Goal: Information Seeking & Learning: Find contact information

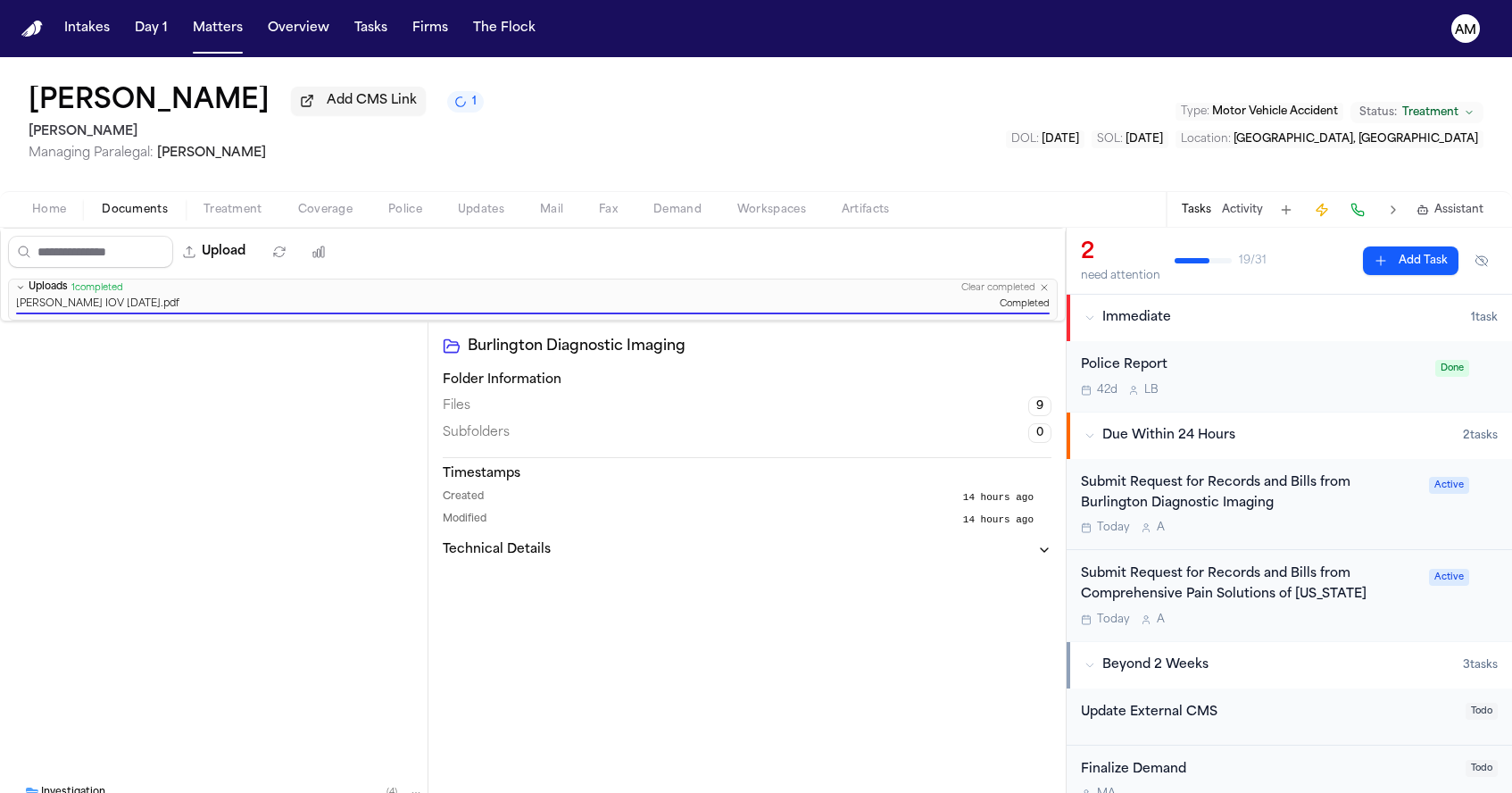
scroll to position [612, 0]
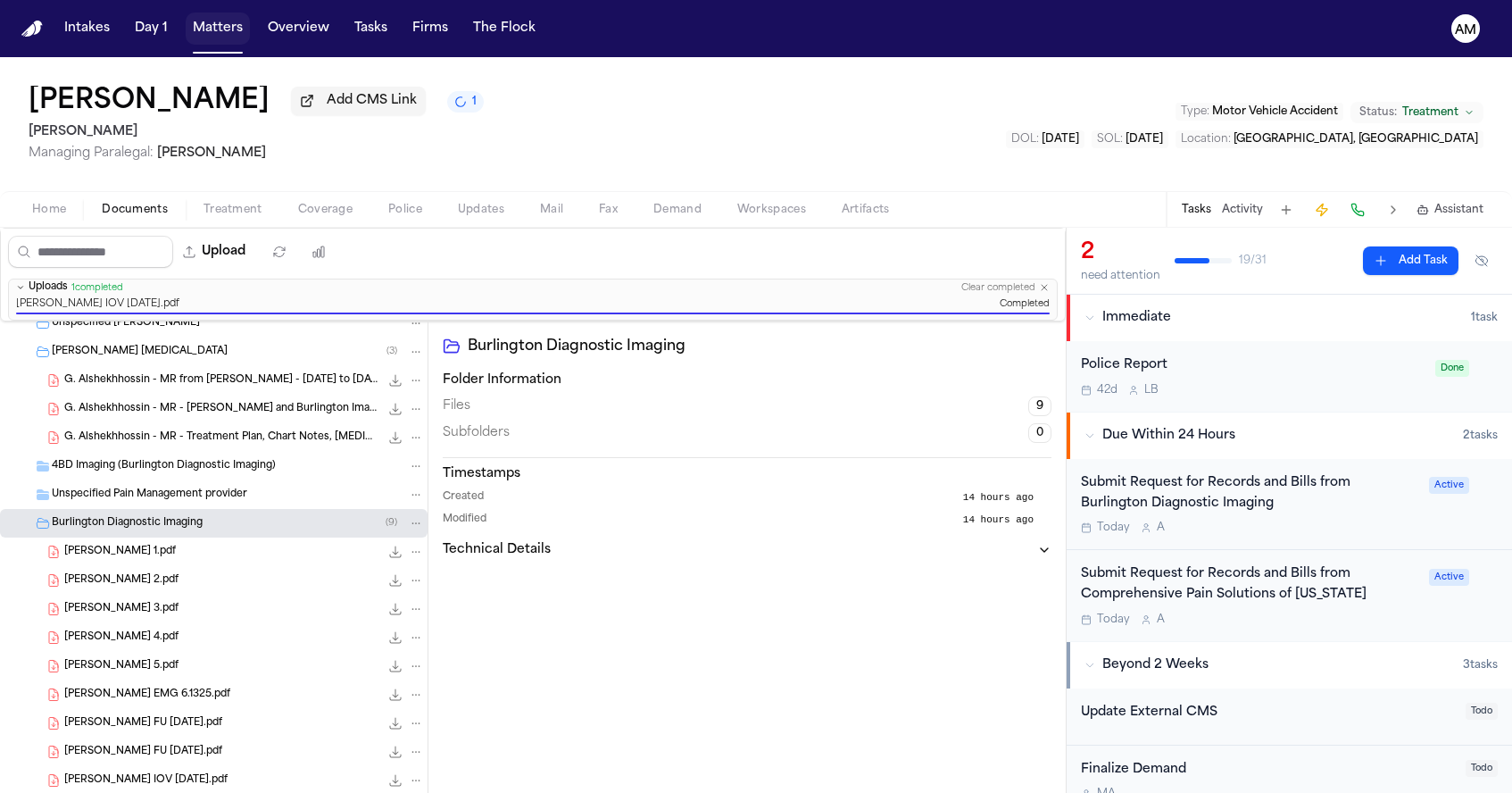
click at [208, 37] on button "Matters" at bounding box center [218, 29] width 64 height 32
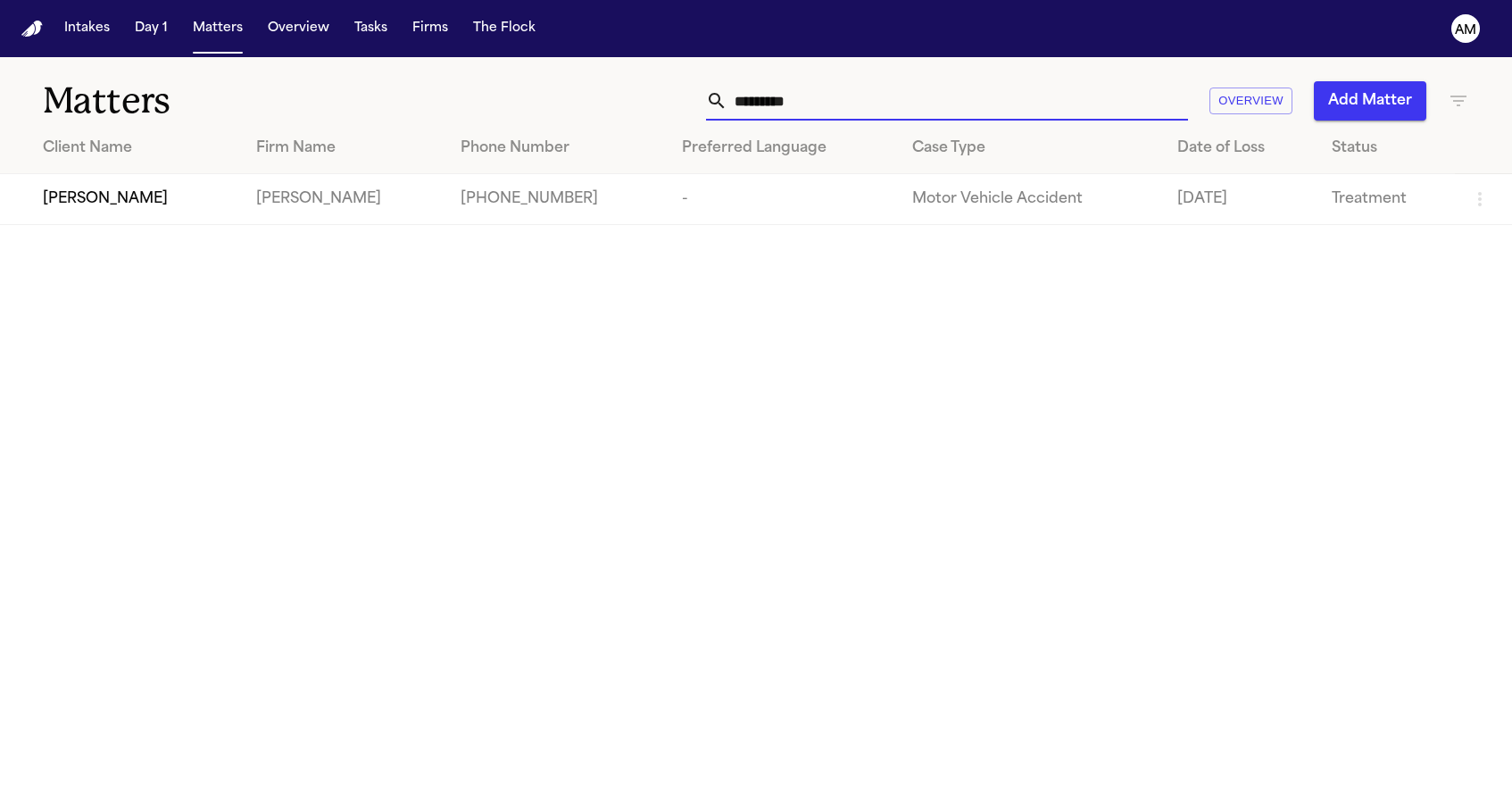
click at [887, 95] on input "*********" at bounding box center [957, 101] width 460 height 40
click at [885, 94] on input "*********" at bounding box center [957, 101] width 460 height 40
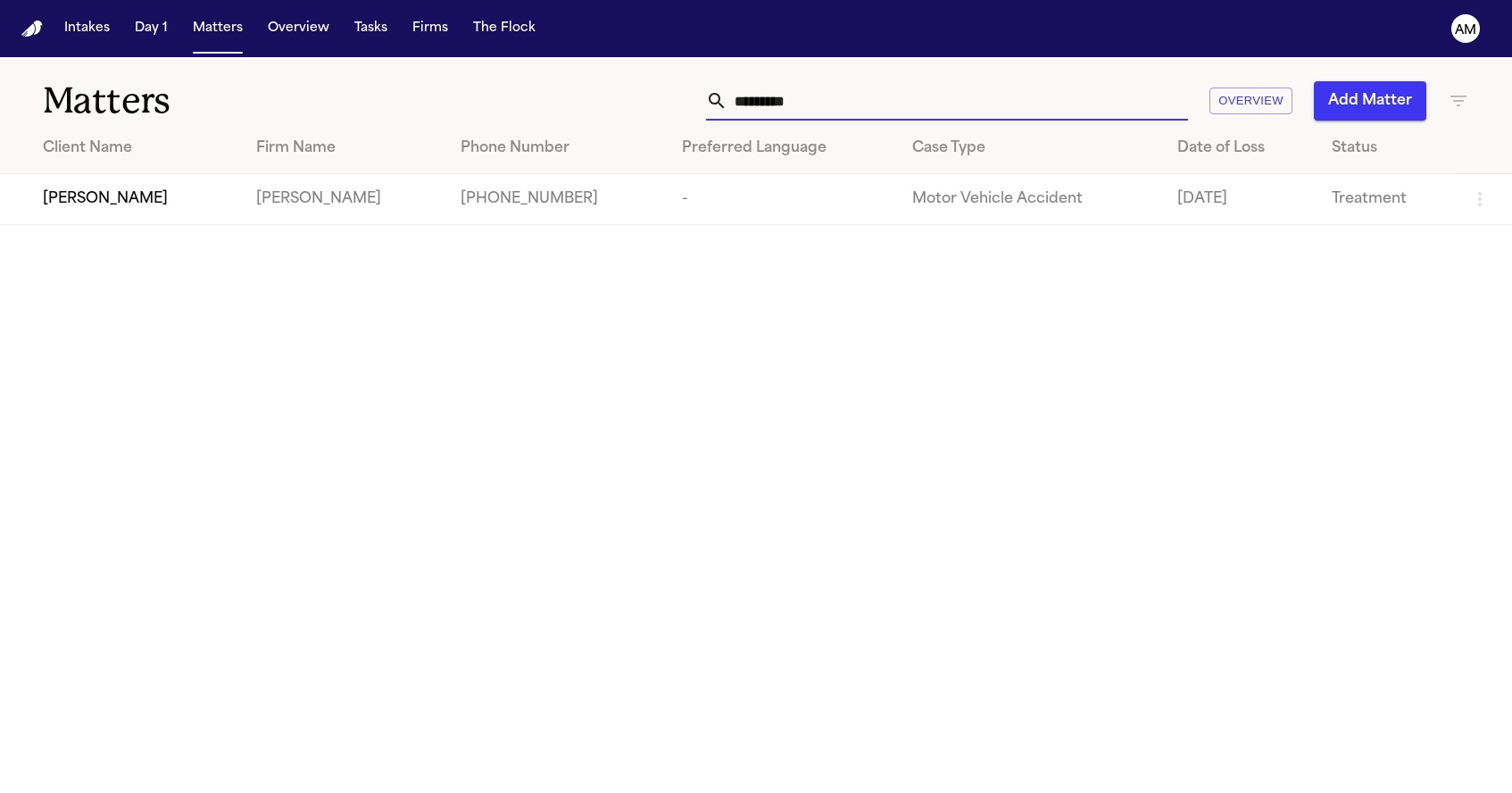
click at [885, 94] on input "*********" at bounding box center [957, 101] width 460 height 40
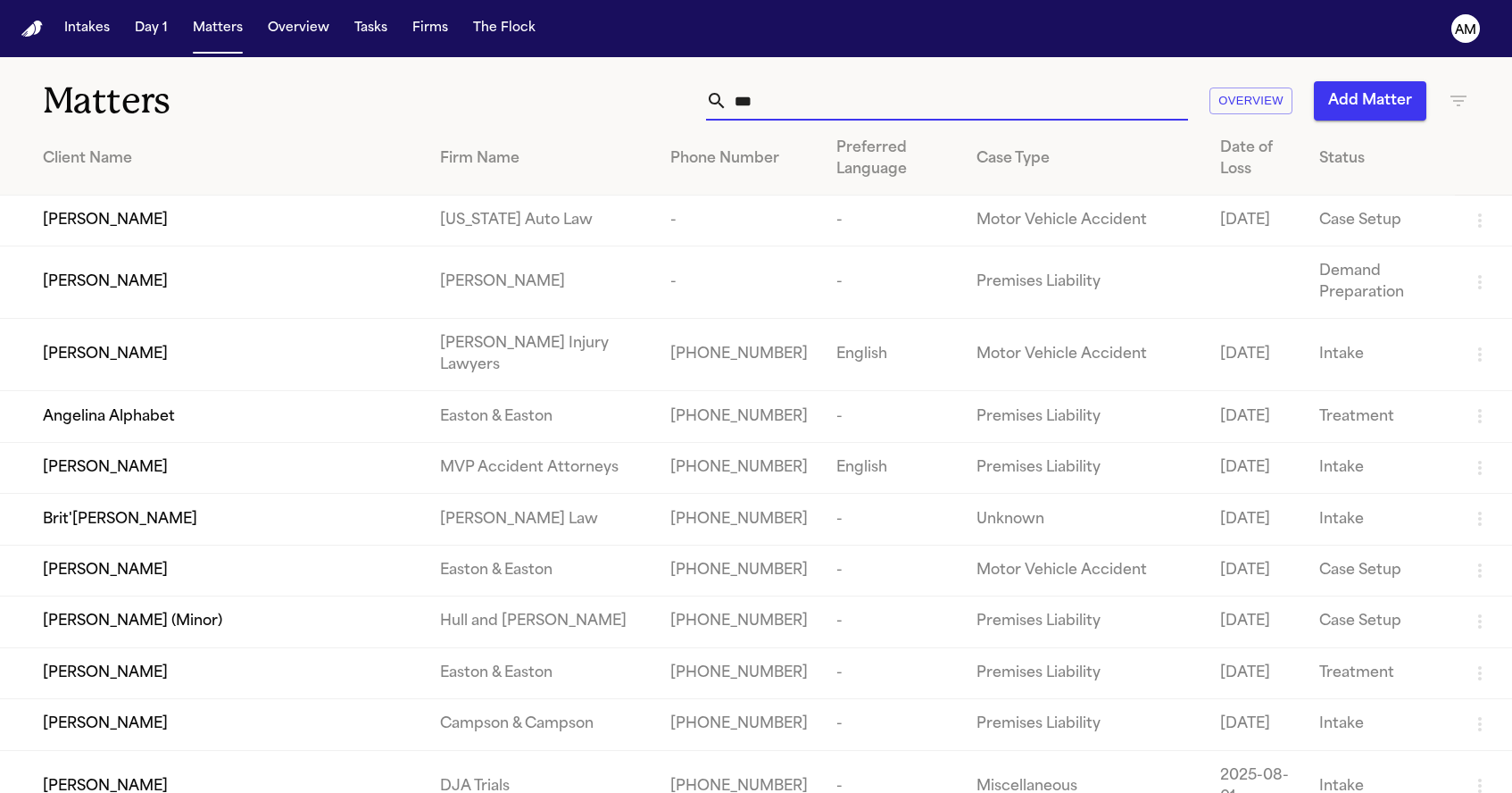
type input "****"
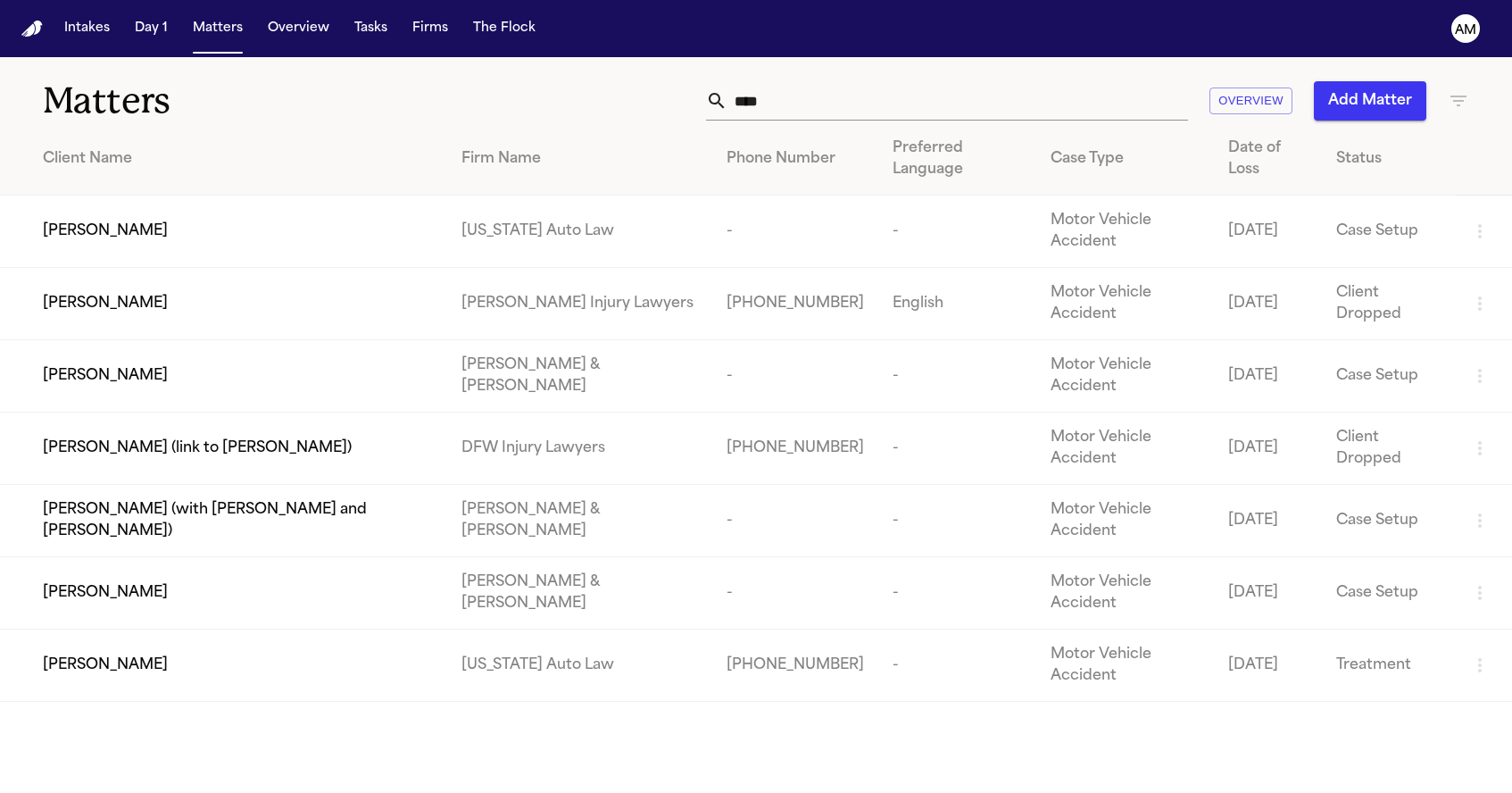
click at [775, 102] on input "****" at bounding box center [957, 101] width 460 height 40
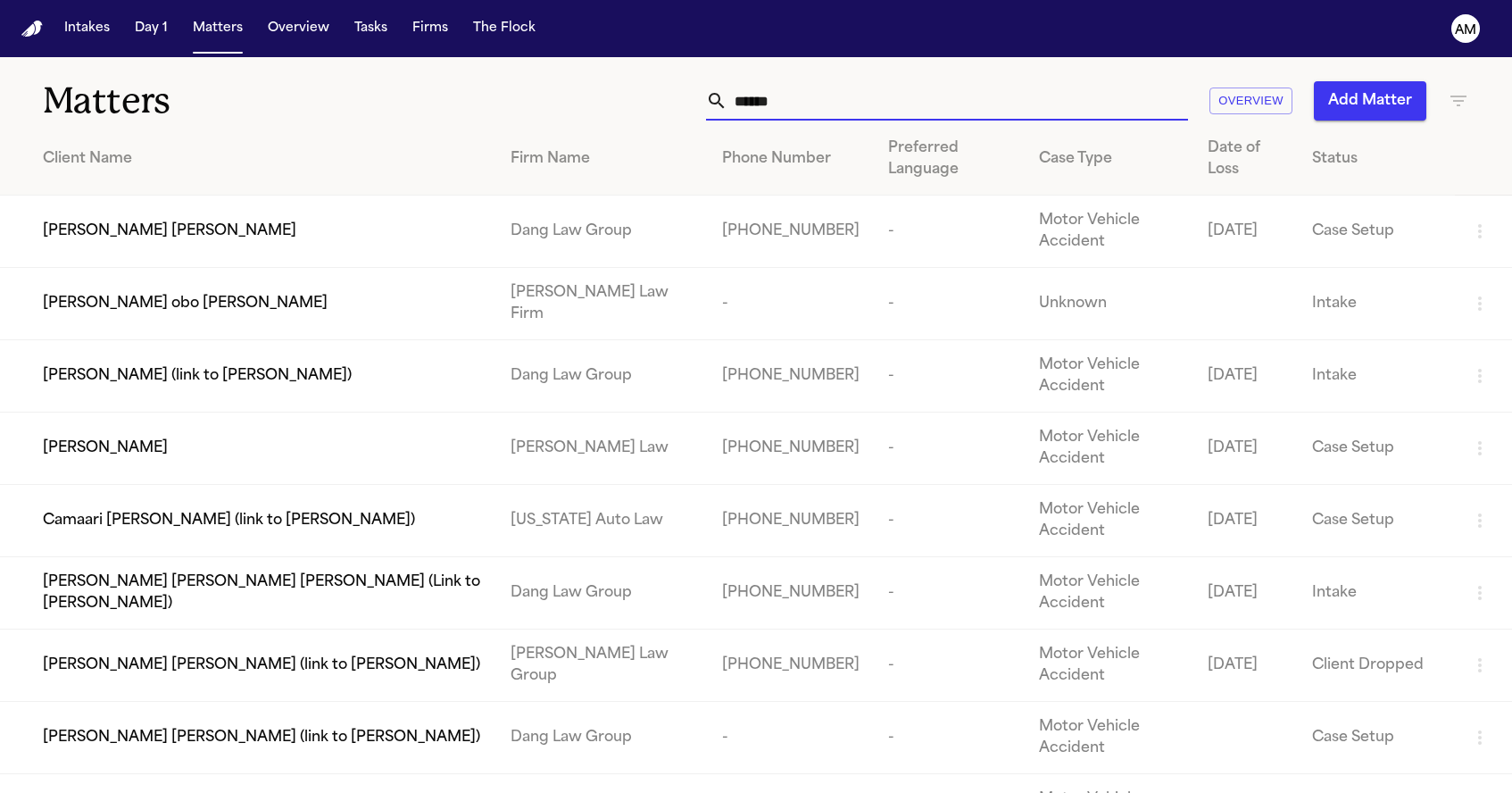
click at [845, 112] on input "******" at bounding box center [957, 101] width 460 height 40
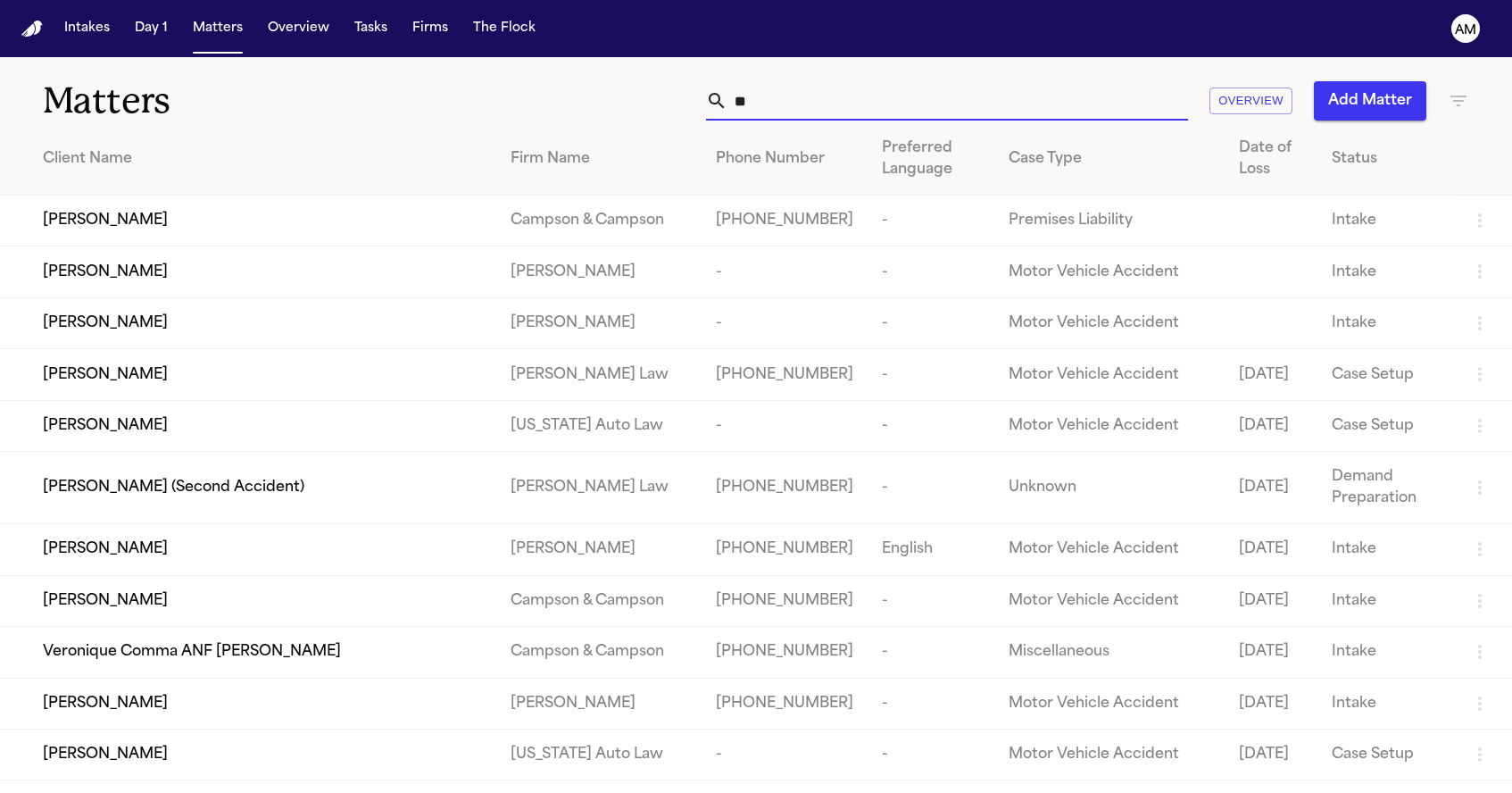
type input "*"
click at [367, 26] on button "Tasks" at bounding box center [370, 29] width 48 height 32
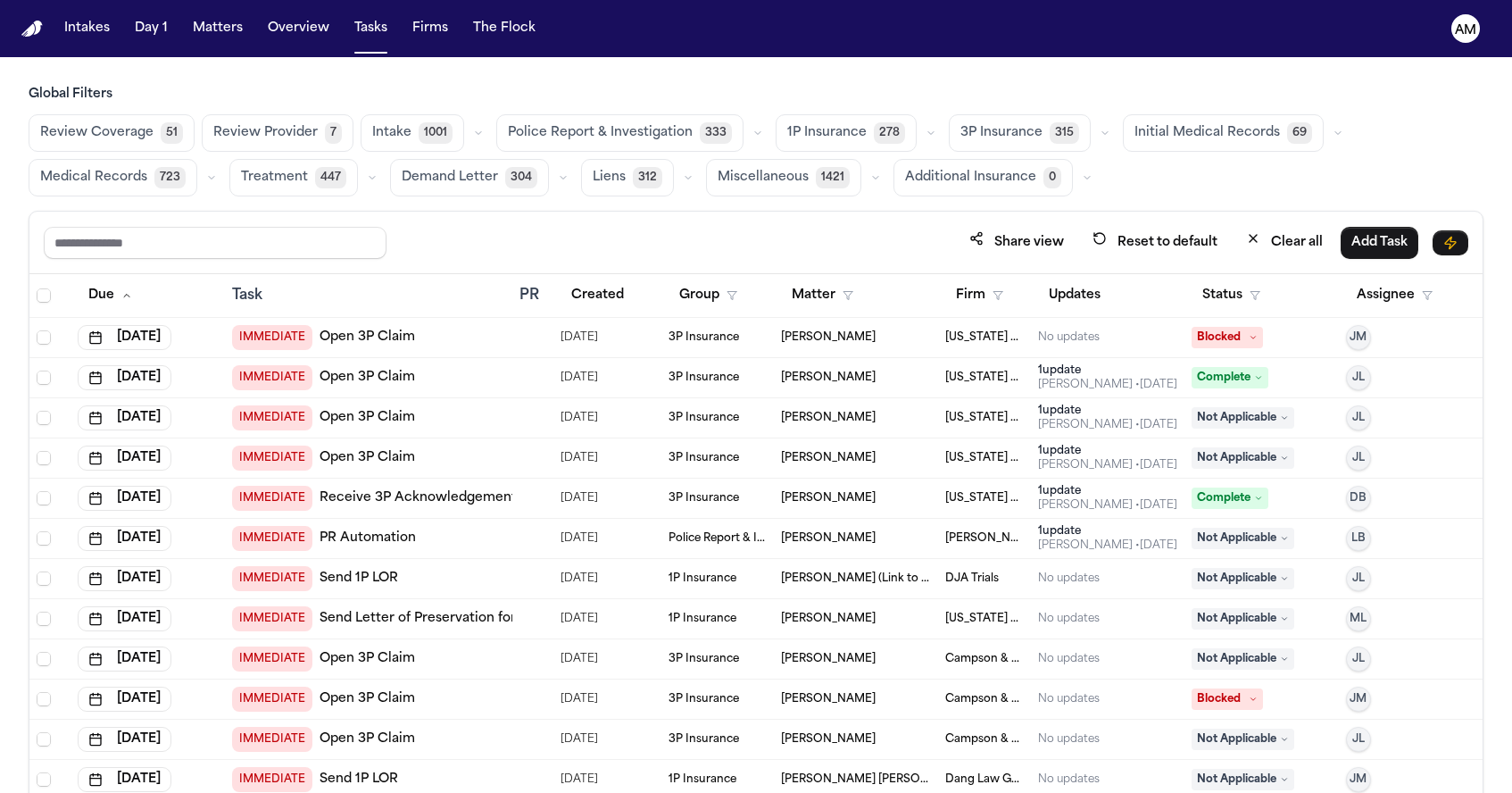
click at [113, 180] on span "Medical Records" at bounding box center [93, 178] width 107 height 18
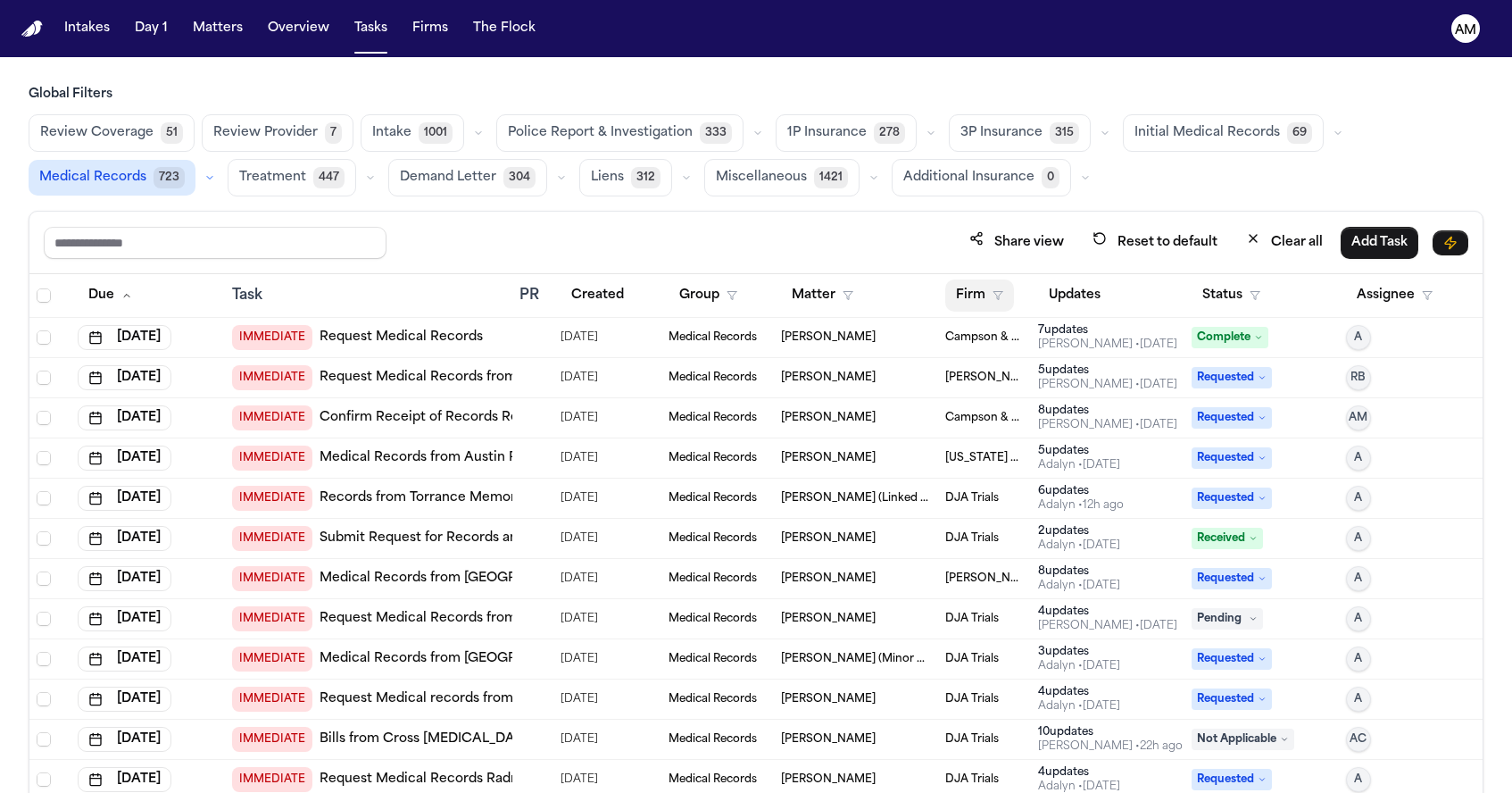
click at [979, 291] on button "Firm" at bounding box center [979, 296] width 68 height 32
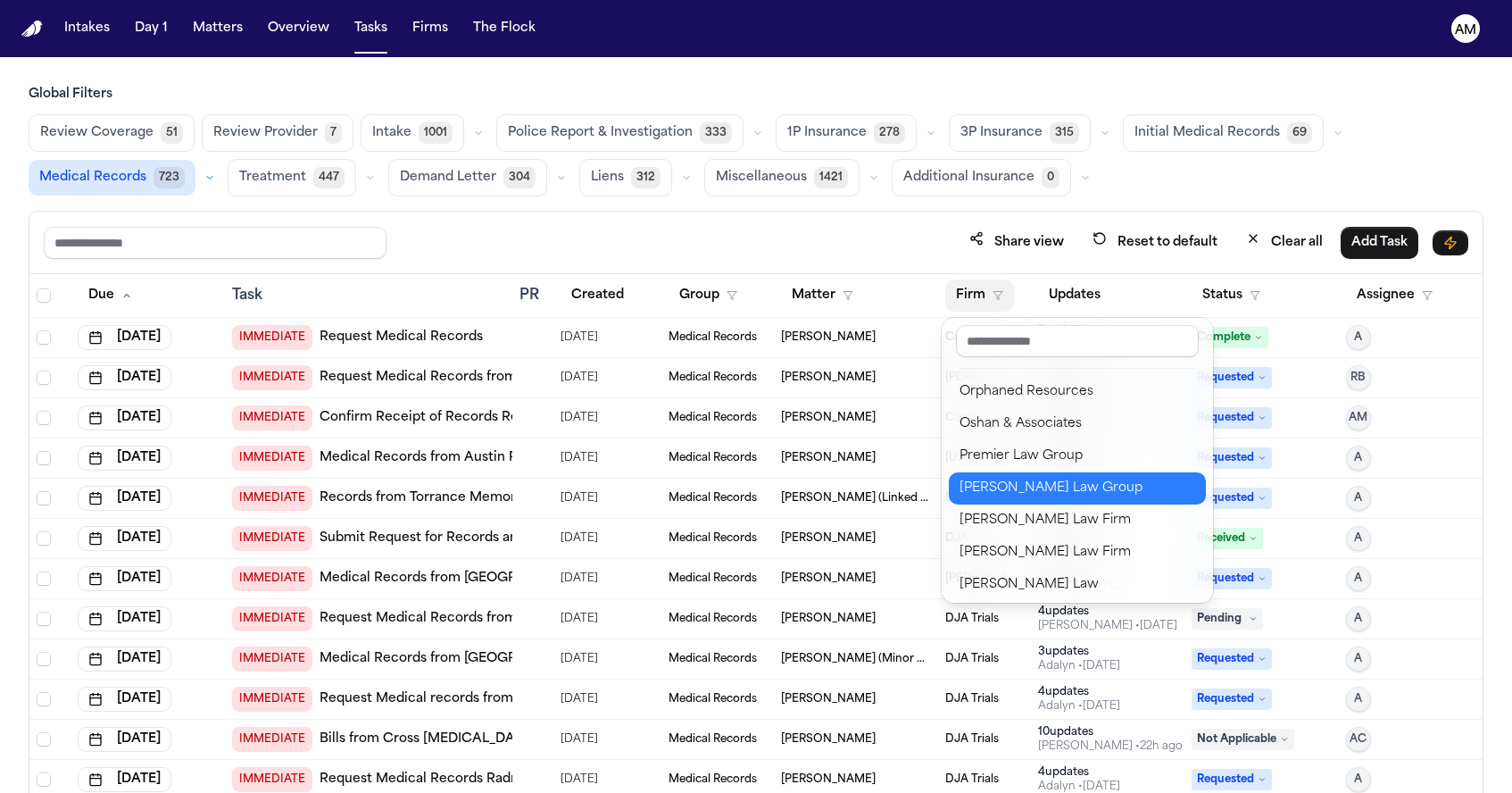
scroll to position [1927, 0]
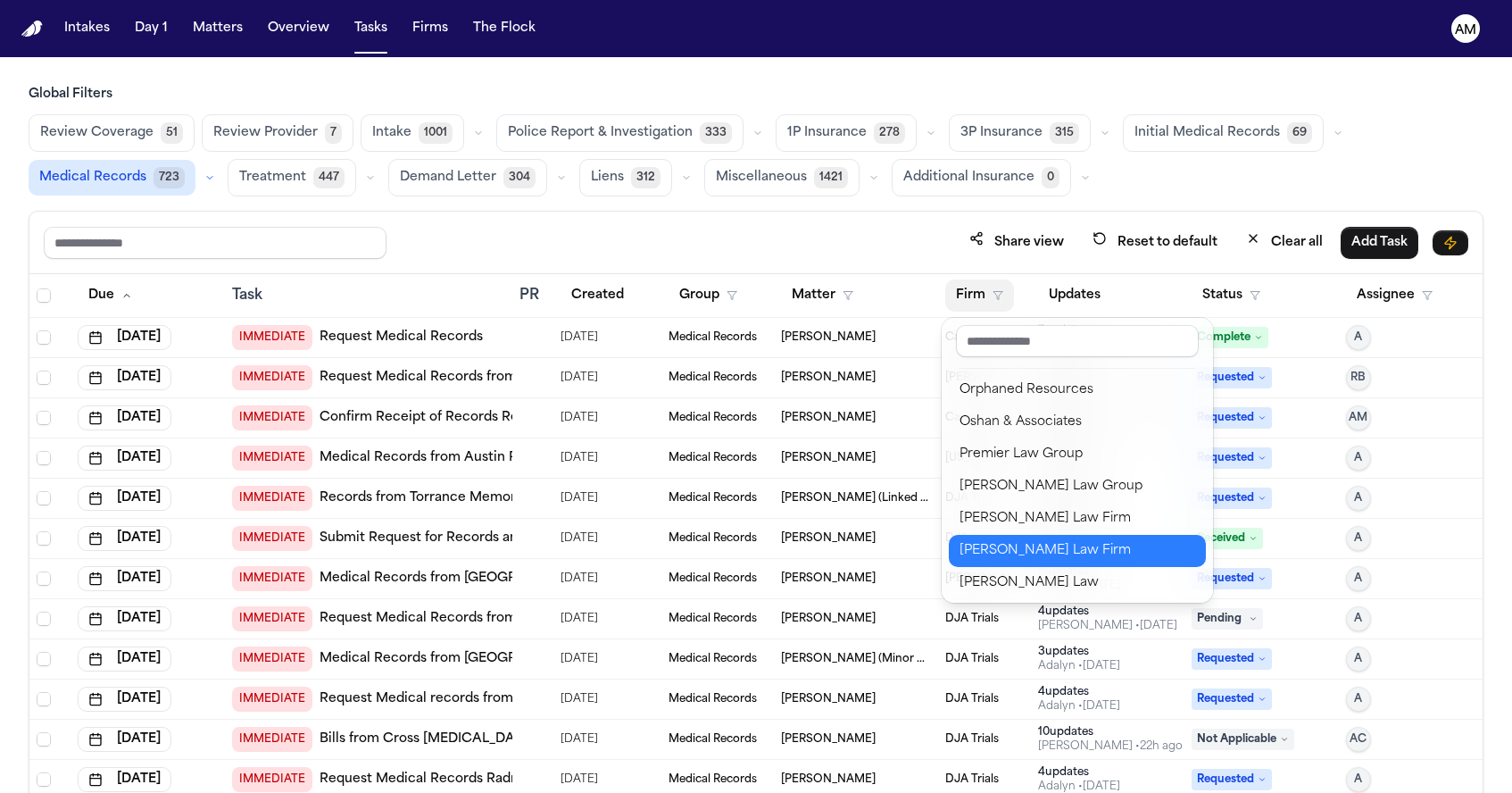
click at [992, 558] on div "[PERSON_NAME] Law Firm" at bounding box center [1077, 551] width 236 height 22
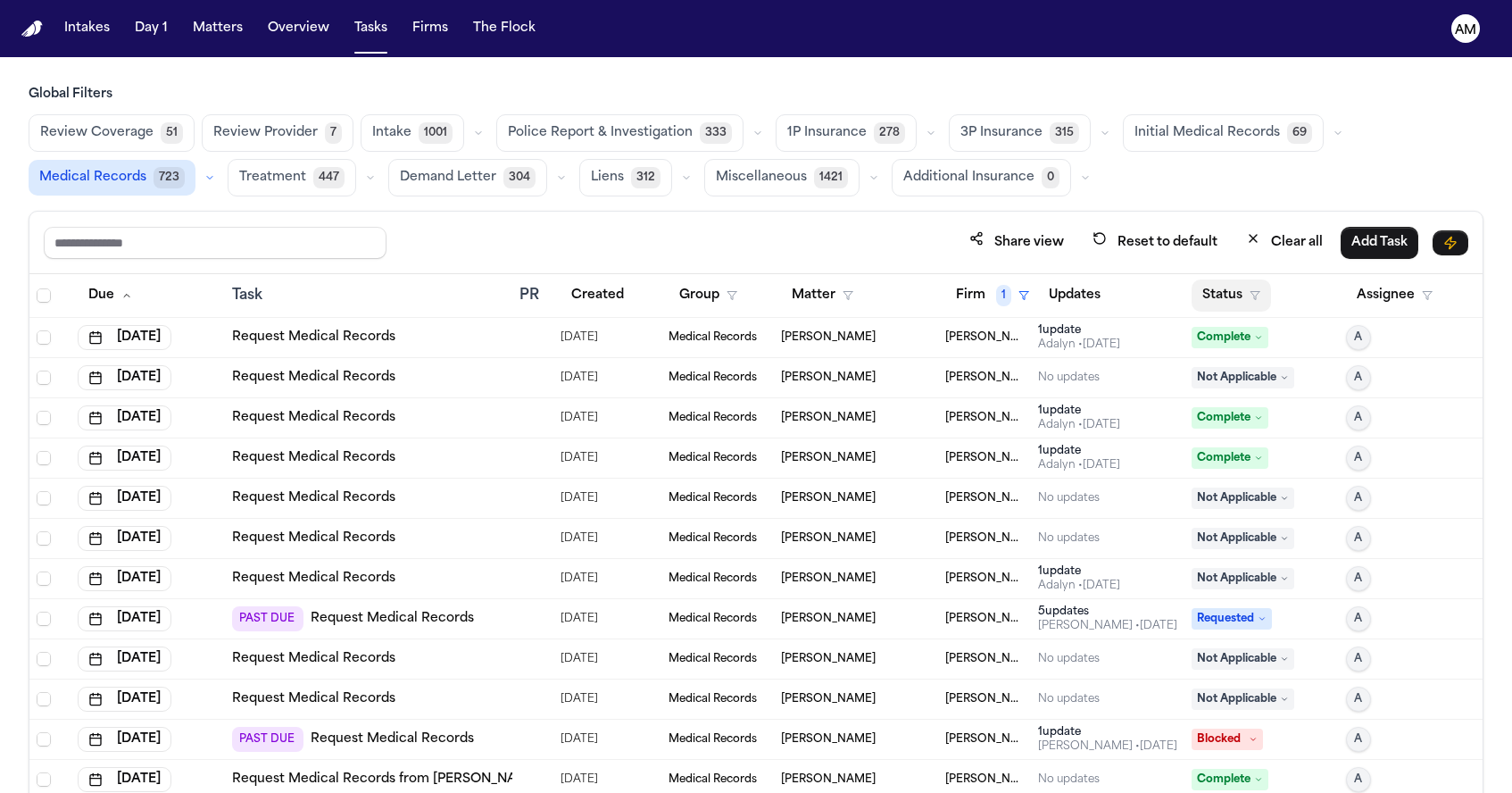
click at [1230, 295] on button "Status" at bounding box center [1231, 296] width 79 height 32
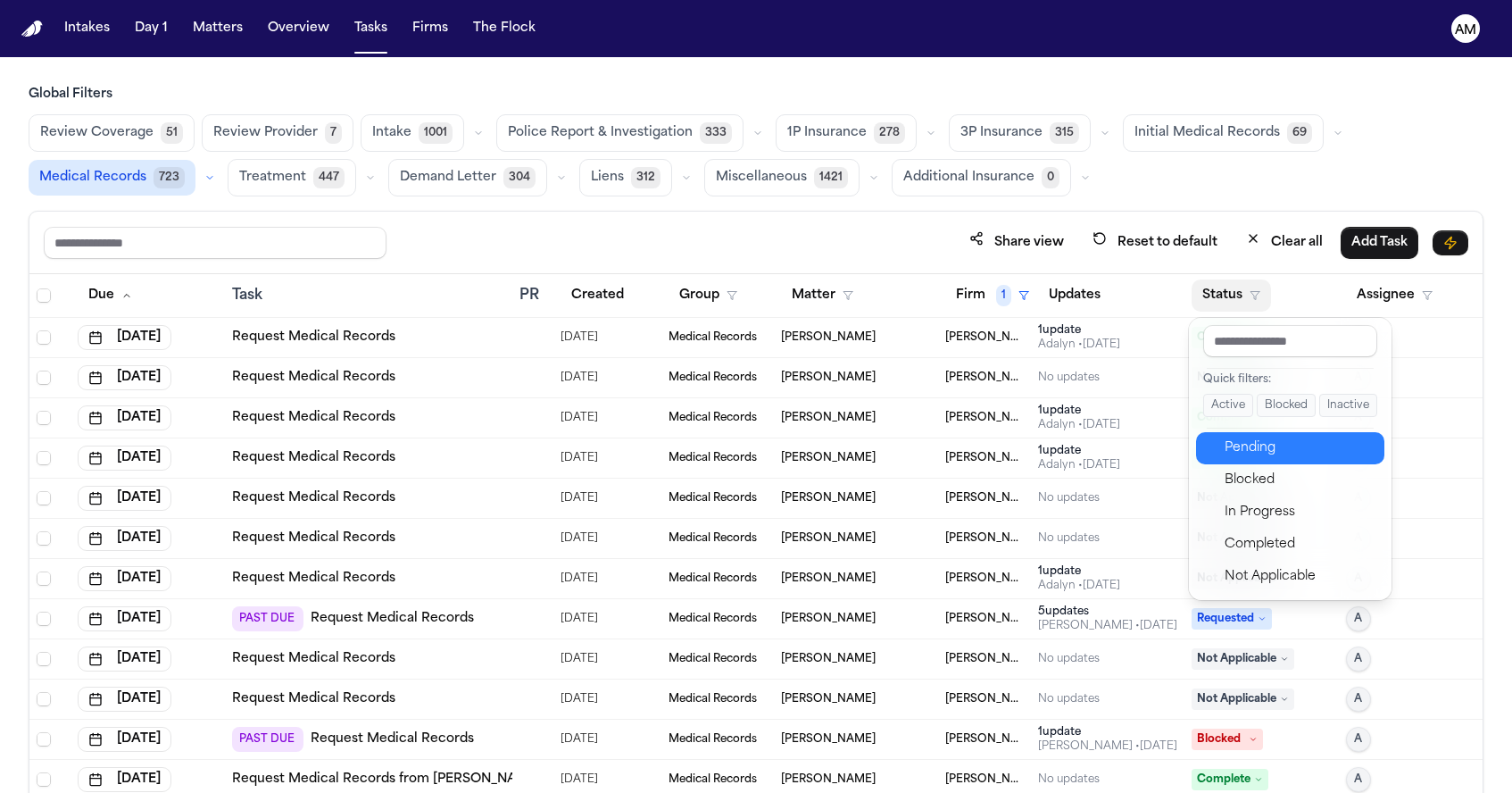
click at [1260, 433] on button "Pending" at bounding box center [1289, 449] width 188 height 32
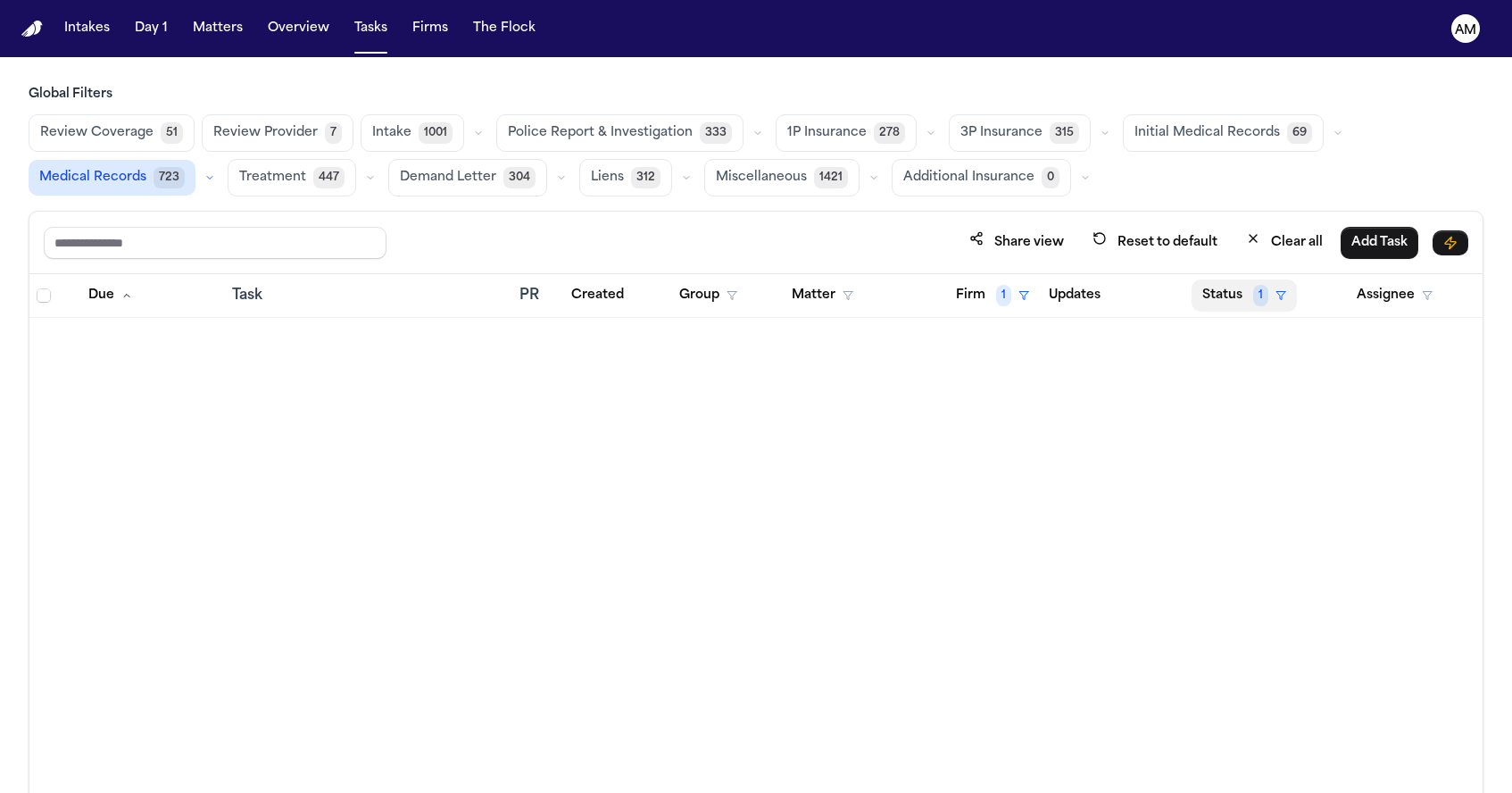
click at [1225, 298] on button "Status 1" at bounding box center [1243, 296] width 105 height 32
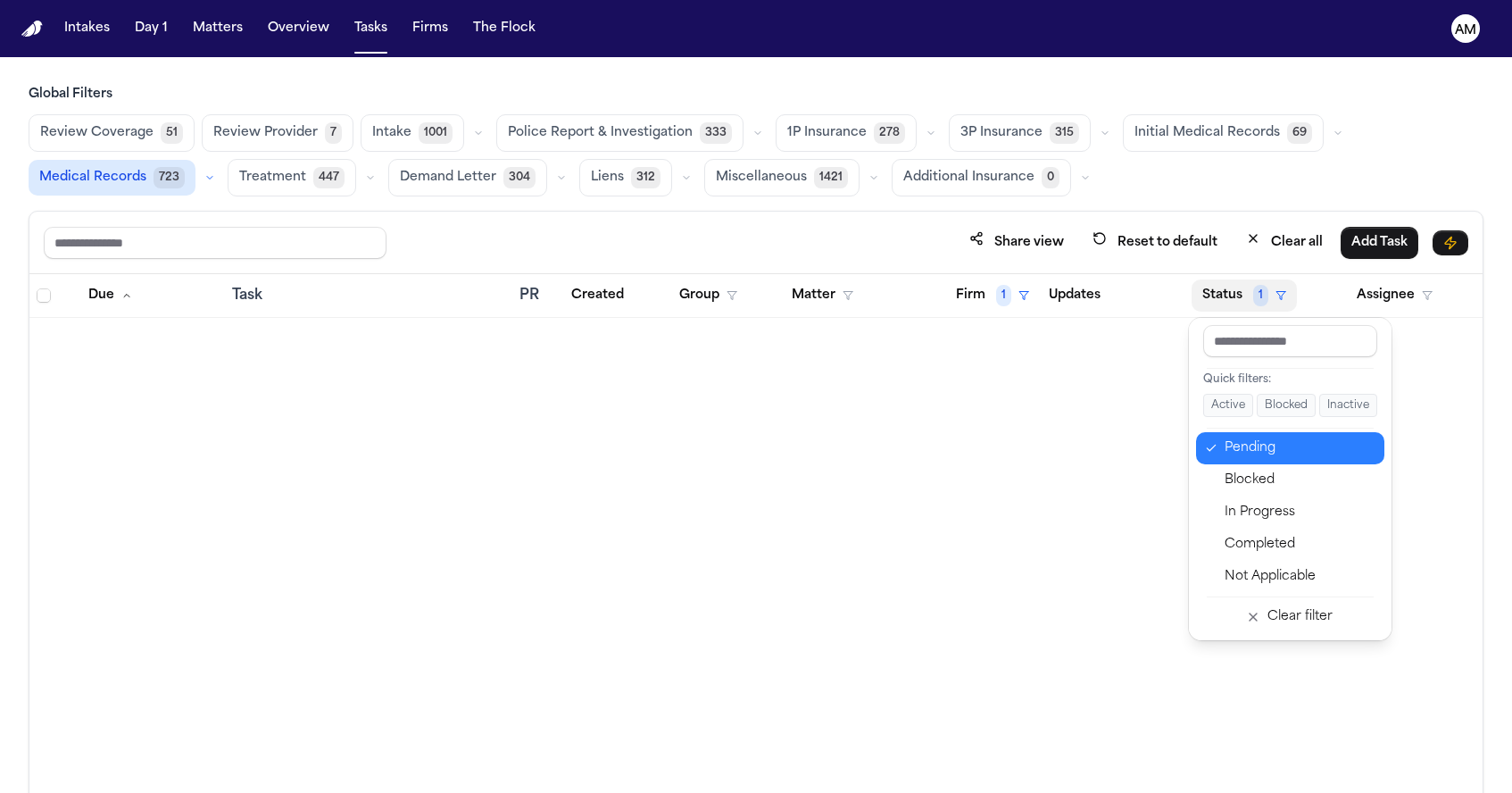
click at [1237, 452] on div "Pending" at bounding box center [1299, 449] width 149 height 22
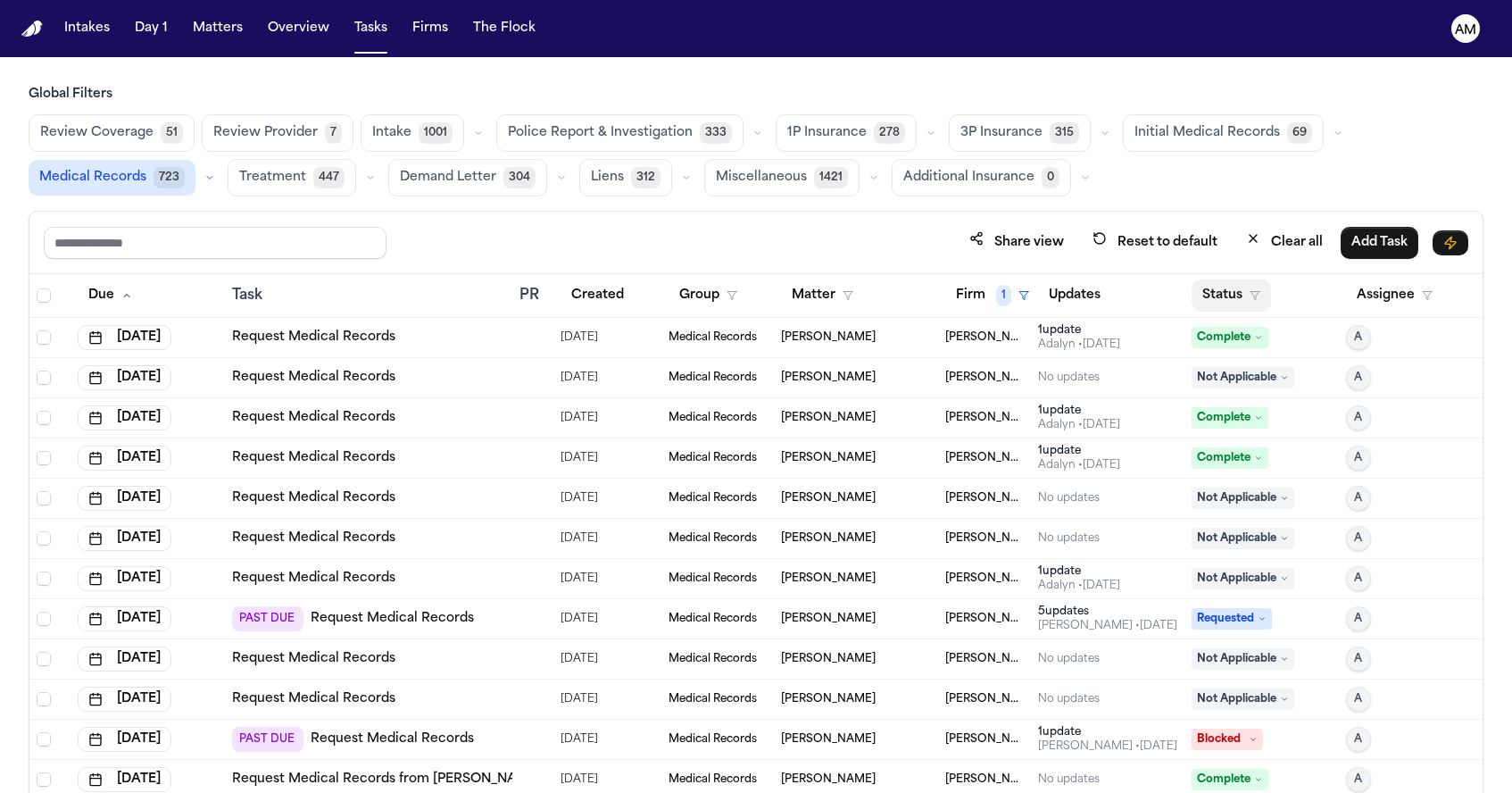
click at [1257, 290] on icon "button" at bounding box center [1255, 296] width 11 height 11
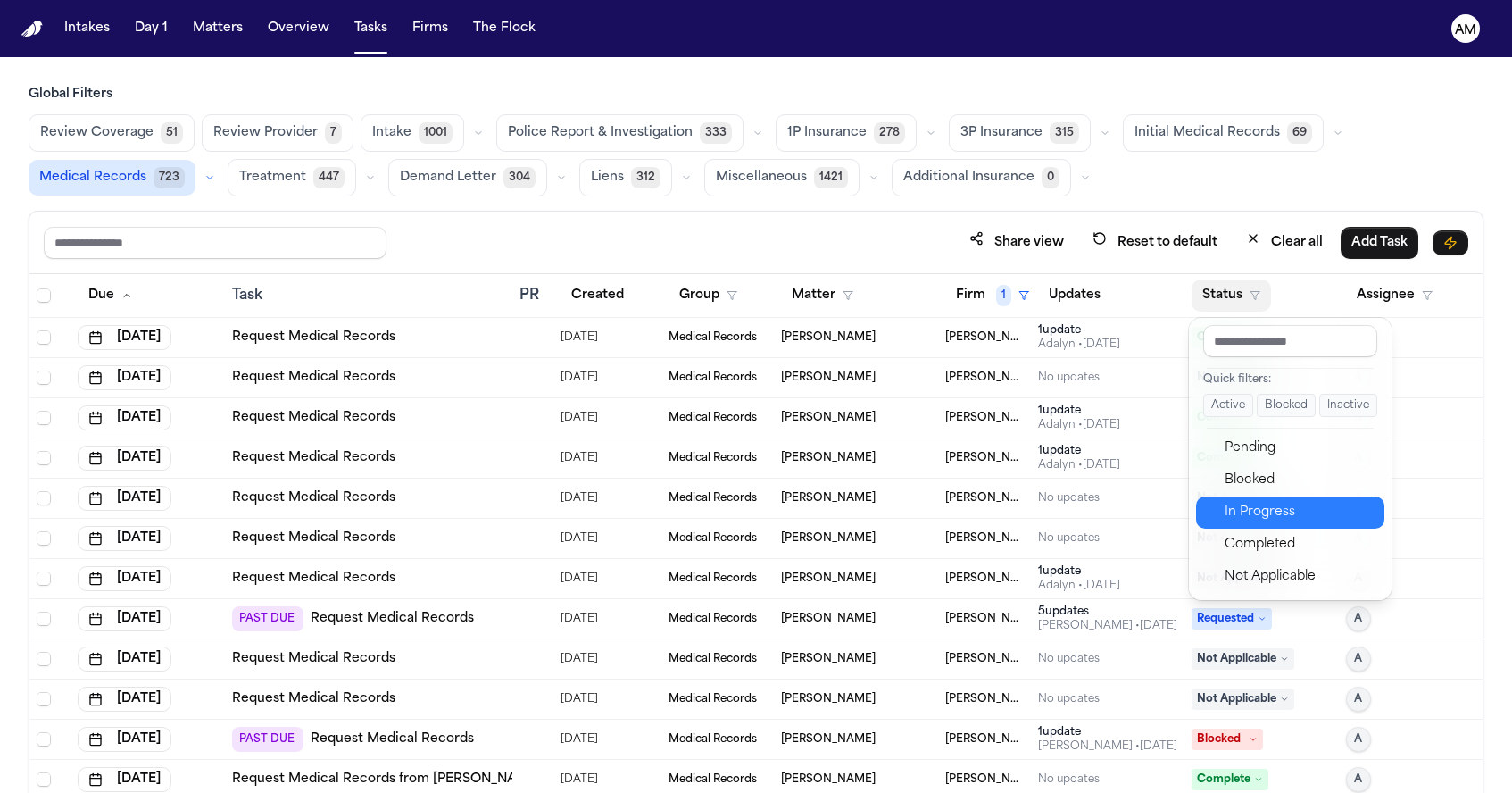
click at [1237, 511] on div "In Progress" at bounding box center [1299, 512] width 149 height 22
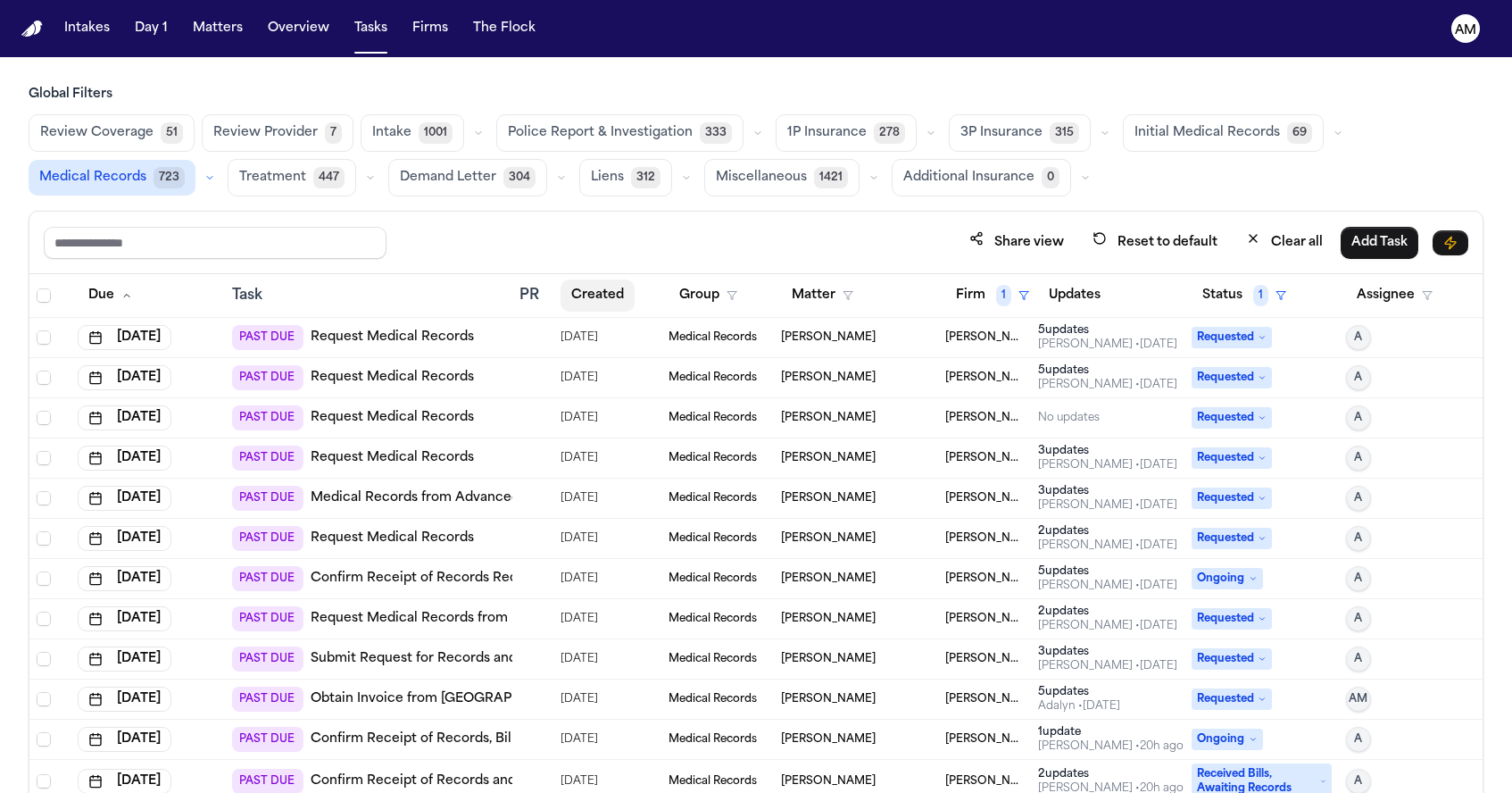
click at [606, 288] on button "Created" at bounding box center [598, 296] width 74 height 32
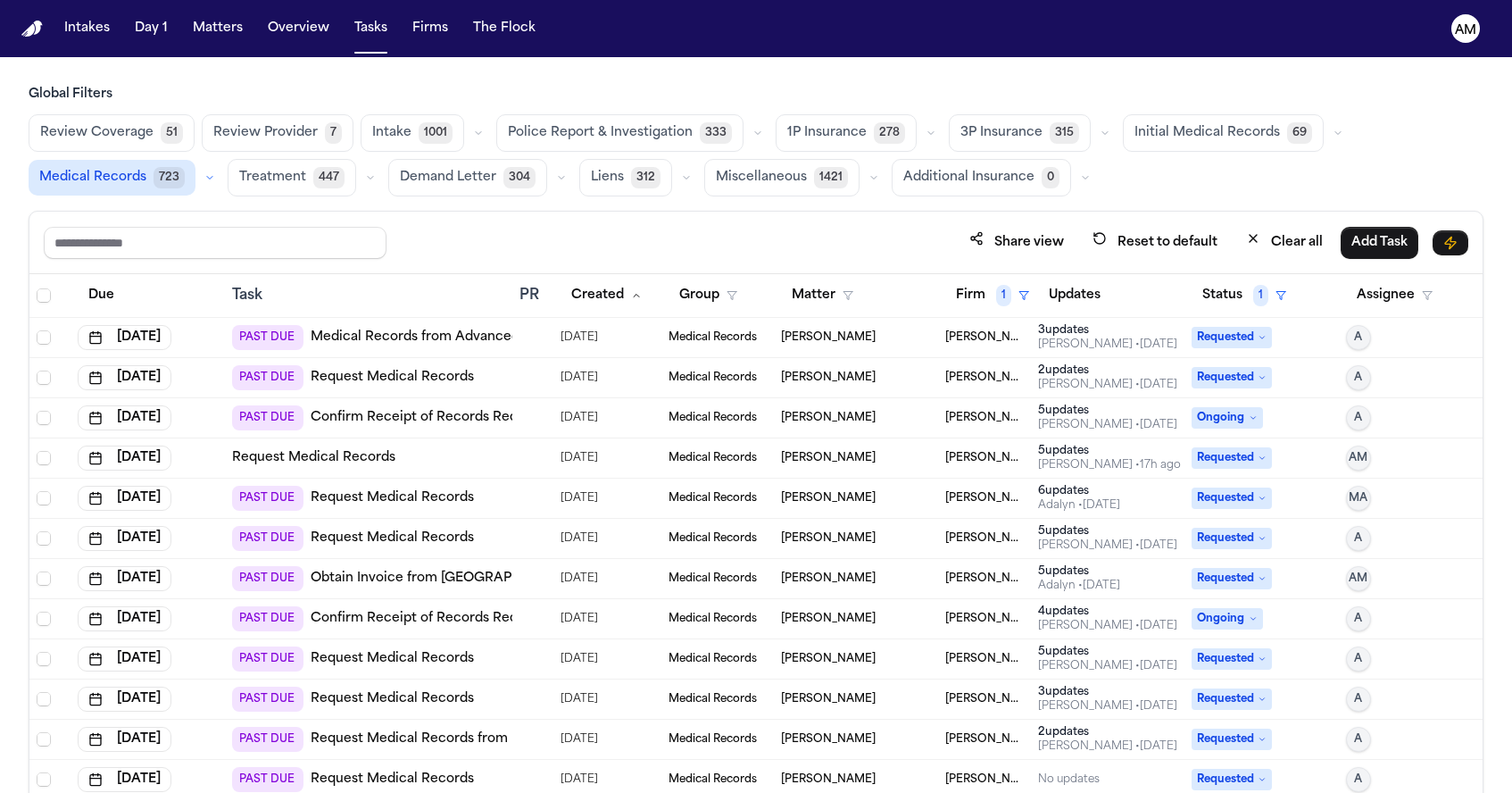
click at [486, 337] on link "Medical Records from Advanced Urgent Care" at bounding box center [457, 337] width 291 height 18
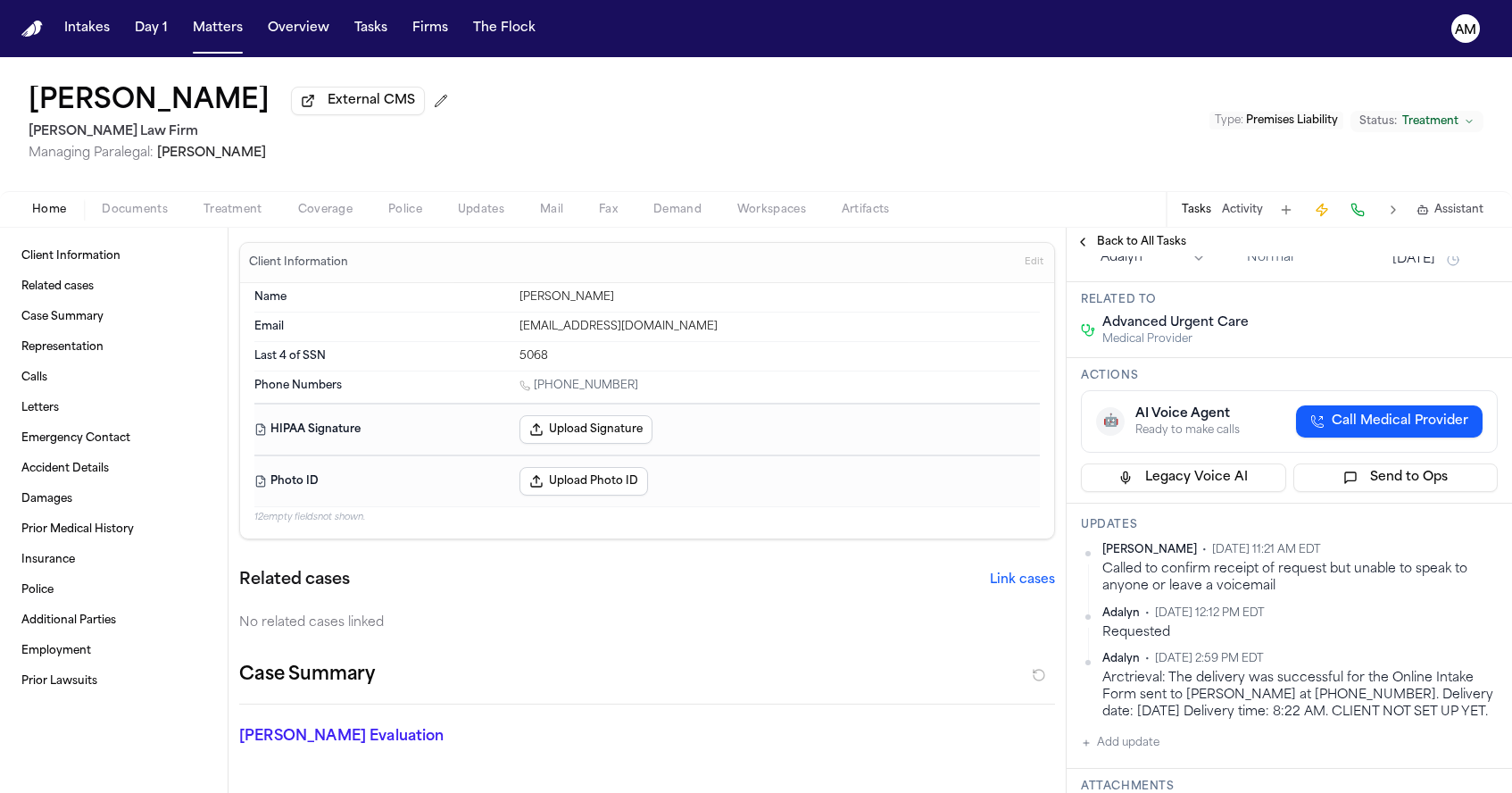
scroll to position [112, 0]
click at [1389, 410] on button "Call Medical Provider" at bounding box center [1390, 419] width 187 height 32
click at [160, 203] on span "Documents" at bounding box center [134, 209] width 66 height 14
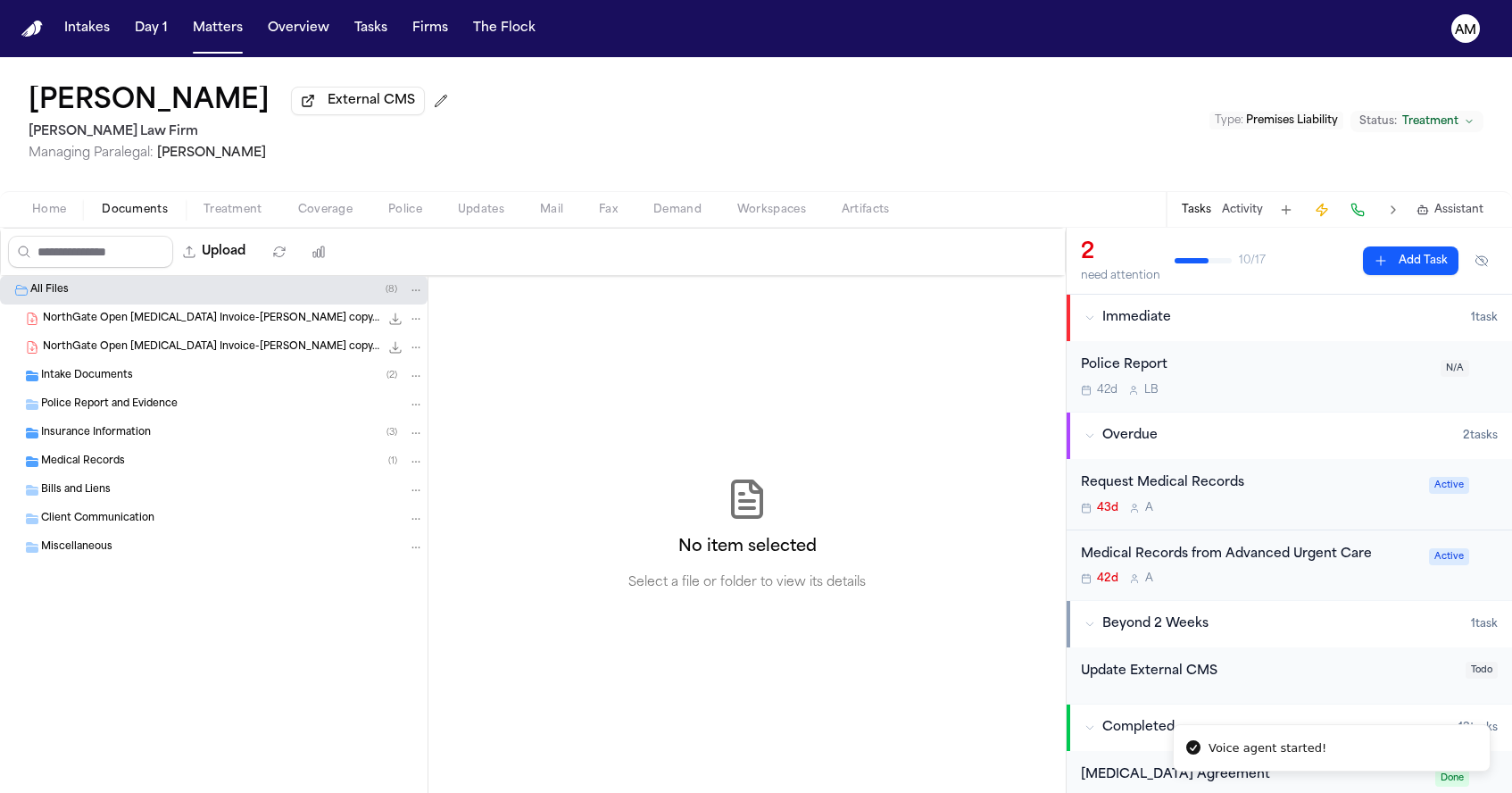
click at [239, 214] on span "Treatment" at bounding box center [233, 209] width 59 height 14
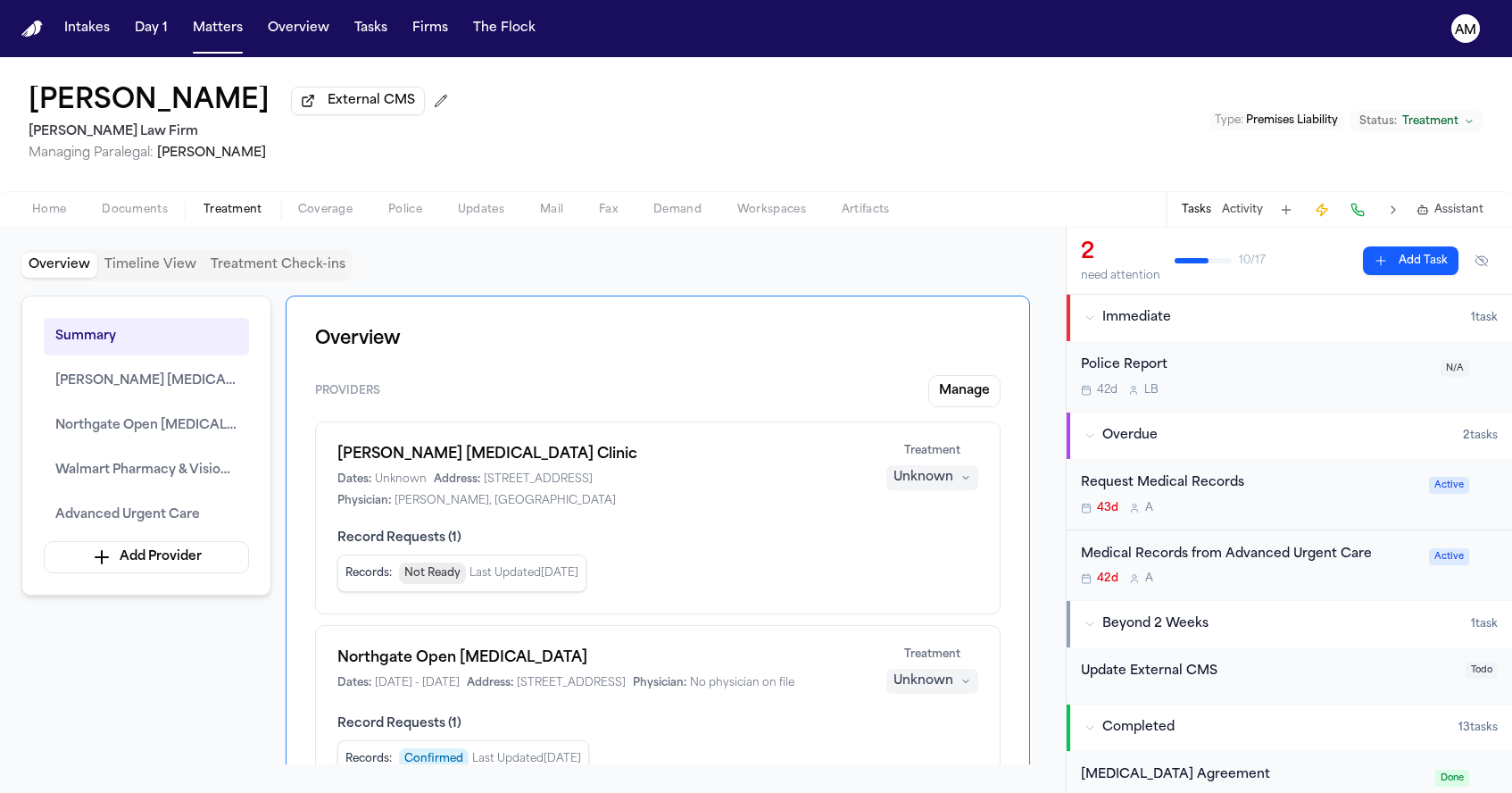
click at [1364, 463] on div "Request Medical Records 43d A Active" at bounding box center [1288, 494] width 445 height 71
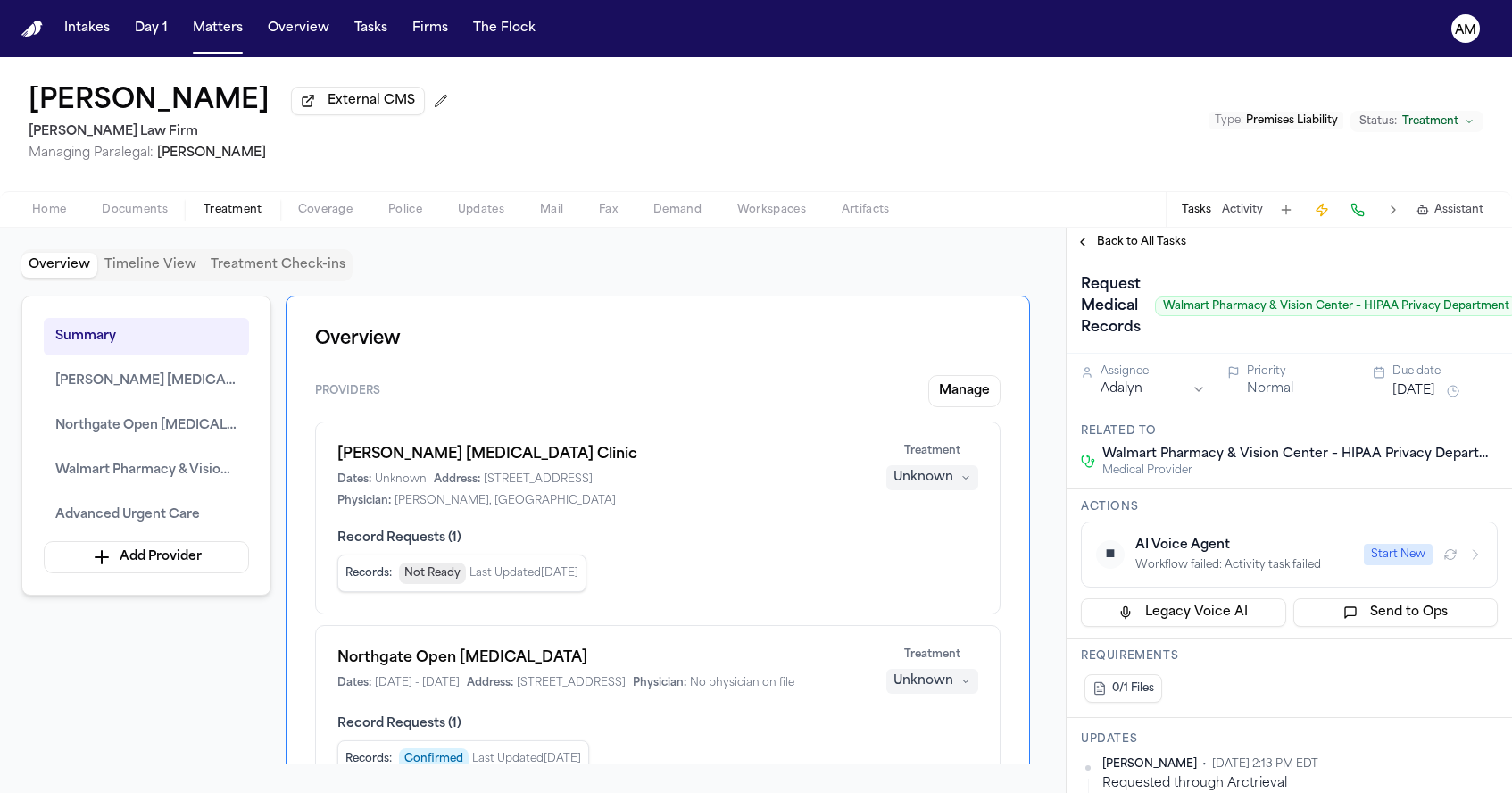
click at [1131, 245] on span "Back to All Tasks" at bounding box center [1141, 242] width 89 height 14
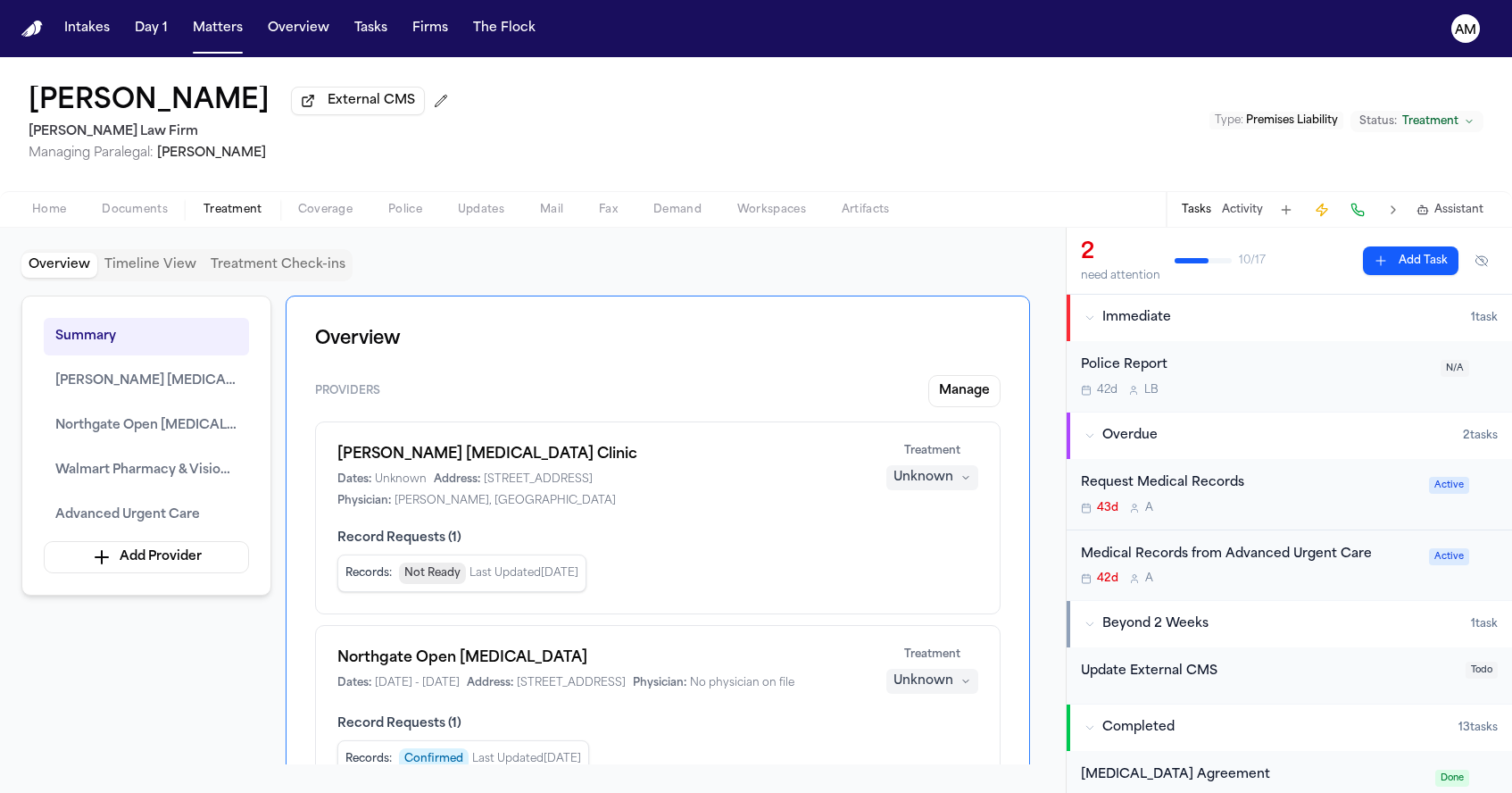
click at [1301, 577] on div "42d A" at bounding box center [1249, 578] width 337 height 14
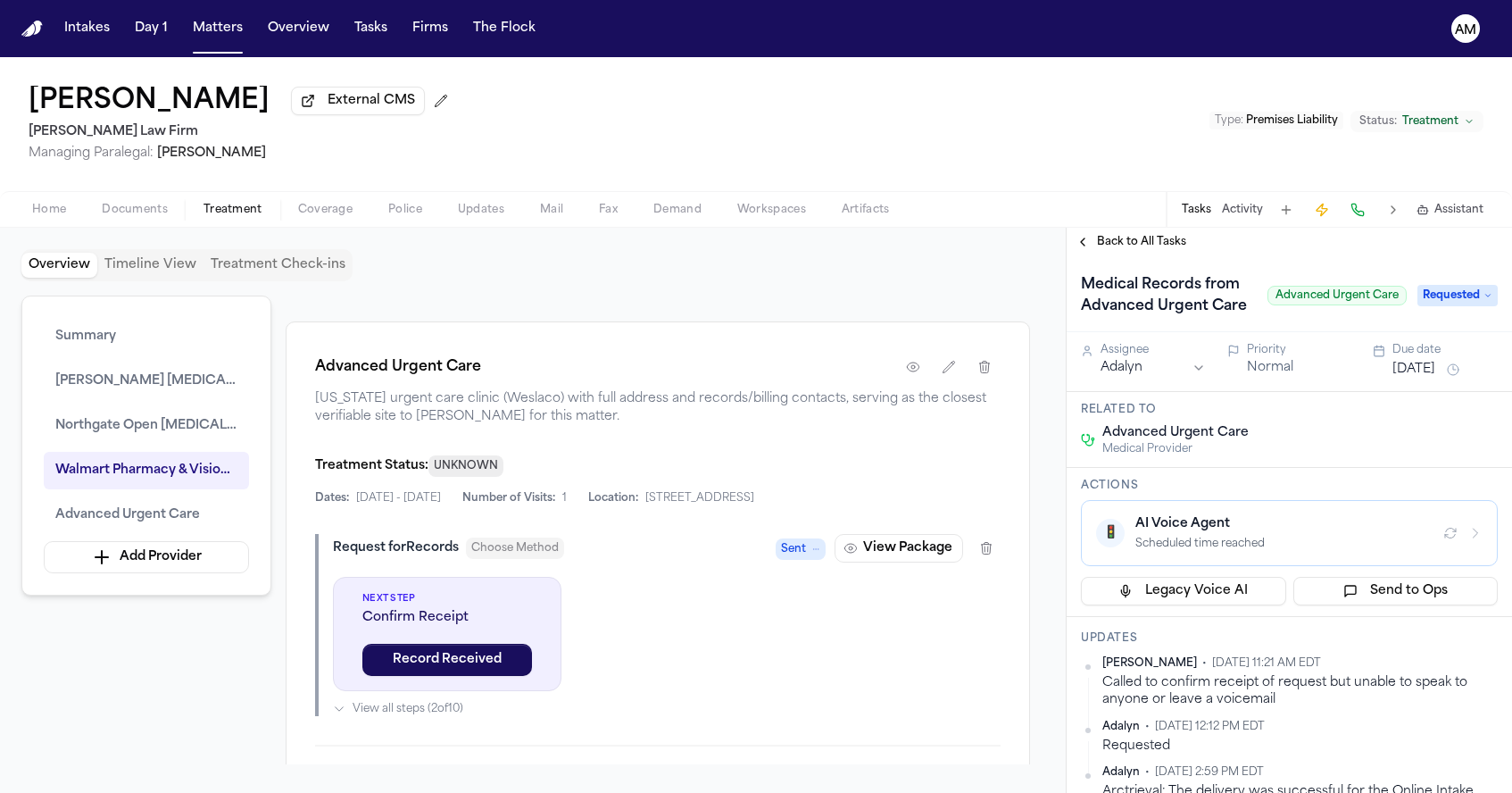
scroll to position [2639, 0]
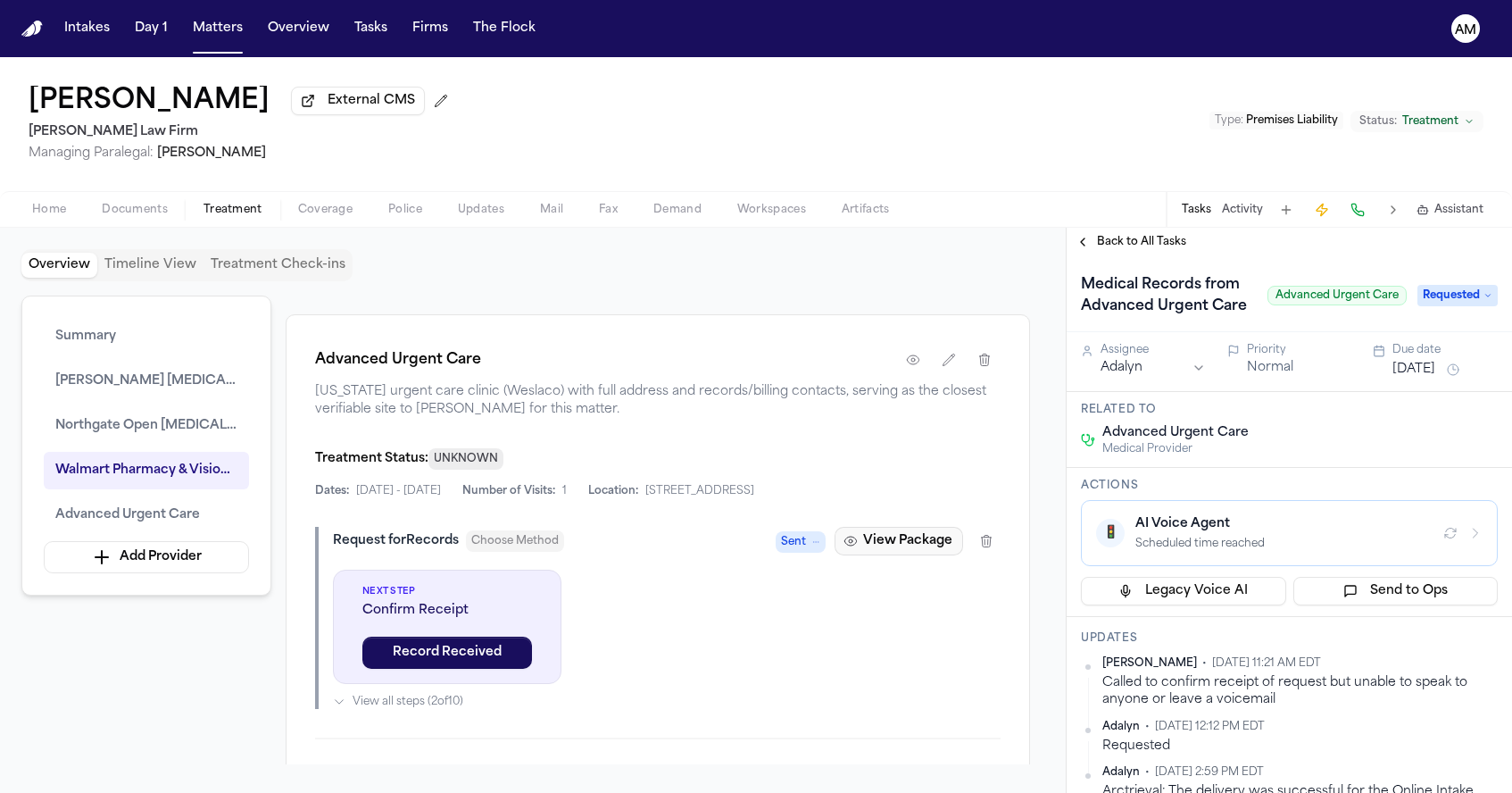
click at [883, 556] on button "View Package" at bounding box center [898, 541] width 129 height 29
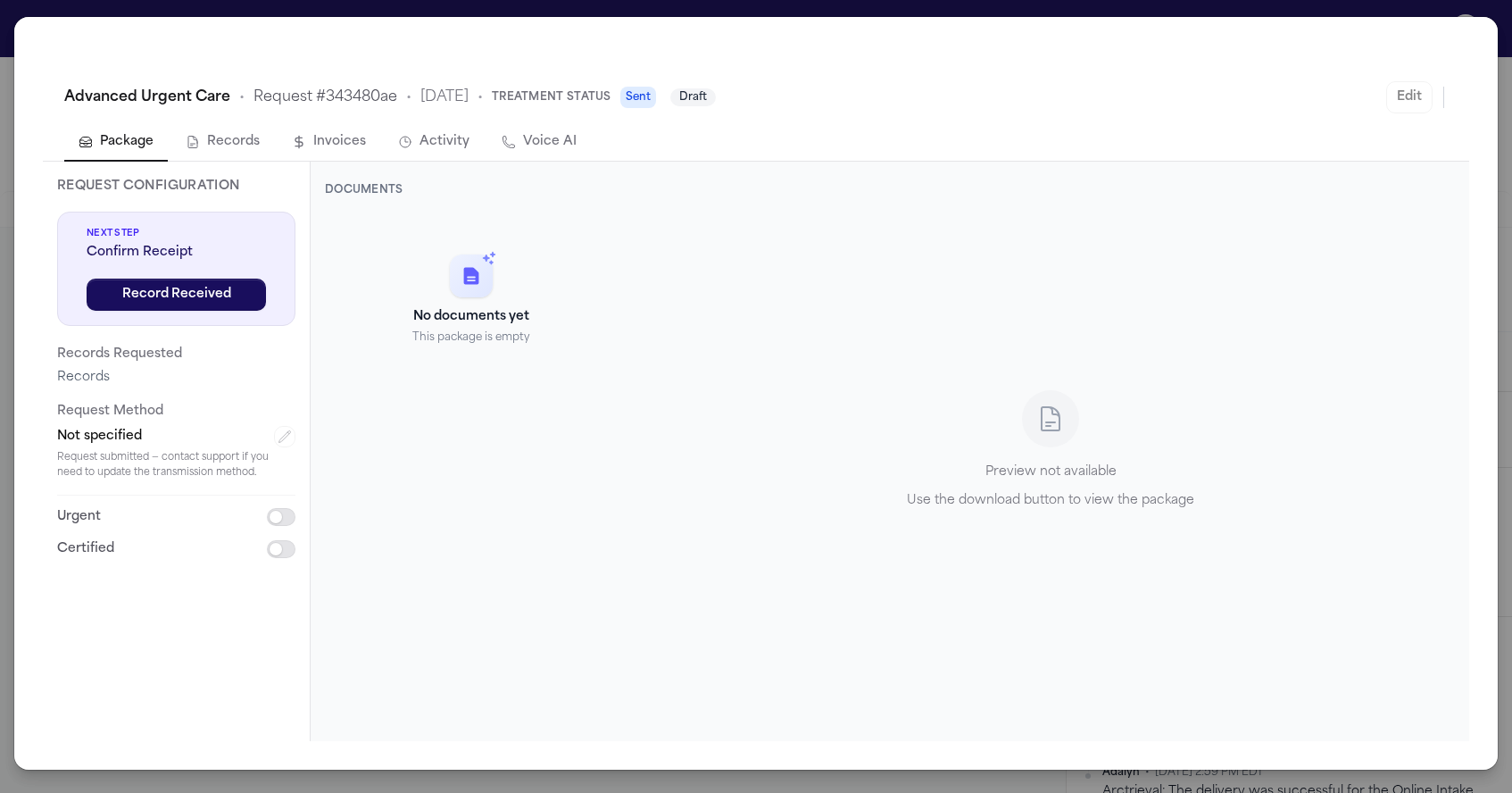
click at [428, 144] on button "Activity" at bounding box center [433, 143] width 100 height 38
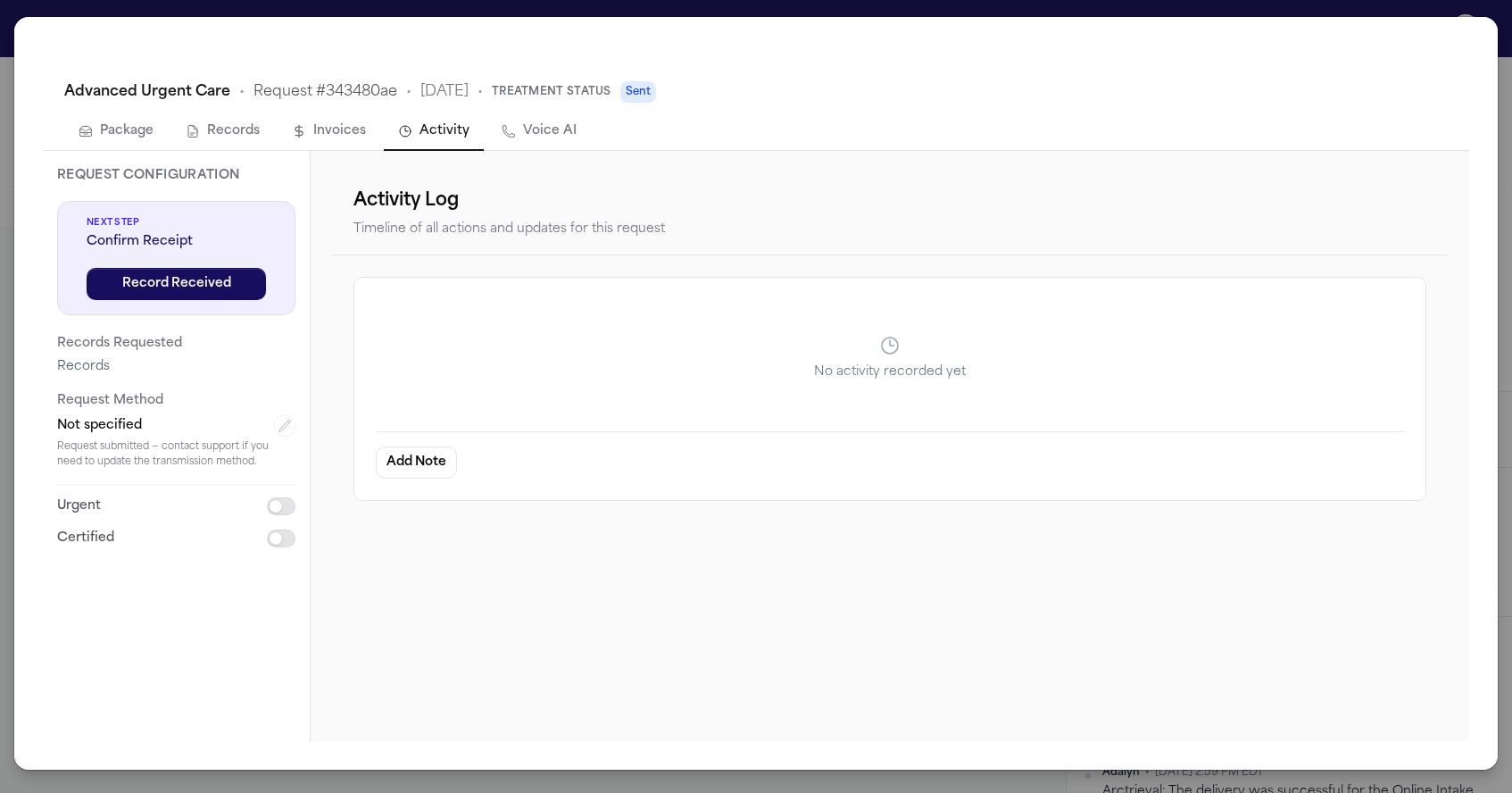
click at [536, 129] on button "Voice AI" at bounding box center [538, 132] width 103 height 38
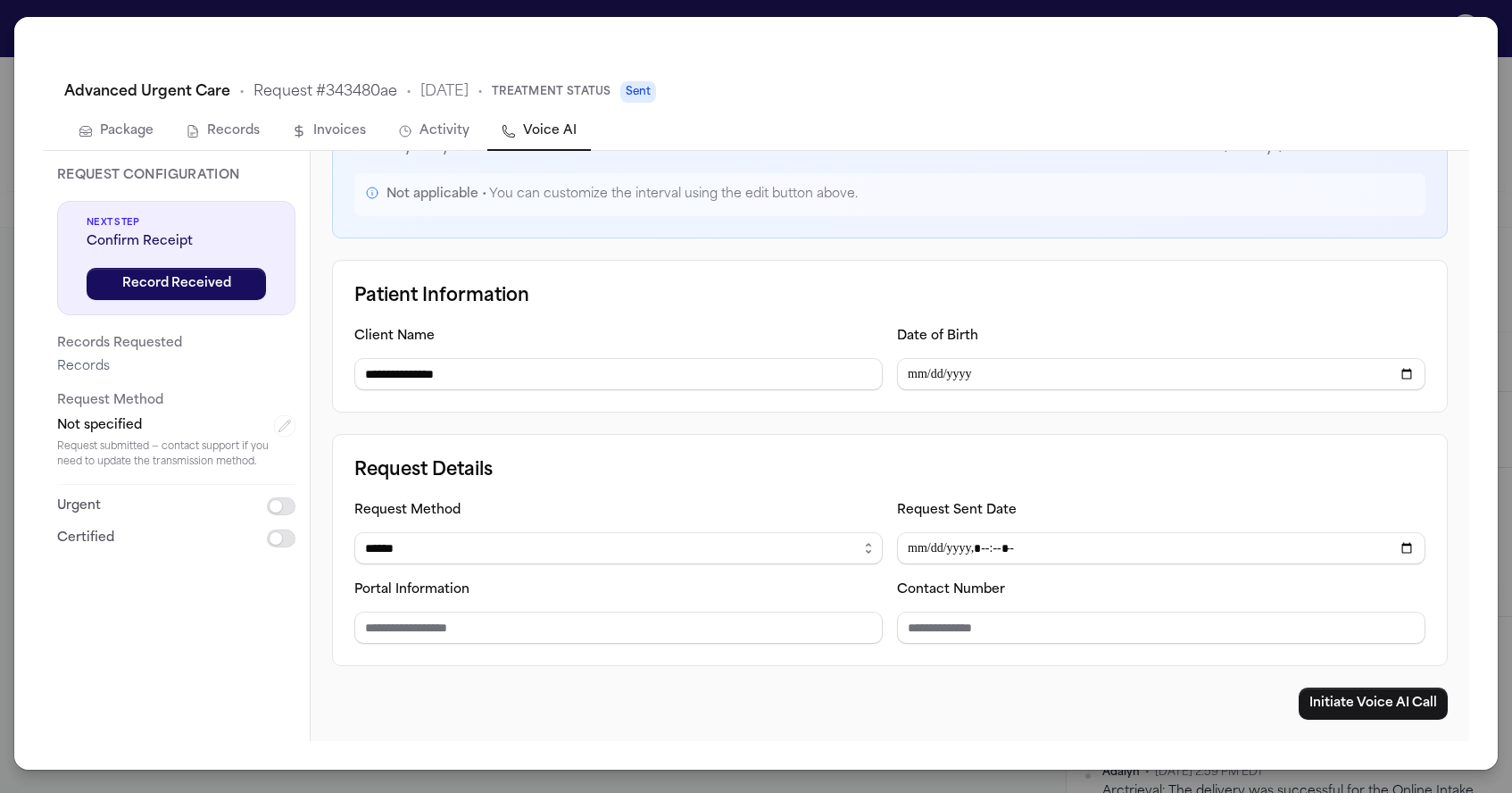
scroll to position [220, 0]
click at [1451, 3] on div "**********" at bounding box center [756, 396] width 1512 height 793
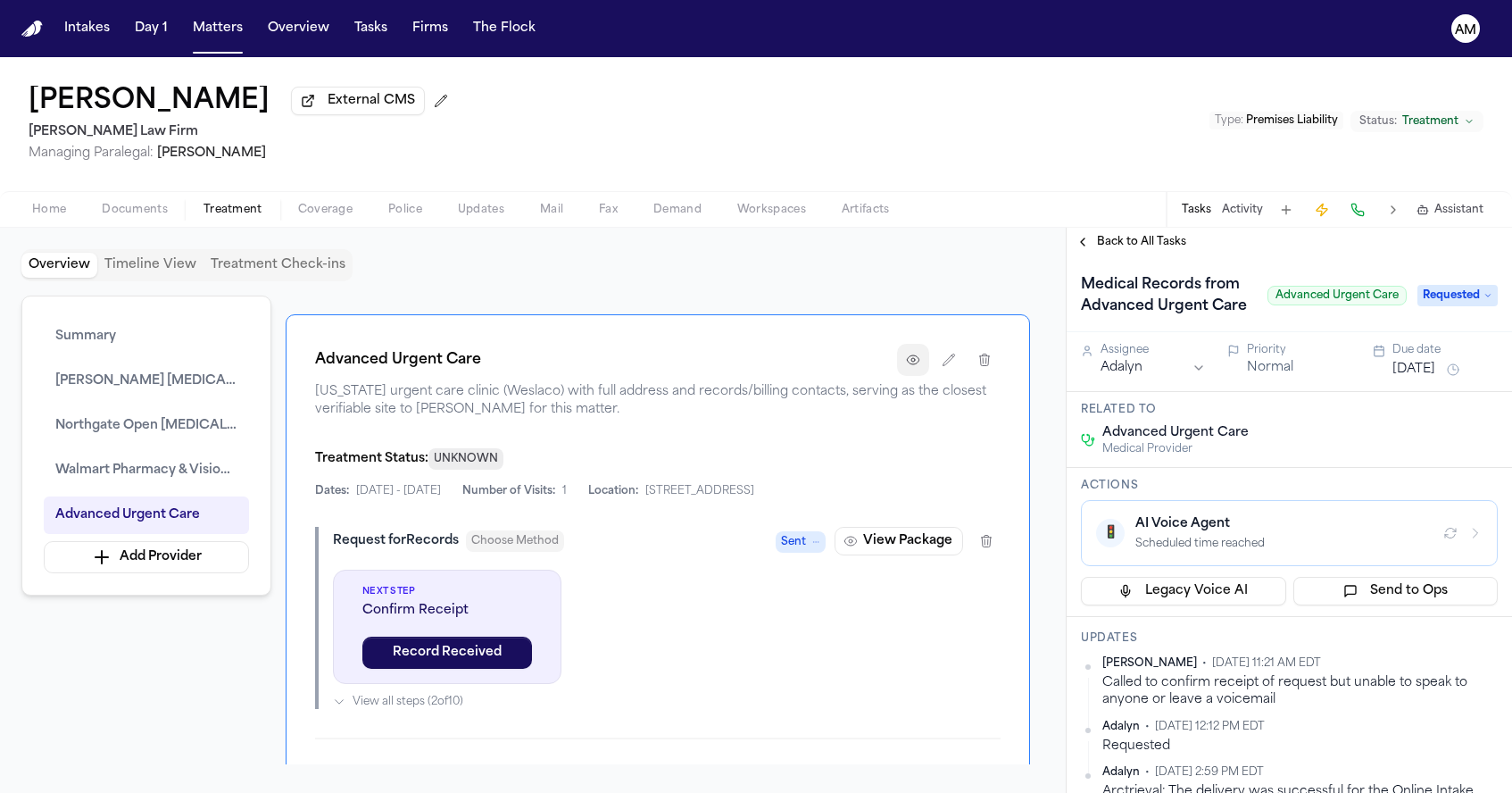
click at [918, 367] on icon "button" at bounding box center [913, 360] width 14 height 14
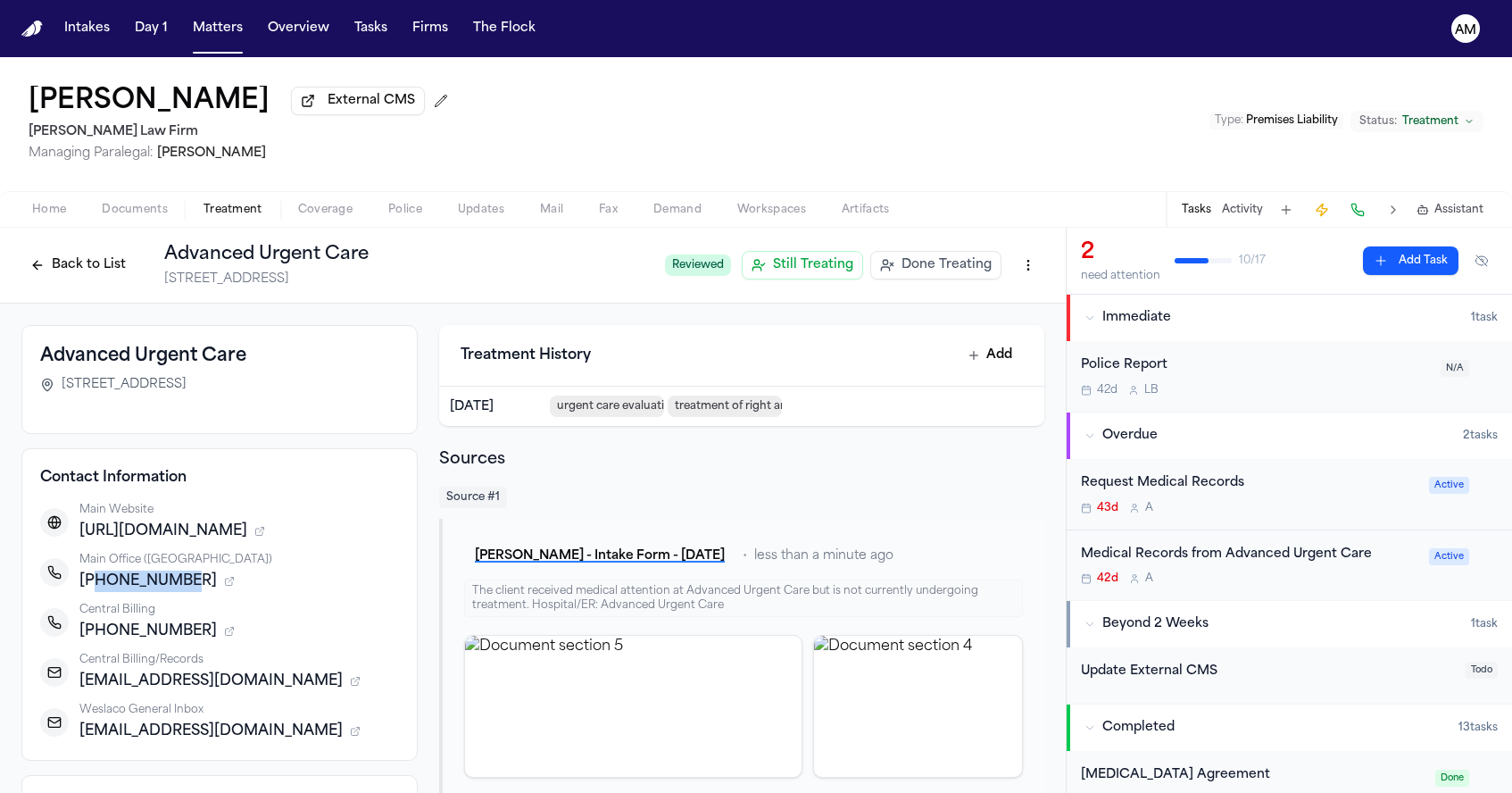
drag, startPoint x: 188, startPoint y: 583, endPoint x: 95, endPoint y: 590, distance: 93.3
click at [95, 590] on div "+19565641620" at bounding box center [238, 581] width 319 height 22
copy span "9565641620"
click at [102, 280] on button "Back to List" at bounding box center [78, 265] width 113 height 29
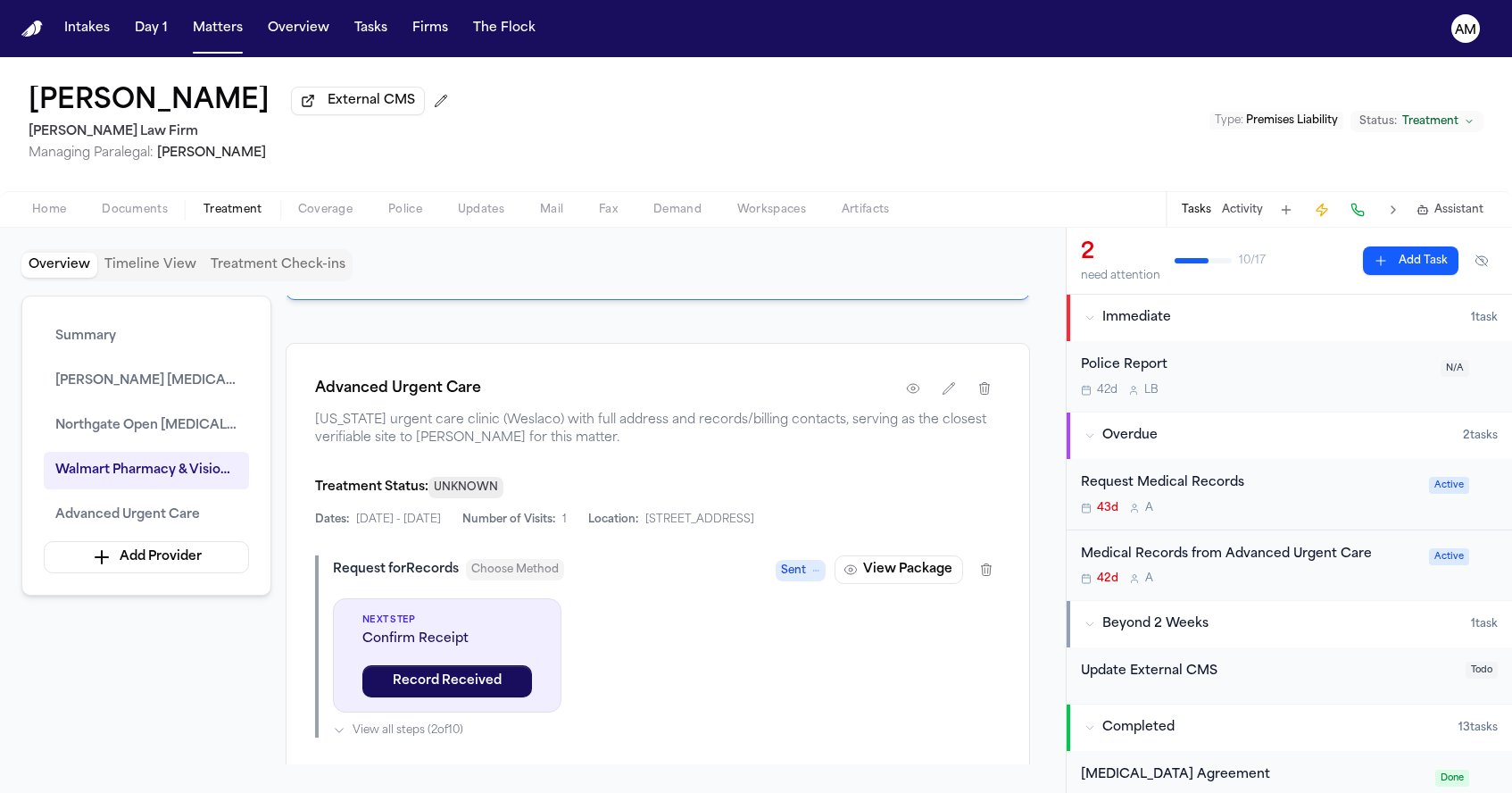
scroll to position [2613, 0]
click at [916, 390] on icon "button" at bounding box center [912, 386] width 12 height 9
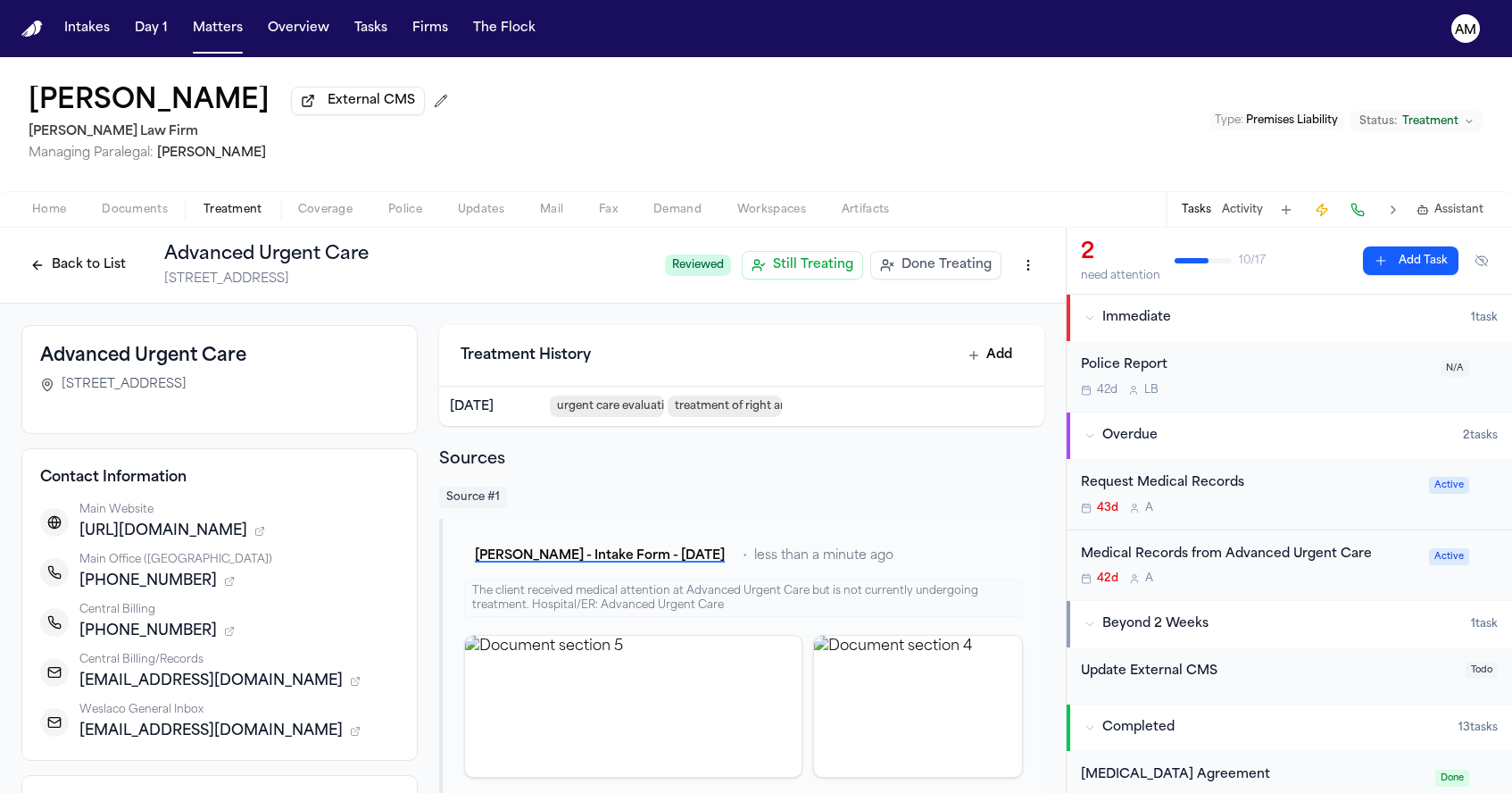
click at [111, 260] on button "Back to List" at bounding box center [78, 265] width 113 height 29
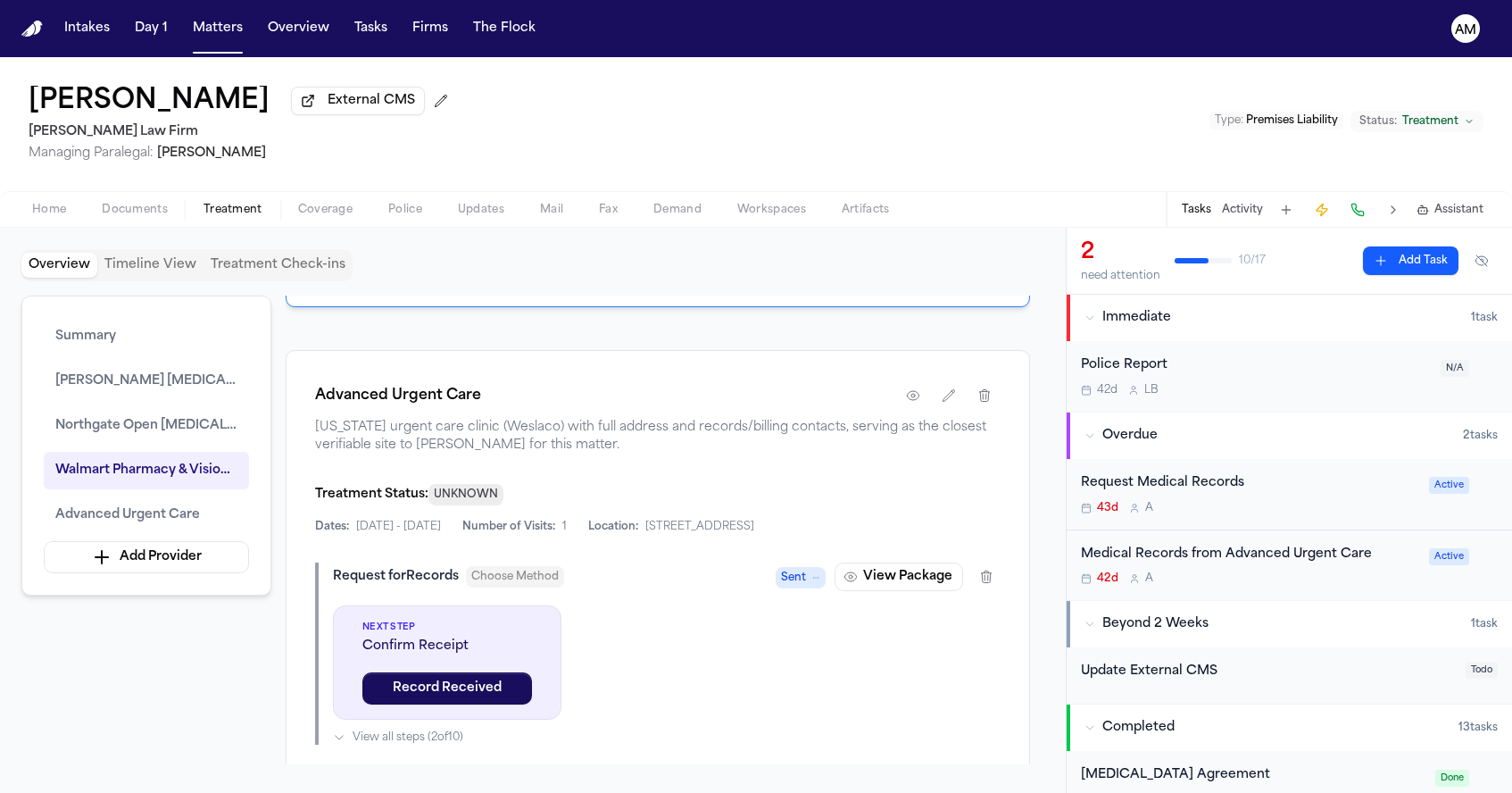
scroll to position [2639, 0]
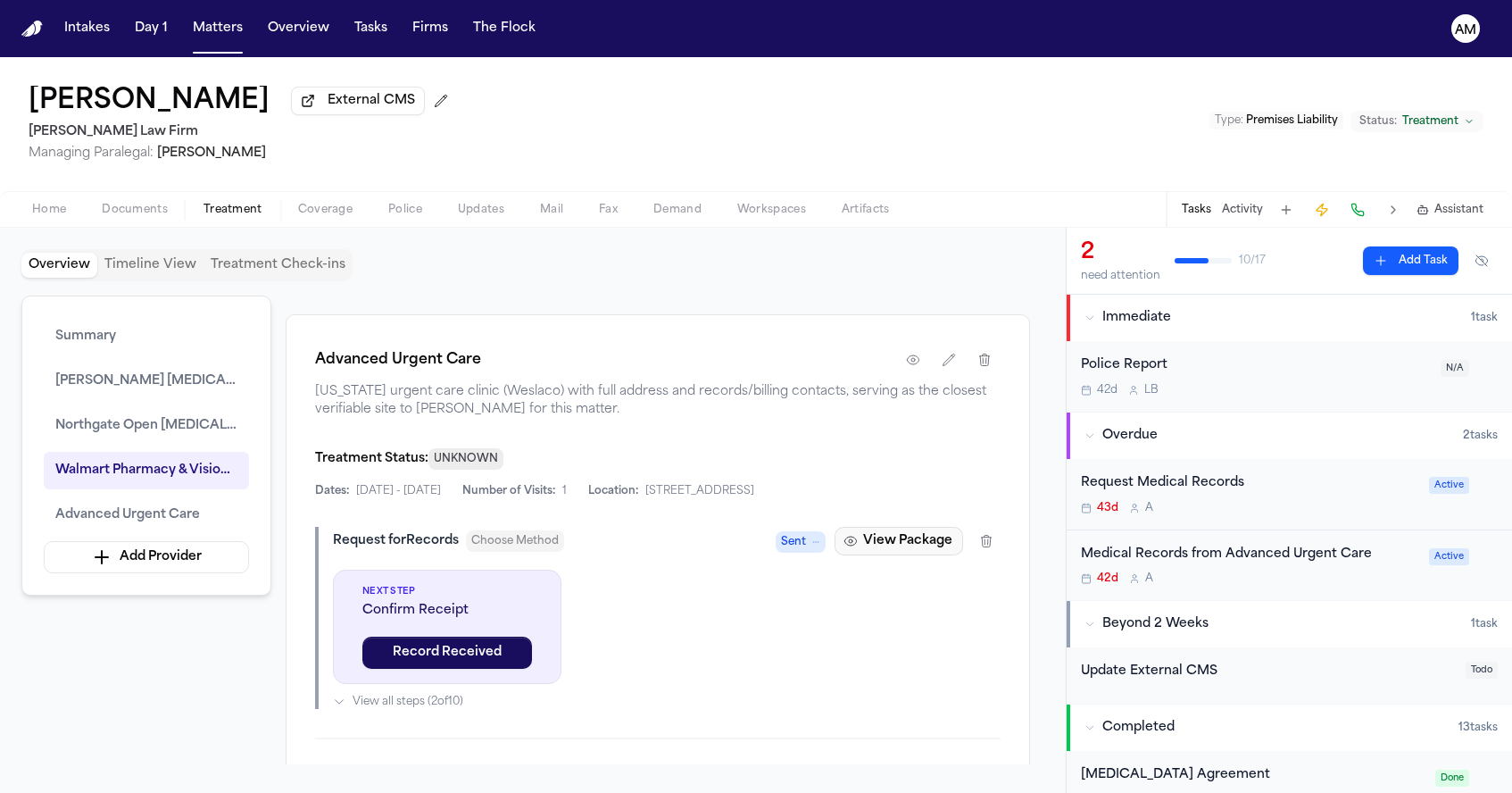
click at [894, 556] on button "View Package" at bounding box center [898, 541] width 129 height 29
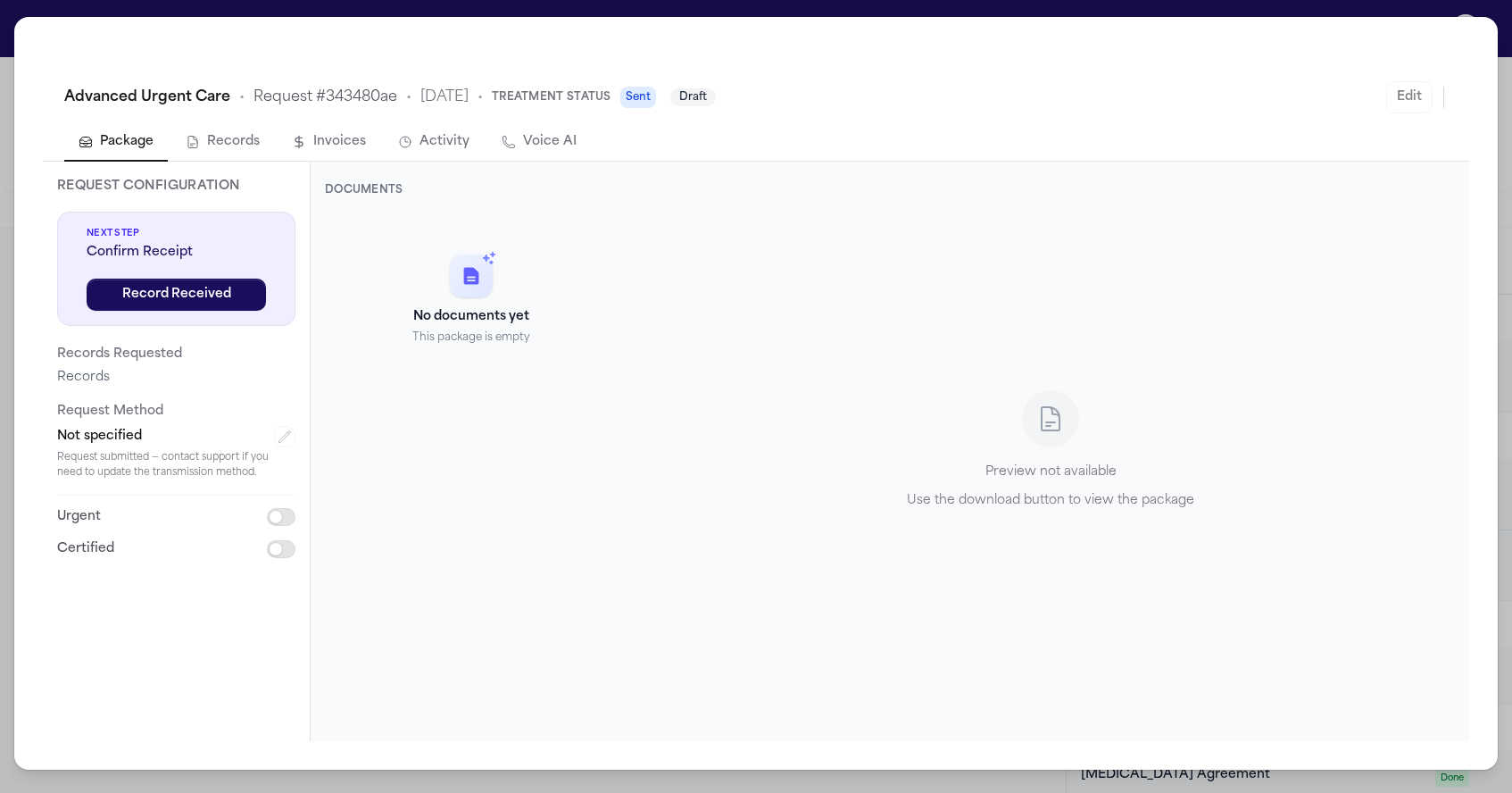
click at [529, 144] on button "Voice AI" at bounding box center [538, 143] width 103 height 38
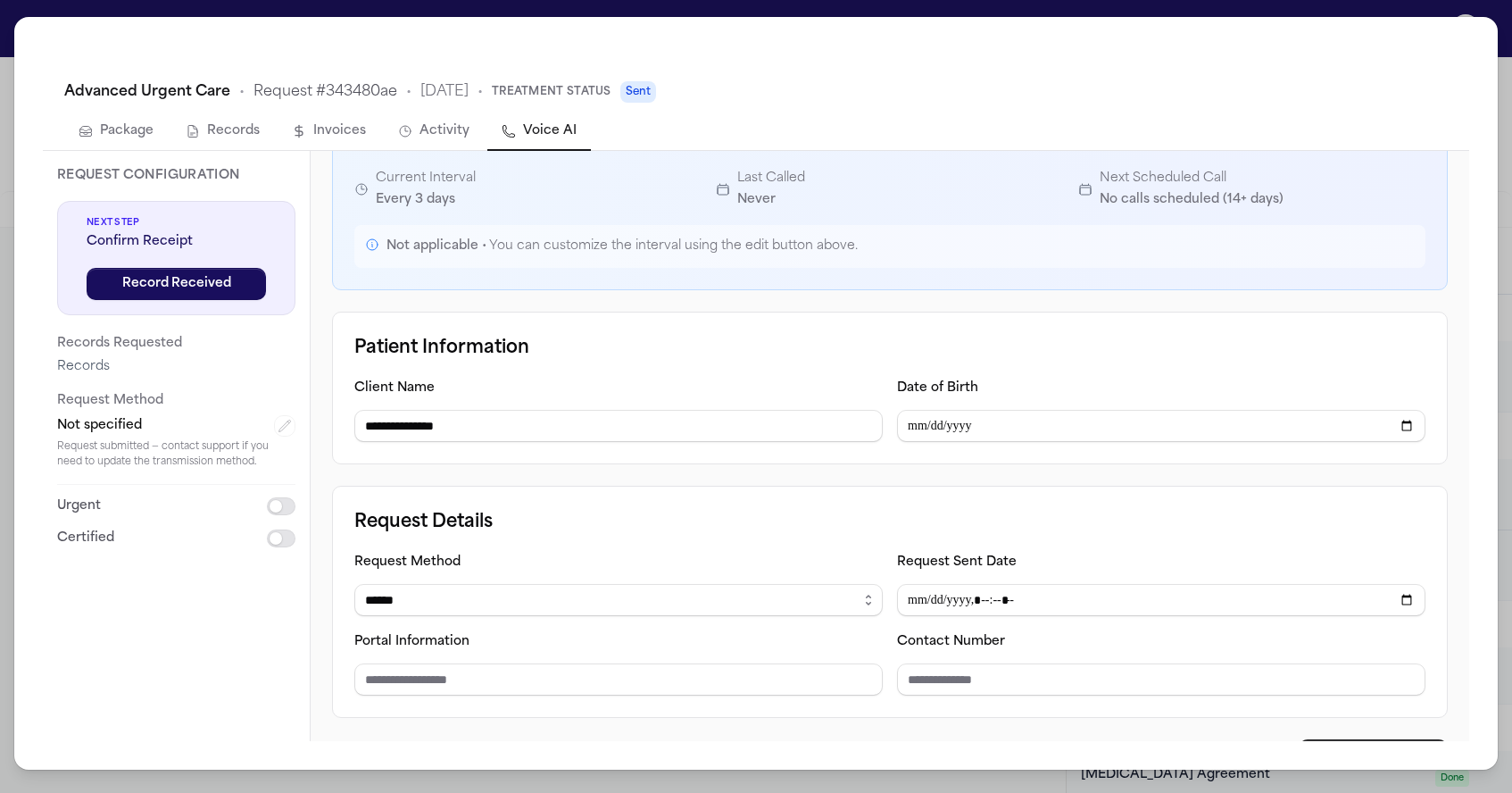
scroll to position [220, 0]
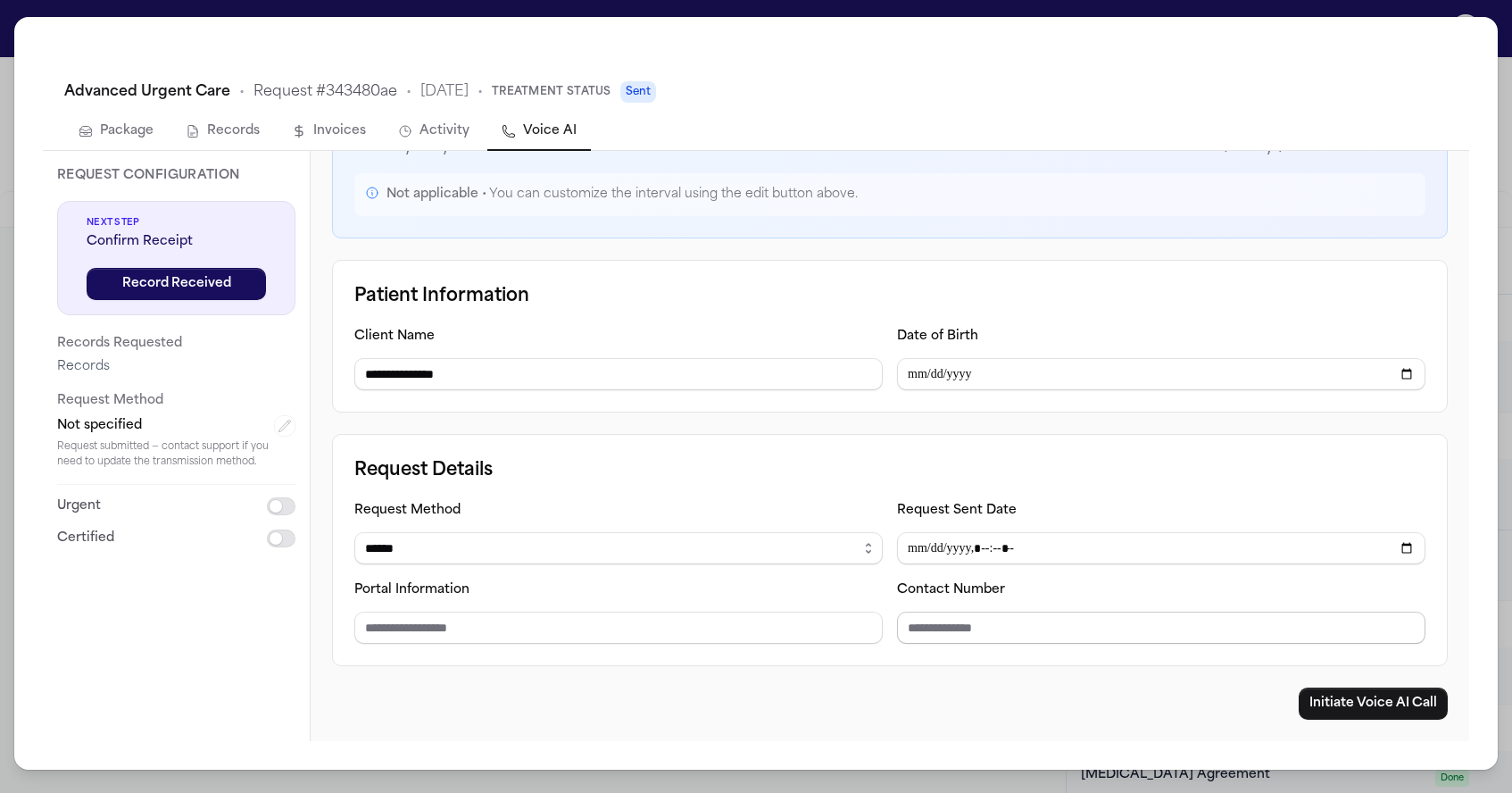
click at [914, 636] on input "Contact Number" at bounding box center [1161, 628] width 529 height 32
paste input "**********"
click at [931, 628] on input "**********" at bounding box center [1161, 628] width 529 height 32
type input "**********"
click at [1383, 700] on button "Initiate Voice AI Call" at bounding box center [1374, 704] width 149 height 32
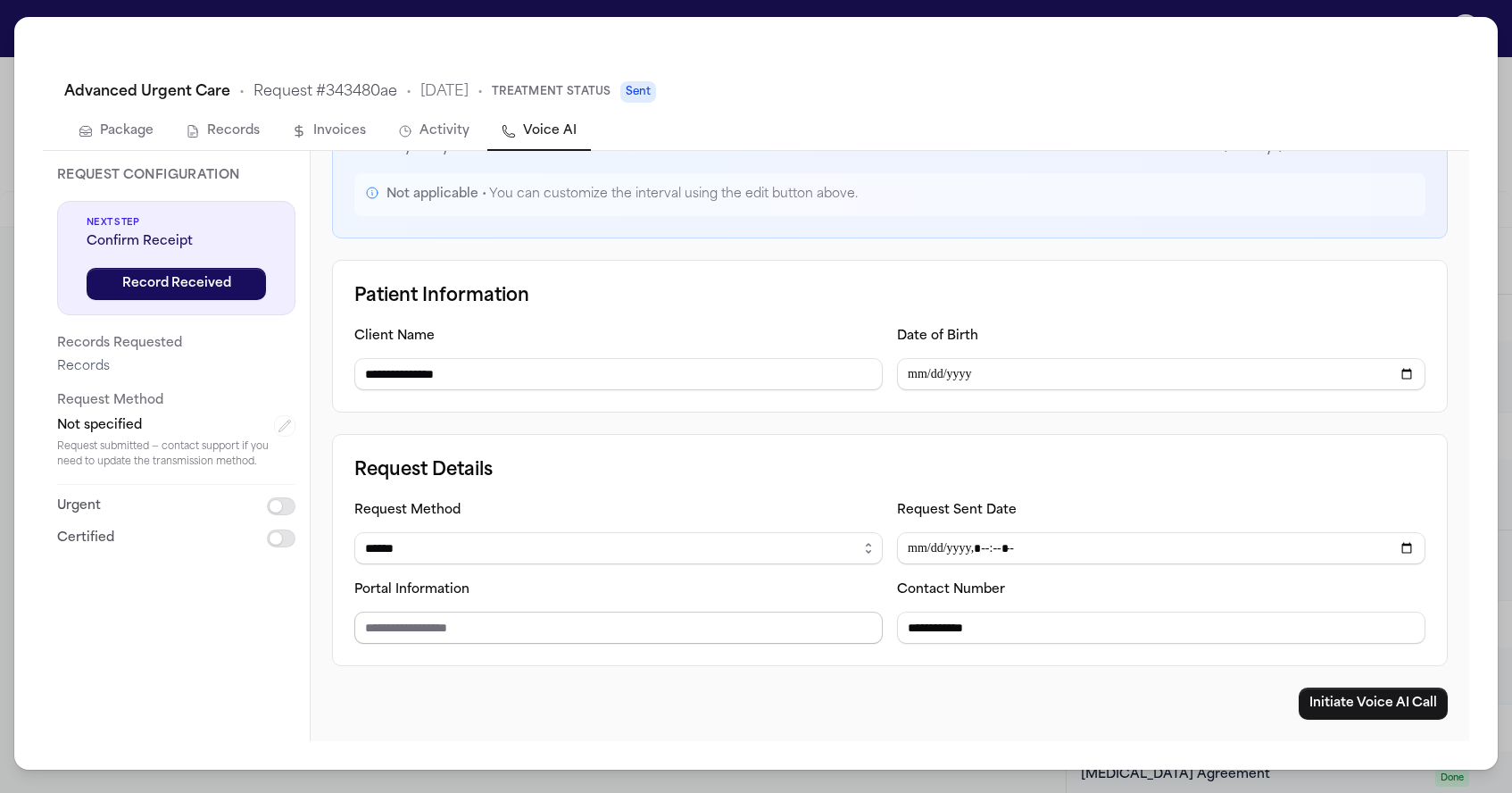
click at [576, 635] on input "Portal Information" at bounding box center [618, 628] width 529 height 32
click at [473, 629] on input "***" at bounding box center [618, 628] width 529 height 32
type input "******"
click at [1355, 698] on button "Initiate Voice AI Call" at bounding box center [1374, 704] width 149 height 32
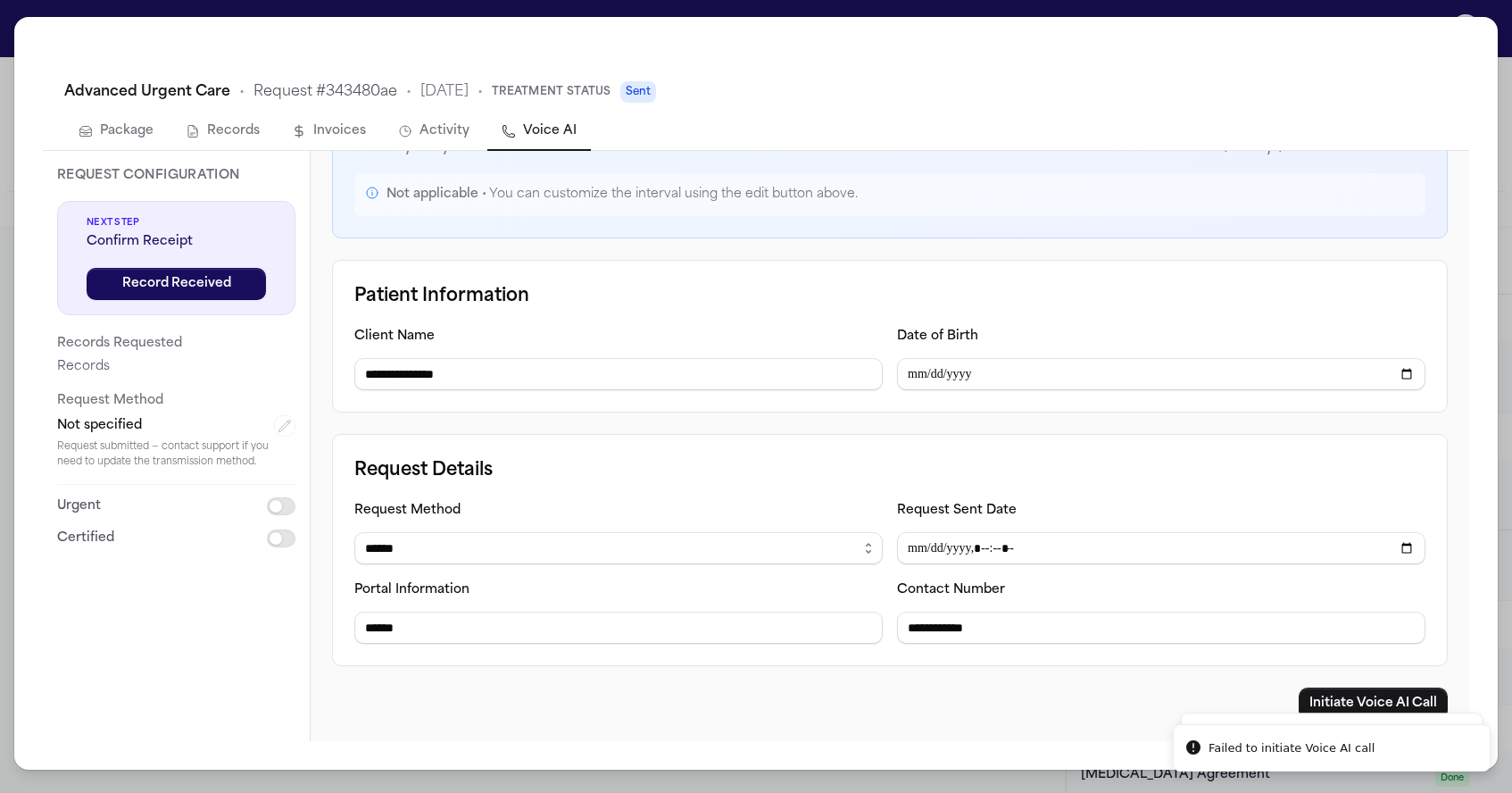
click at [131, 138] on button "Package" at bounding box center [115, 132] width 103 height 38
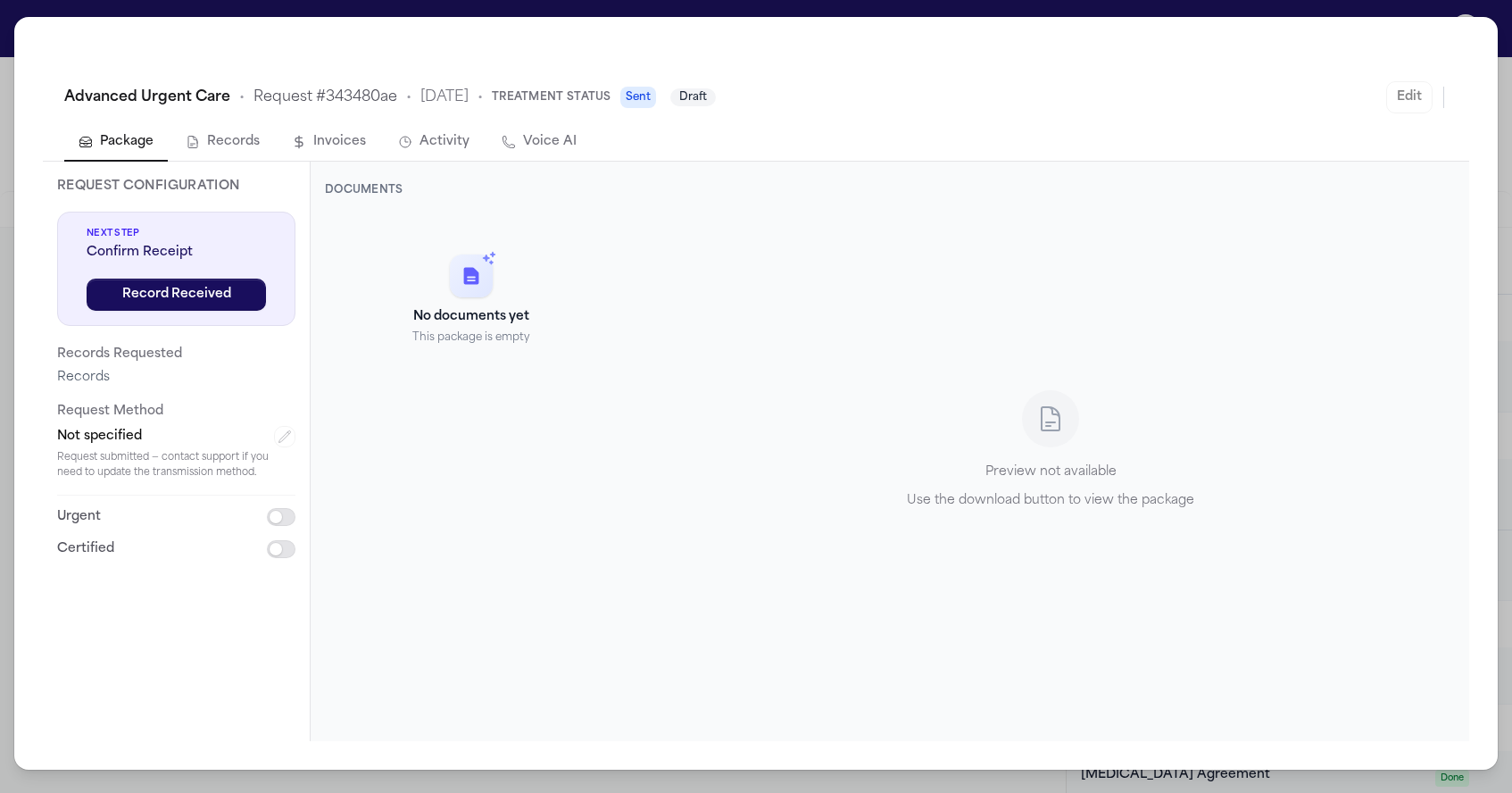
click at [1454, 7] on div "Advanced Urgent Care • Request # 343480ae • 9/18/2025 • Treatment Status Sent D…" at bounding box center [756, 396] width 1512 height 793
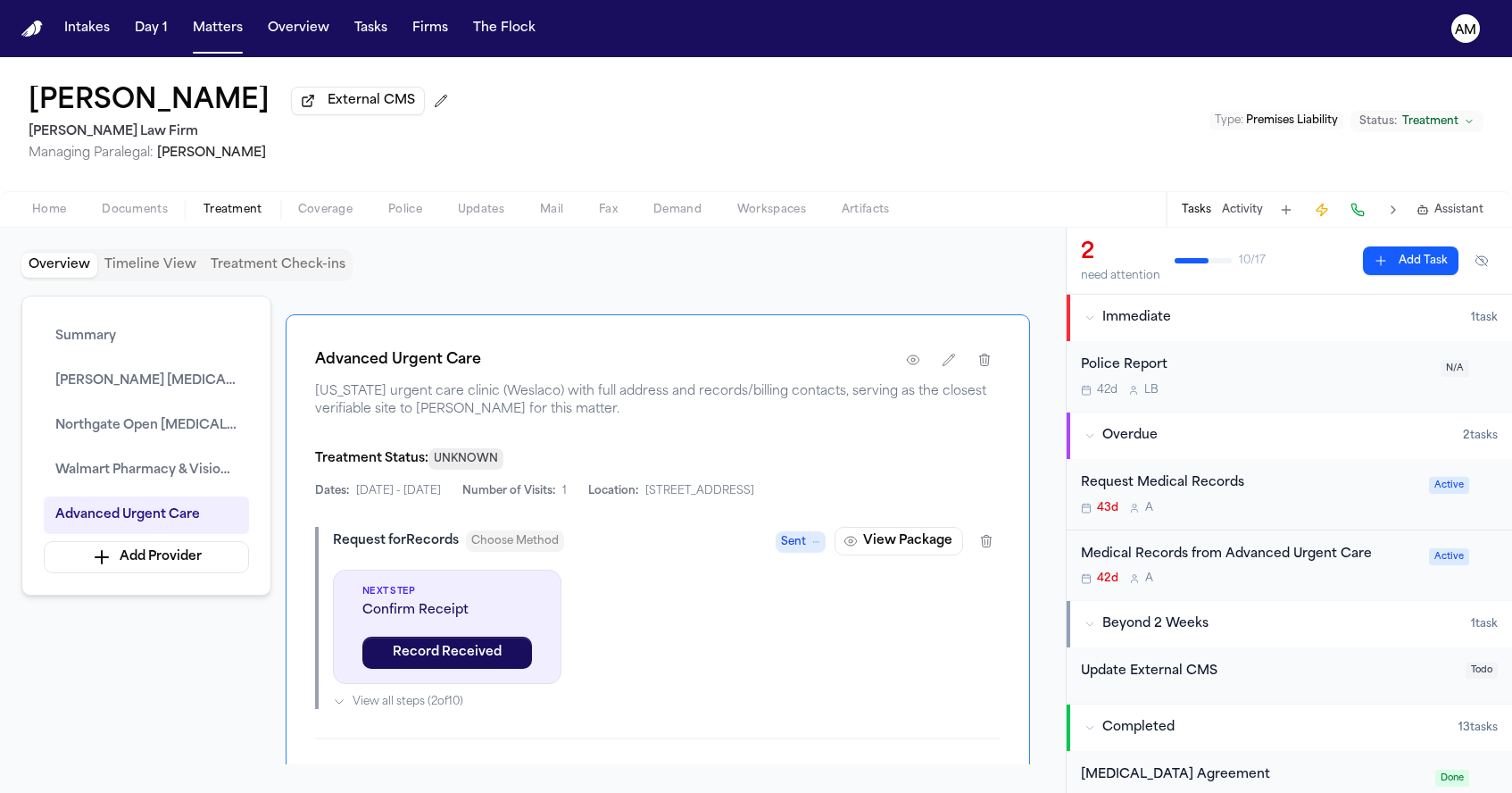
click at [1378, 566] on div "Medical Records from Advanced Urgent Care 42d A" at bounding box center [1249, 566] width 337 height 42
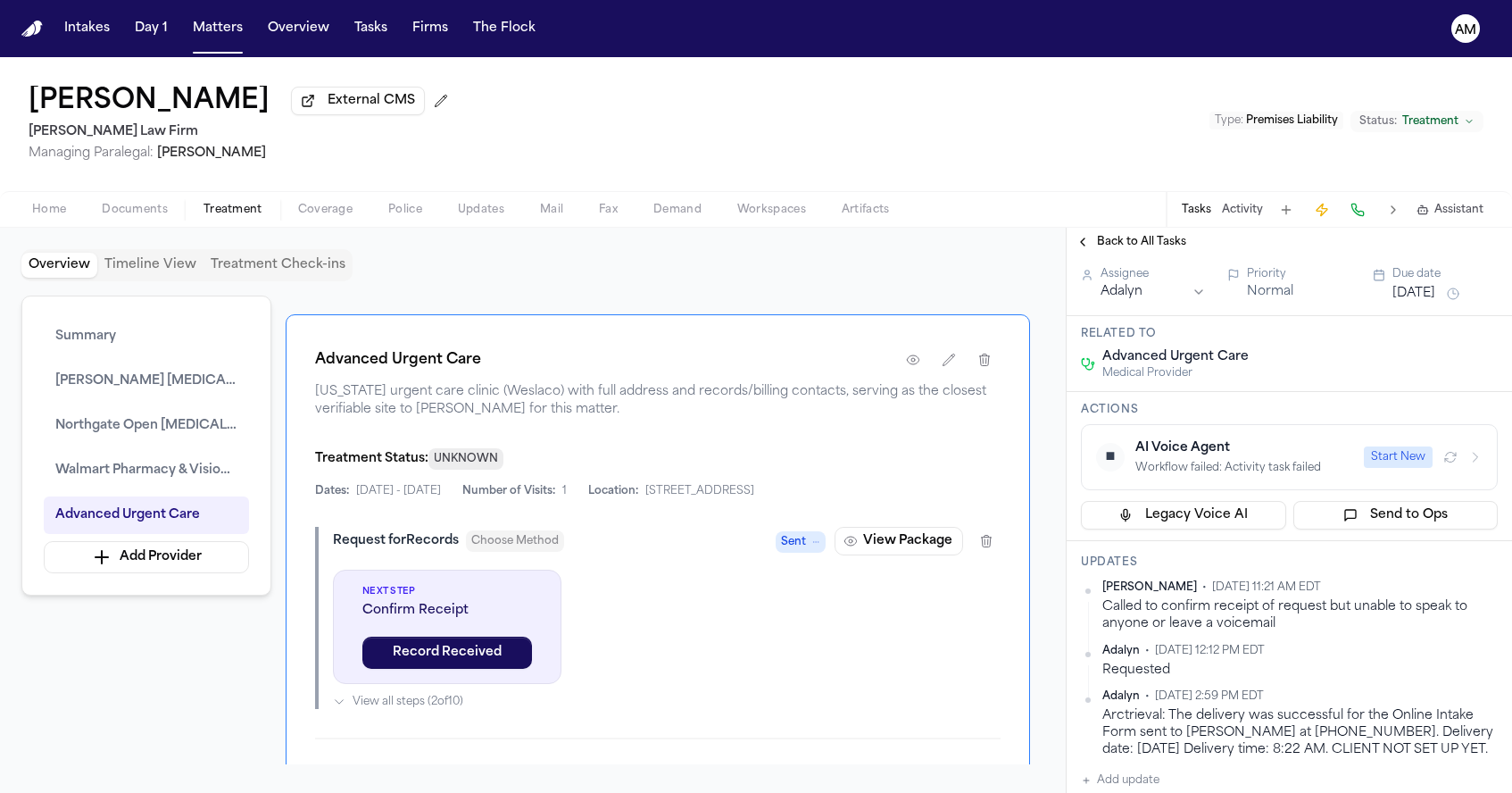
scroll to position [82, 0]
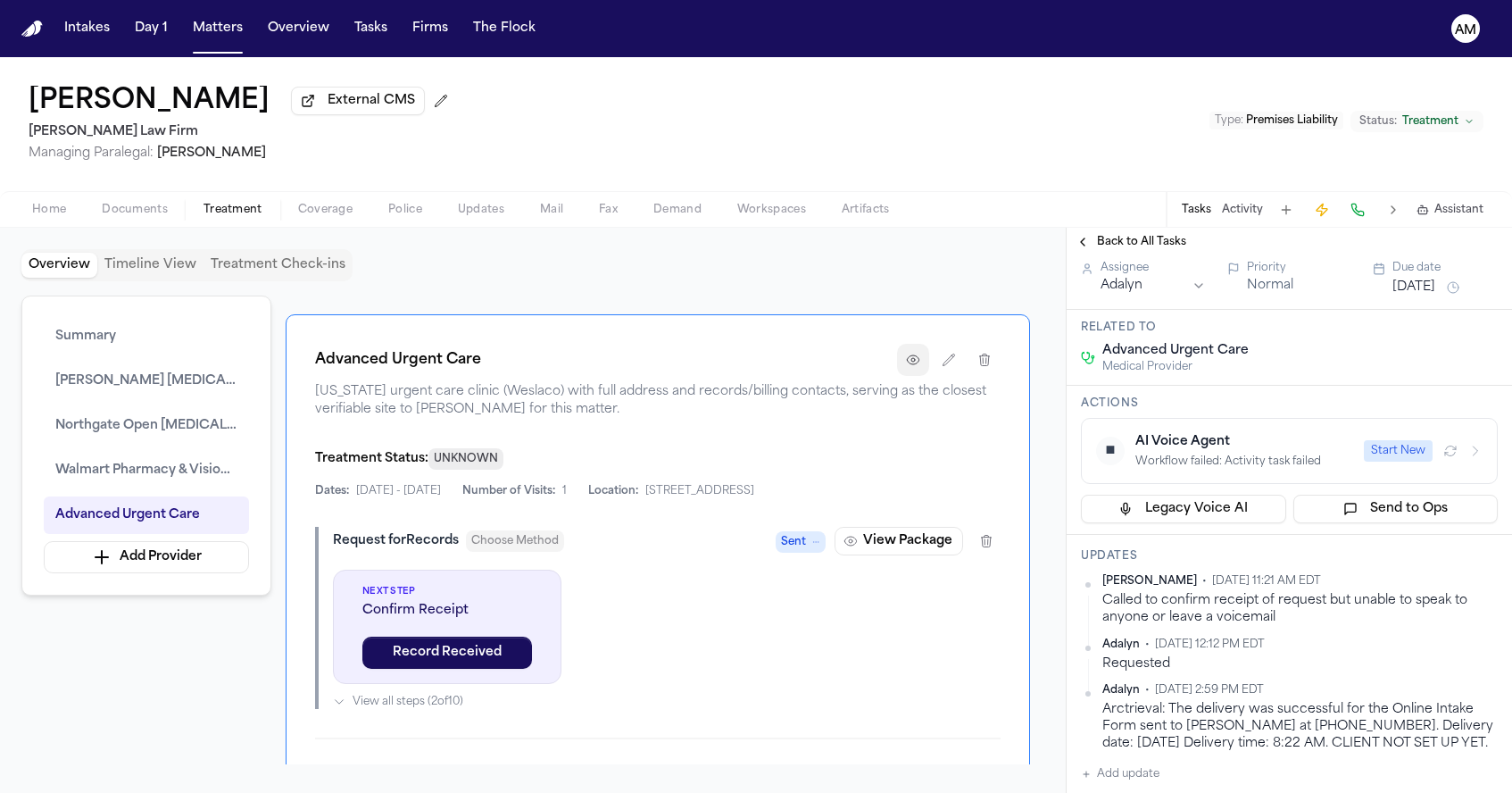
click at [906, 376] on button "button" at bounding box center [913, 360] width 32 height 32
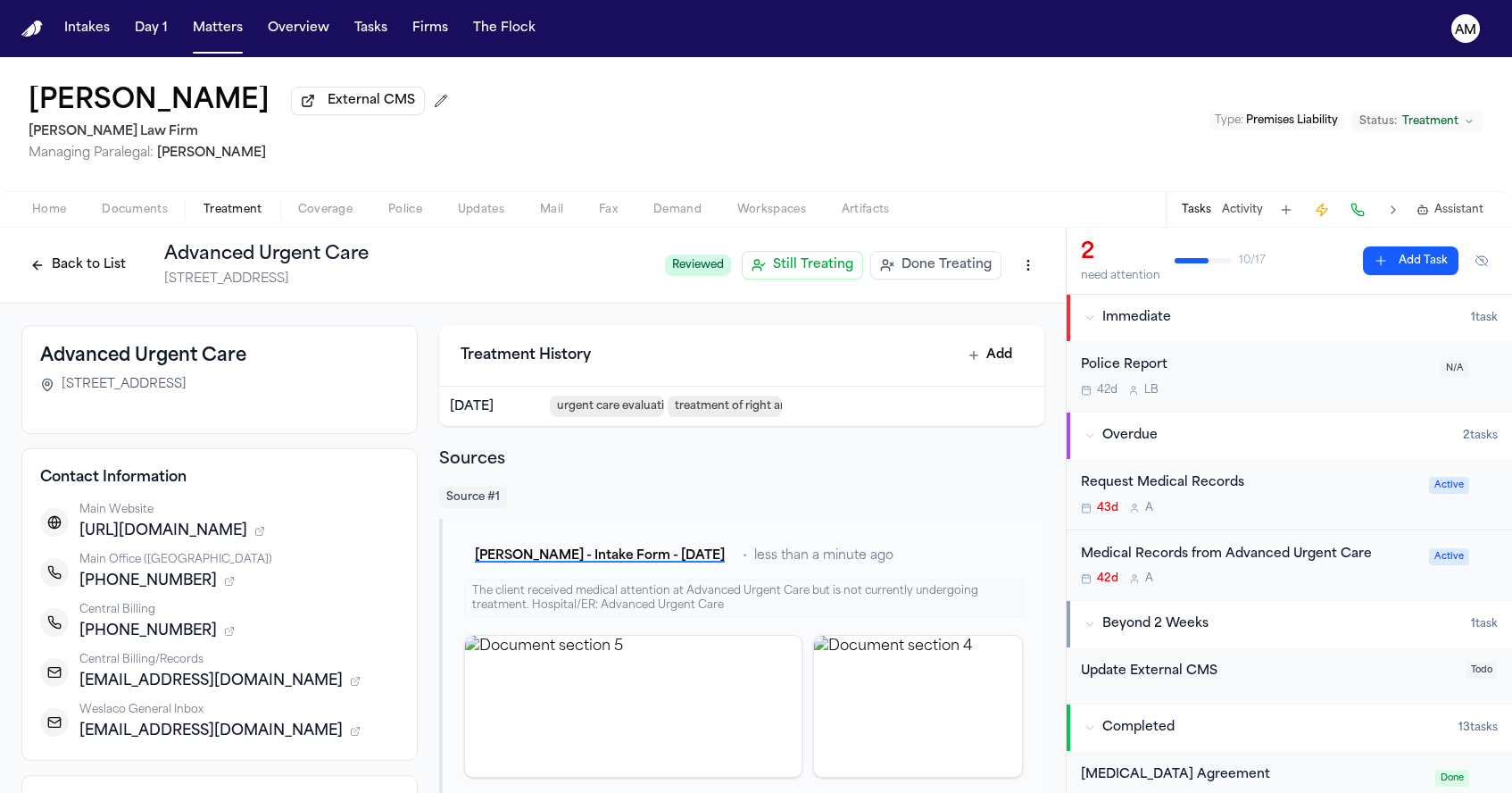
click at [263, 536] on icon "button" at bounding box center [260, 532] width 7 height 7
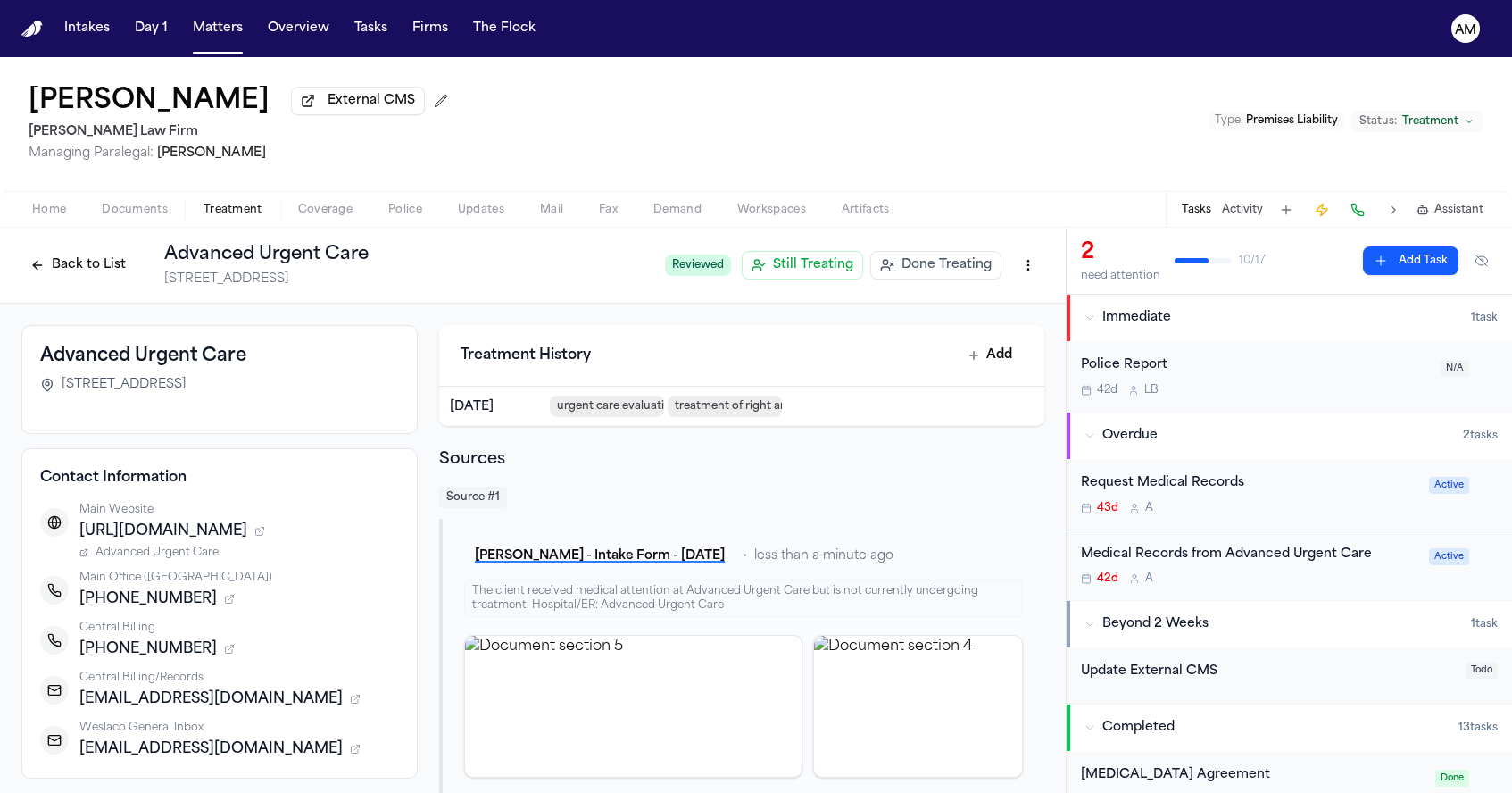
click at [163, 560] on span "Advanced Urgent Care" at bounding box center [156, 553] width 123 height 14
click at [224, 655] on icon "button" at bounding box center [229, 649] width 11 height 11
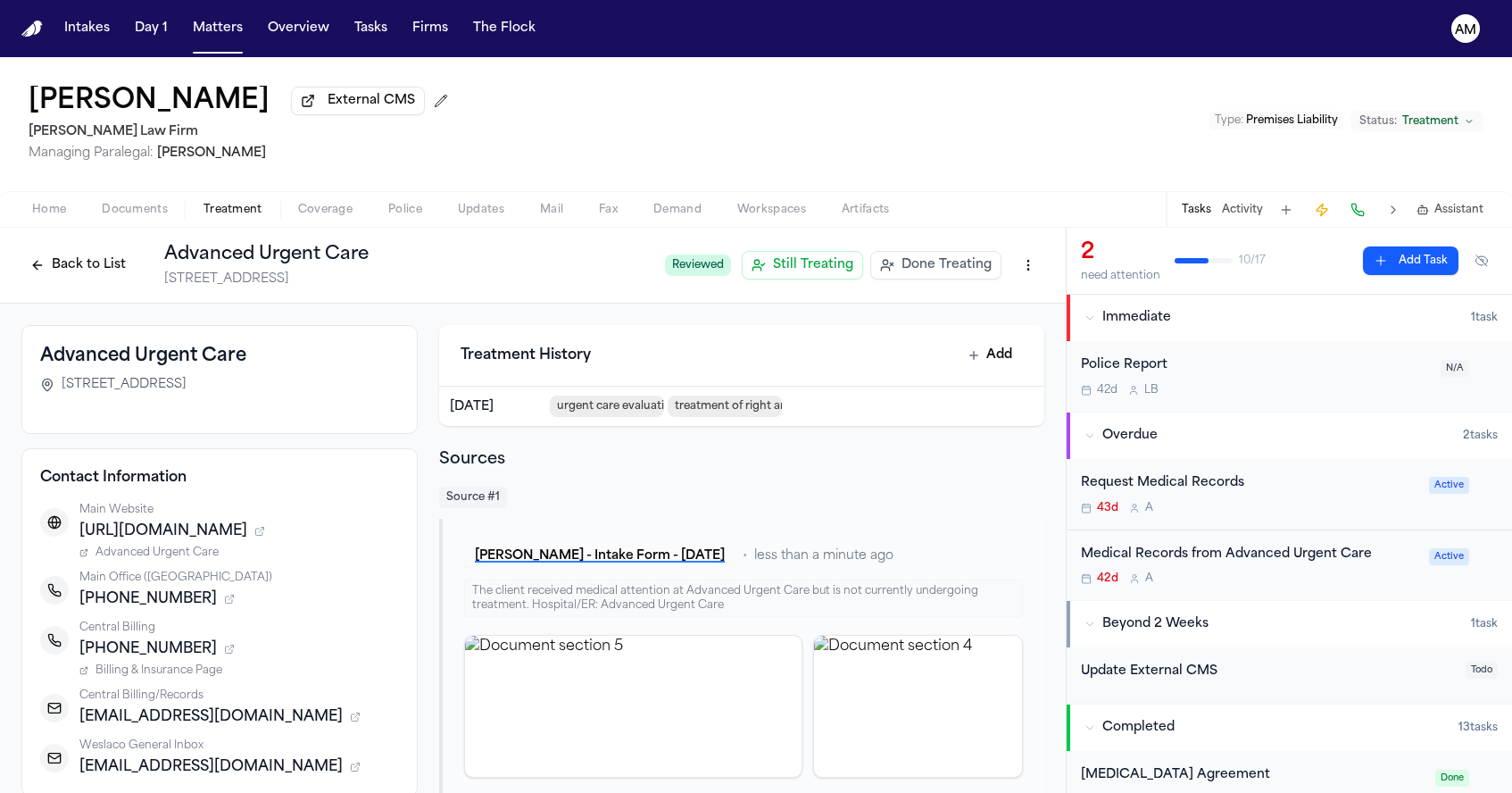
click at [198, 678] on span "Billing & Insurance Page" at bounding box center [158, 671] width 127 height 14
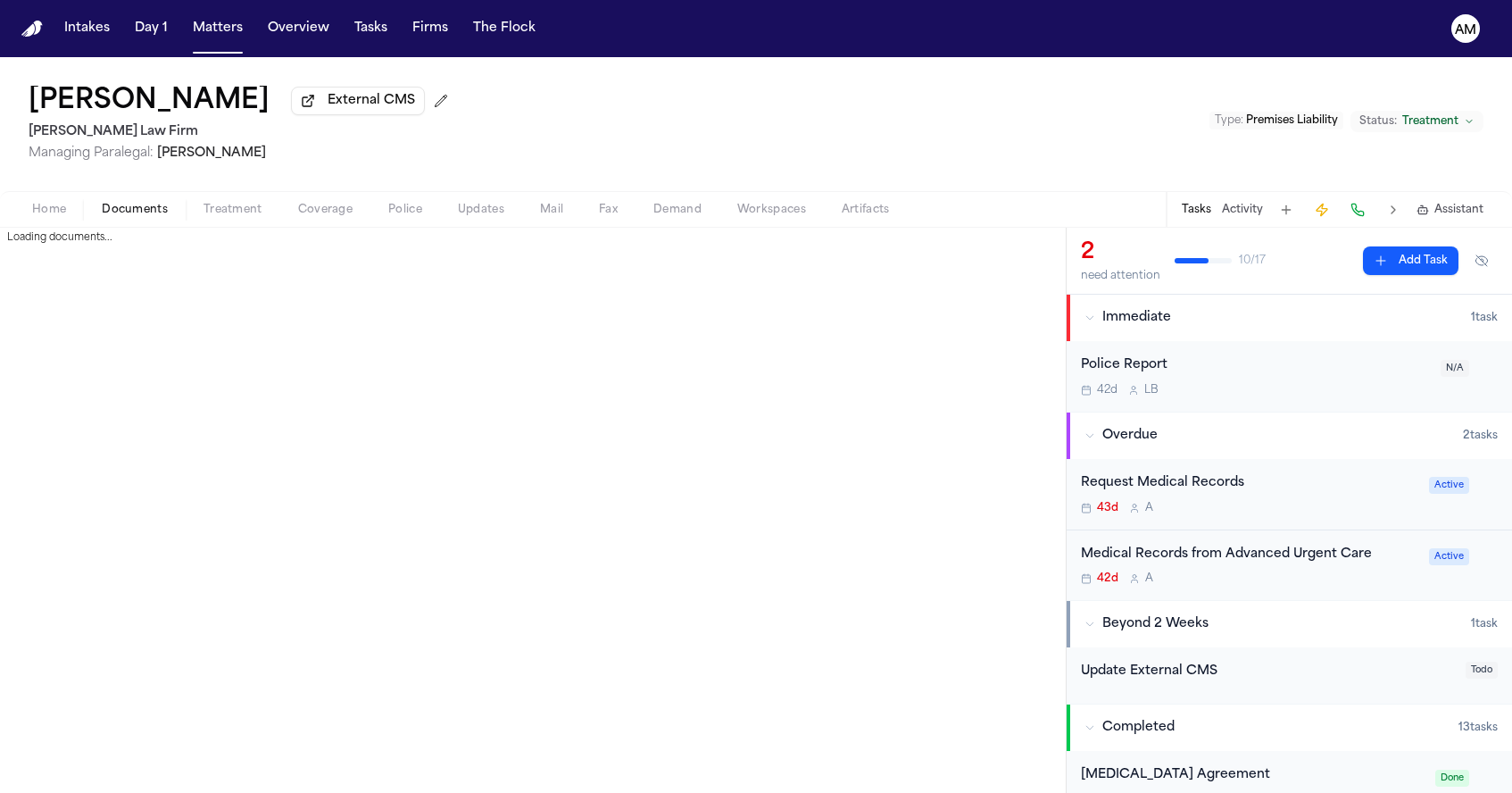
click at [105, 217] on span "Documents" at bounding box center [134, 209] width 66 height 14
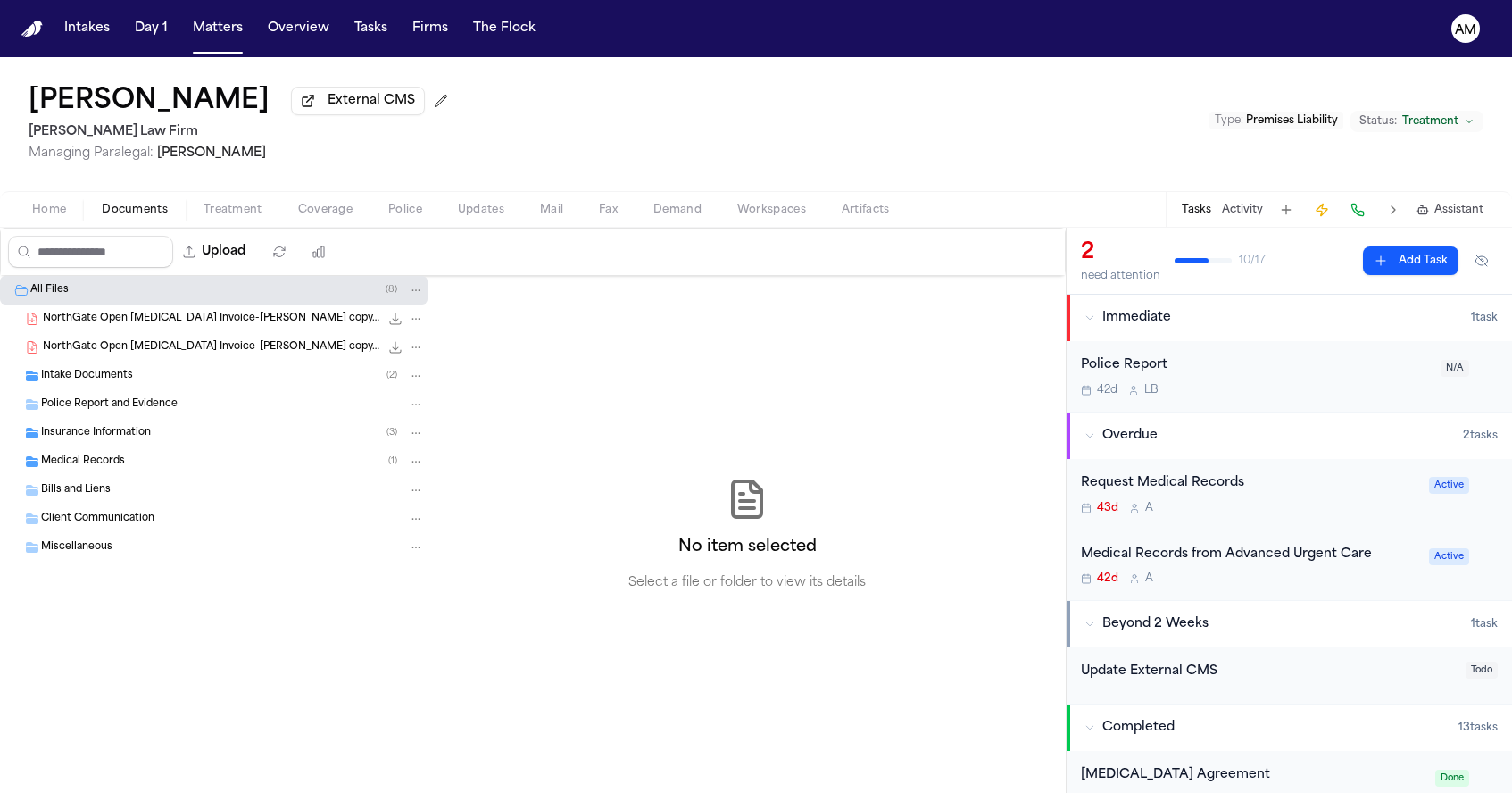
click at [35, 217] on span "Home" at bounding box center [49, 209] width 34 height 14
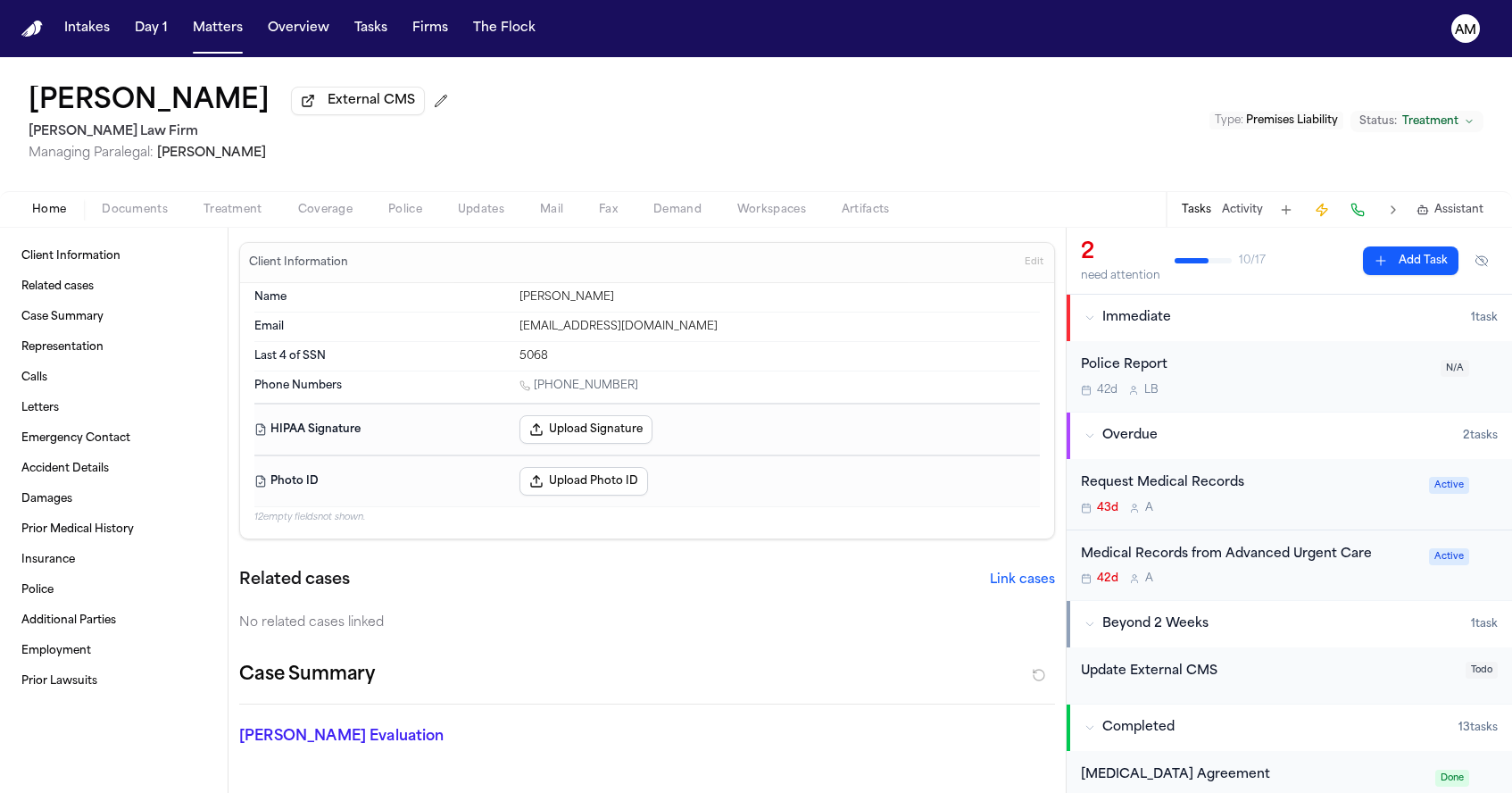
click at [158, 217] on span "Documents" at bounding box center [134, 209] width 66 height 14
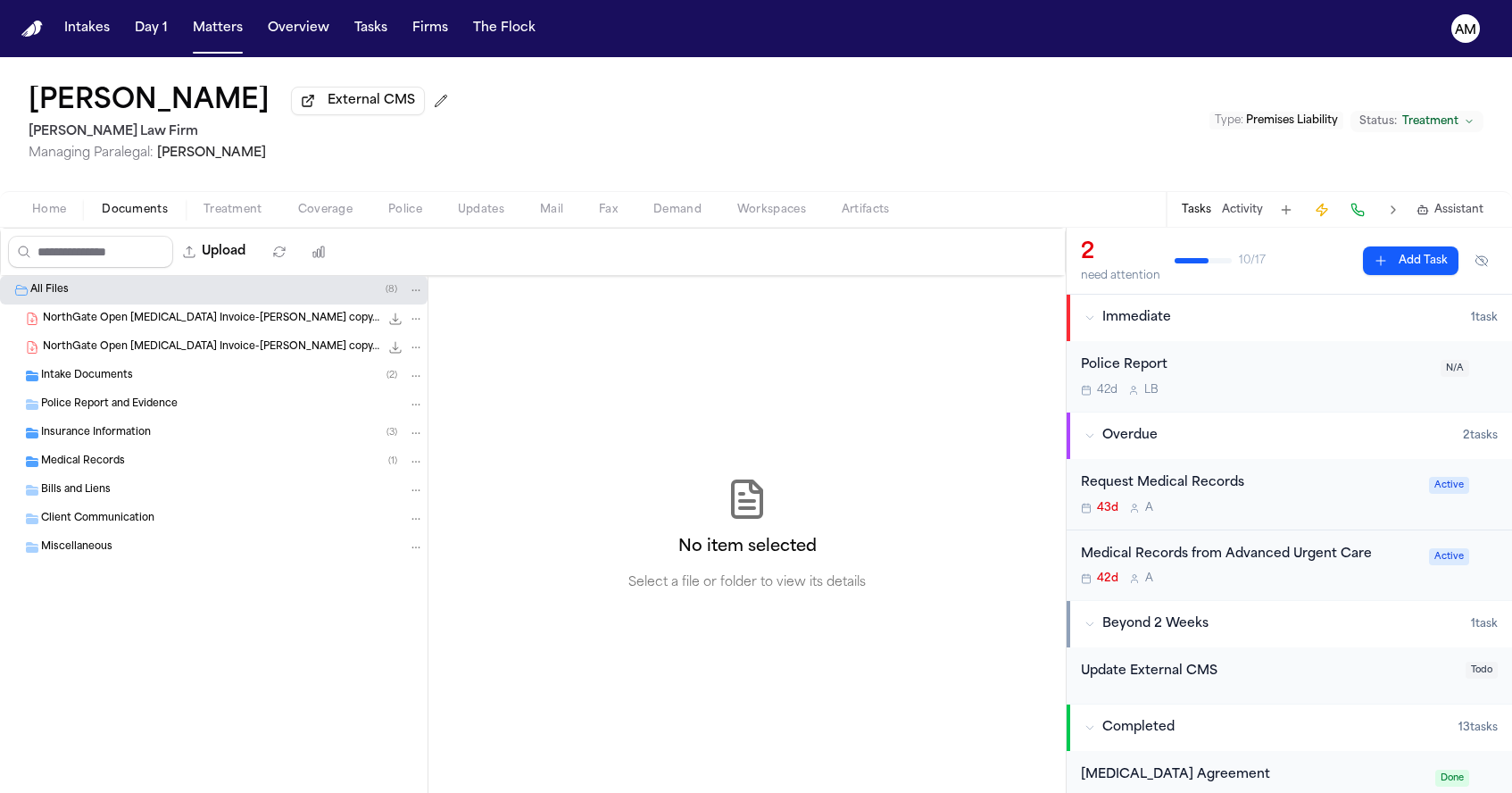
click at [116, 384] on span "Intake Documents" at bounding box center [87, 376] width 92 height 15
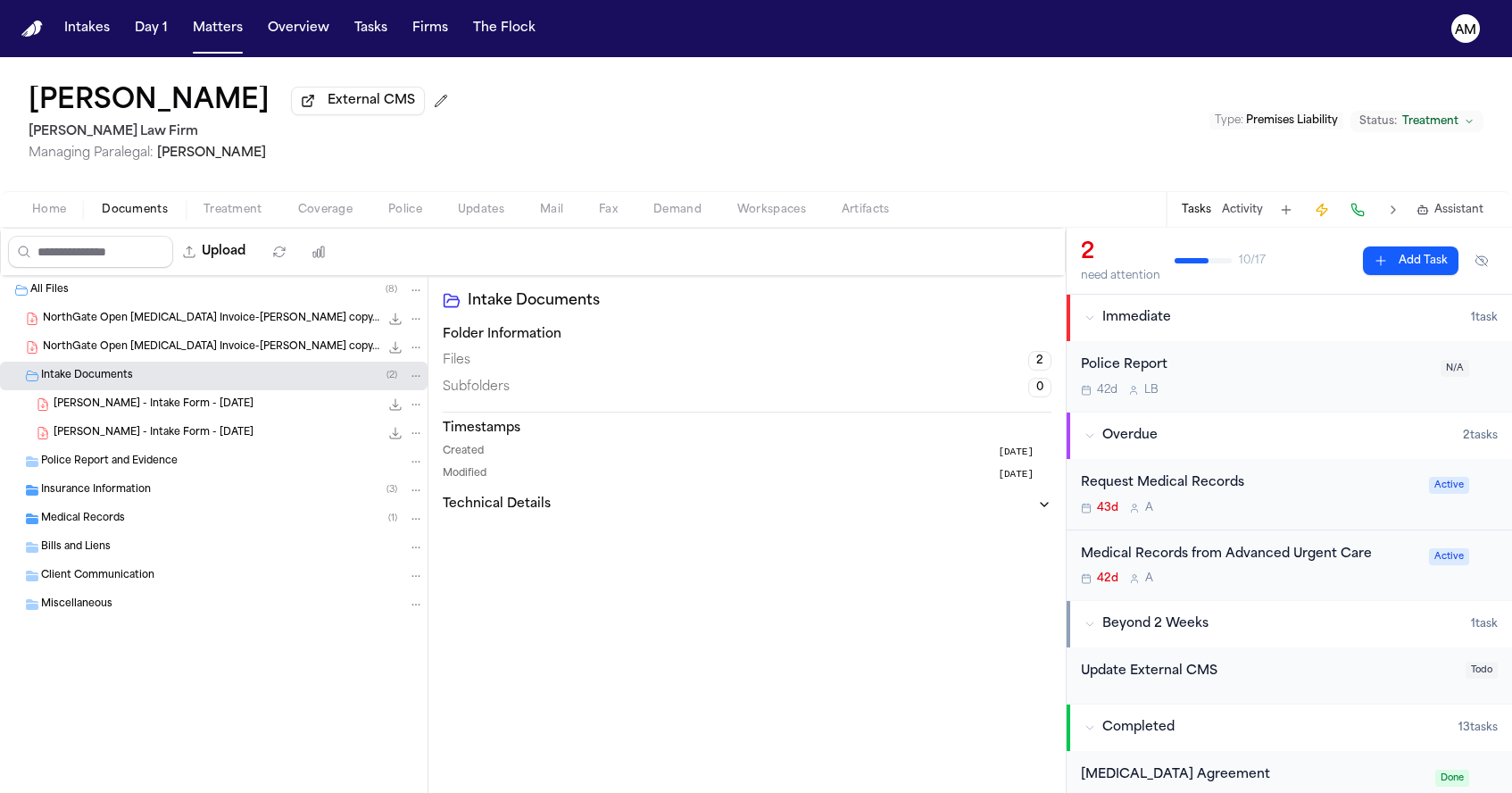
click at [119, 405] on span "S. Perez - Intake Form - 7.15.25" at bounding box center [154, 405] width 200 height 15
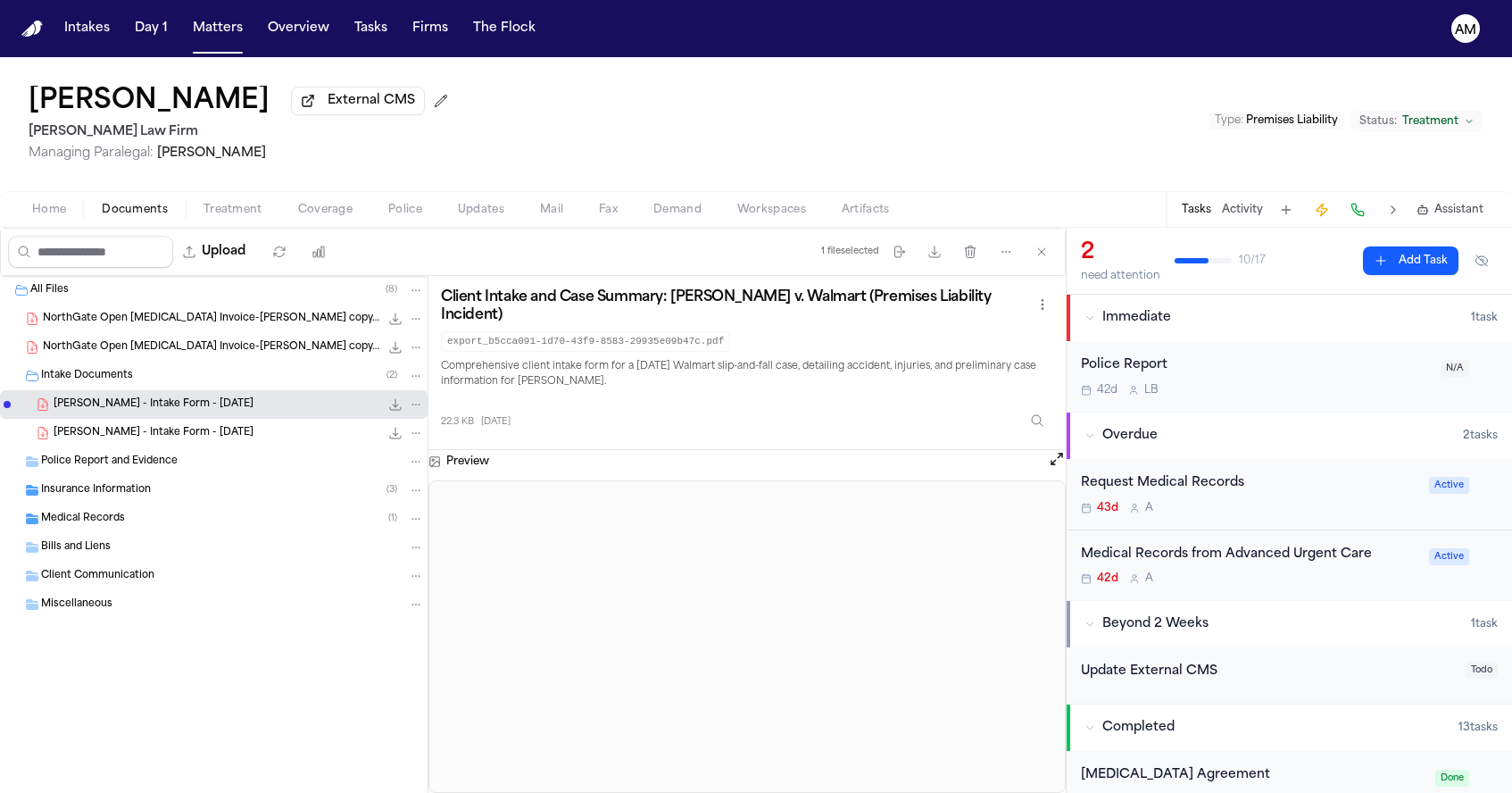
click at [220, 213] on span "Treatment" at bounding box center [233, 209] width 59 height 14
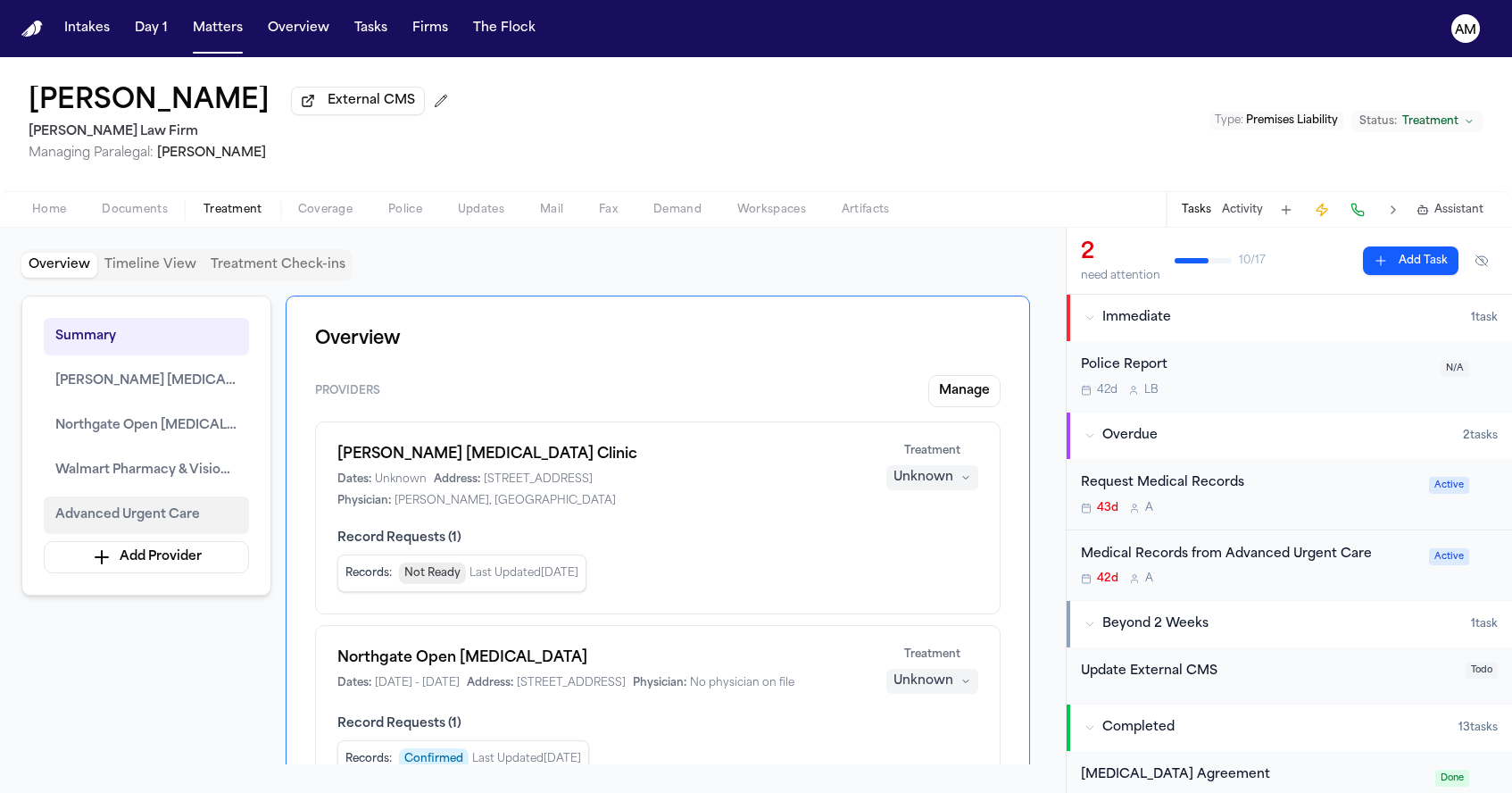
click at [203, 521] on button "Advanced Urgent Care" at bounding box center [147, 515] width 205 height 38
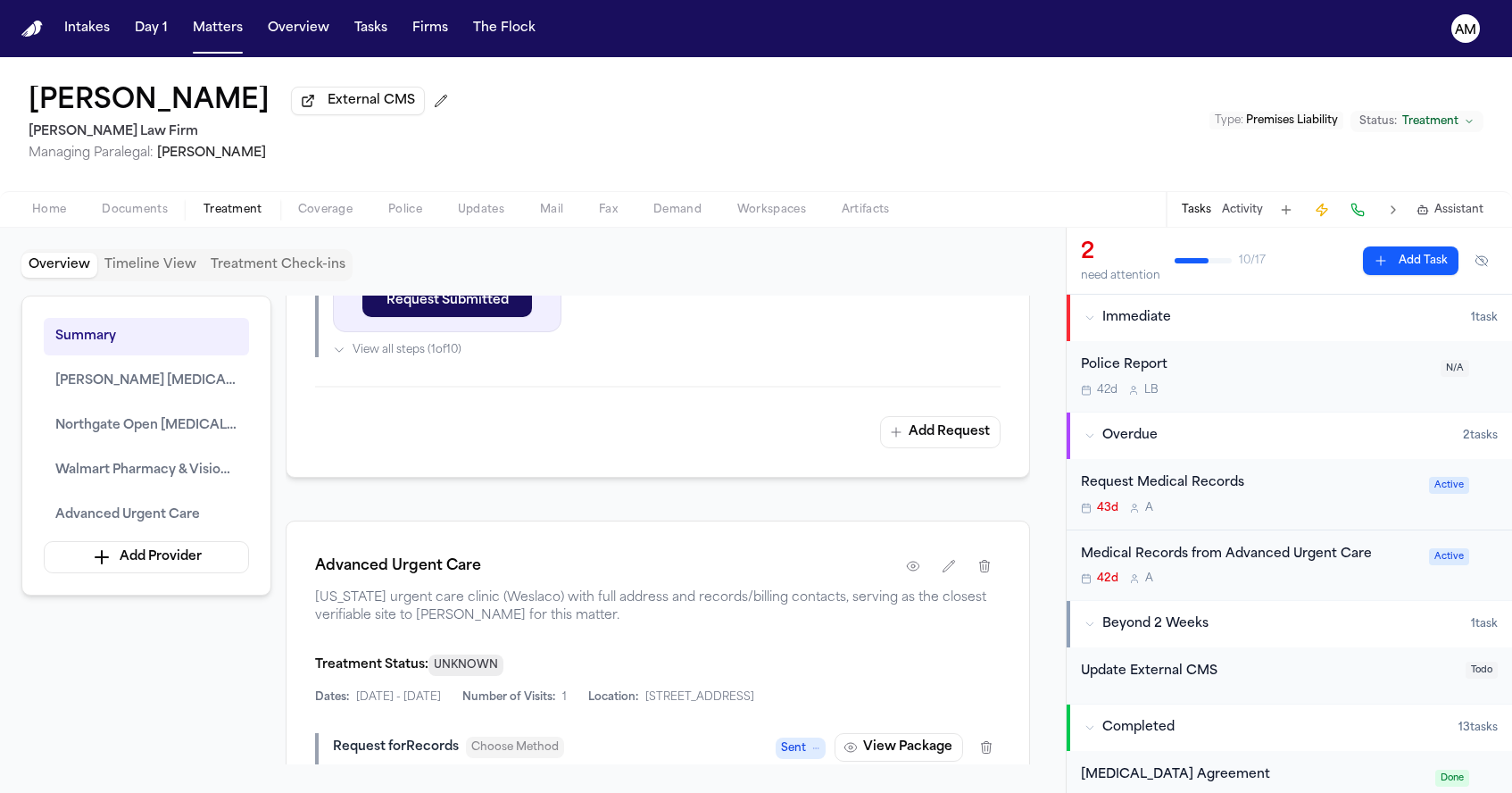
scroll to position [2452, 0]
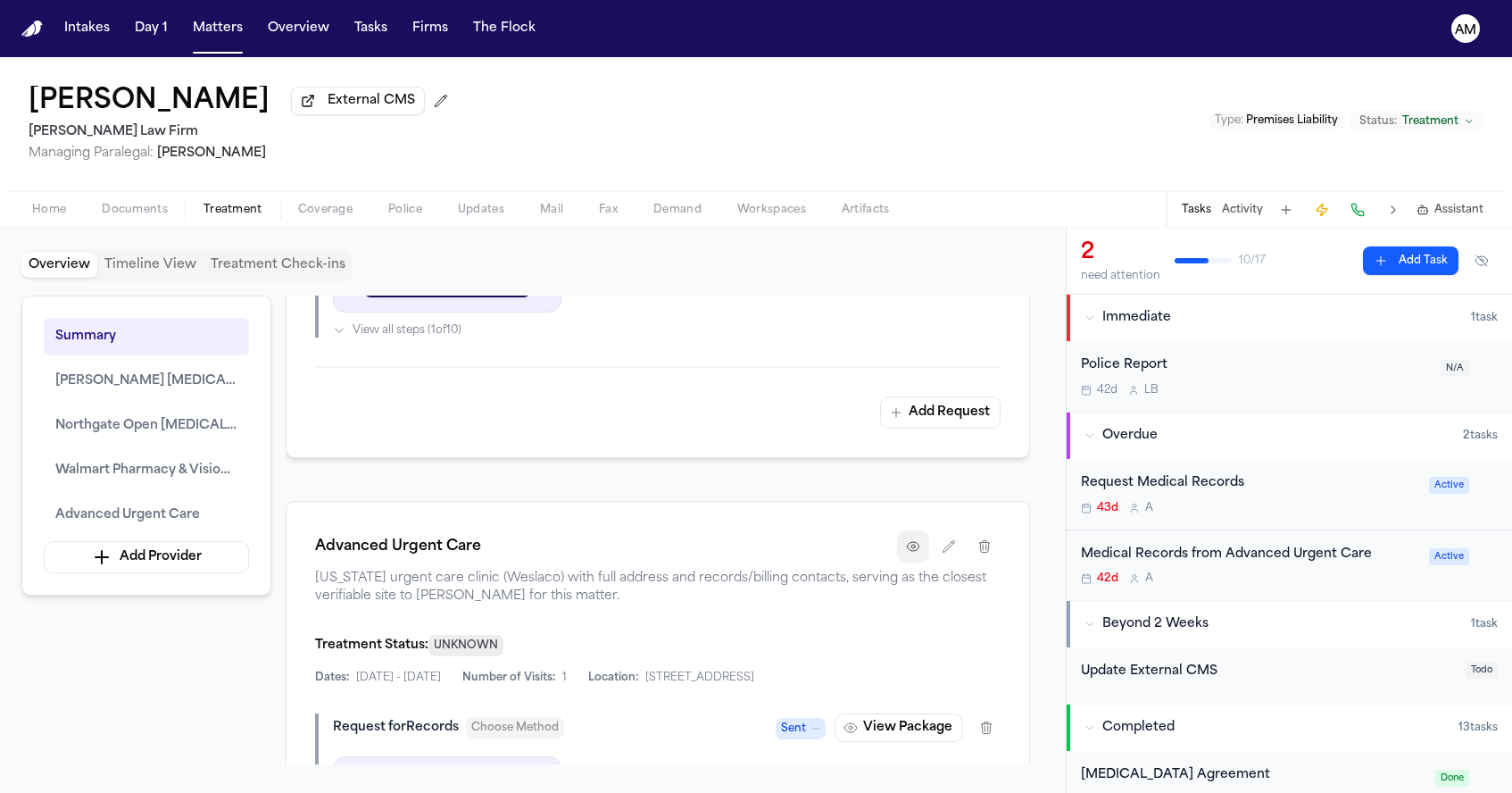
click at [913, 551] on icon "button" at bounding box center [912, 547] width 12 height 9
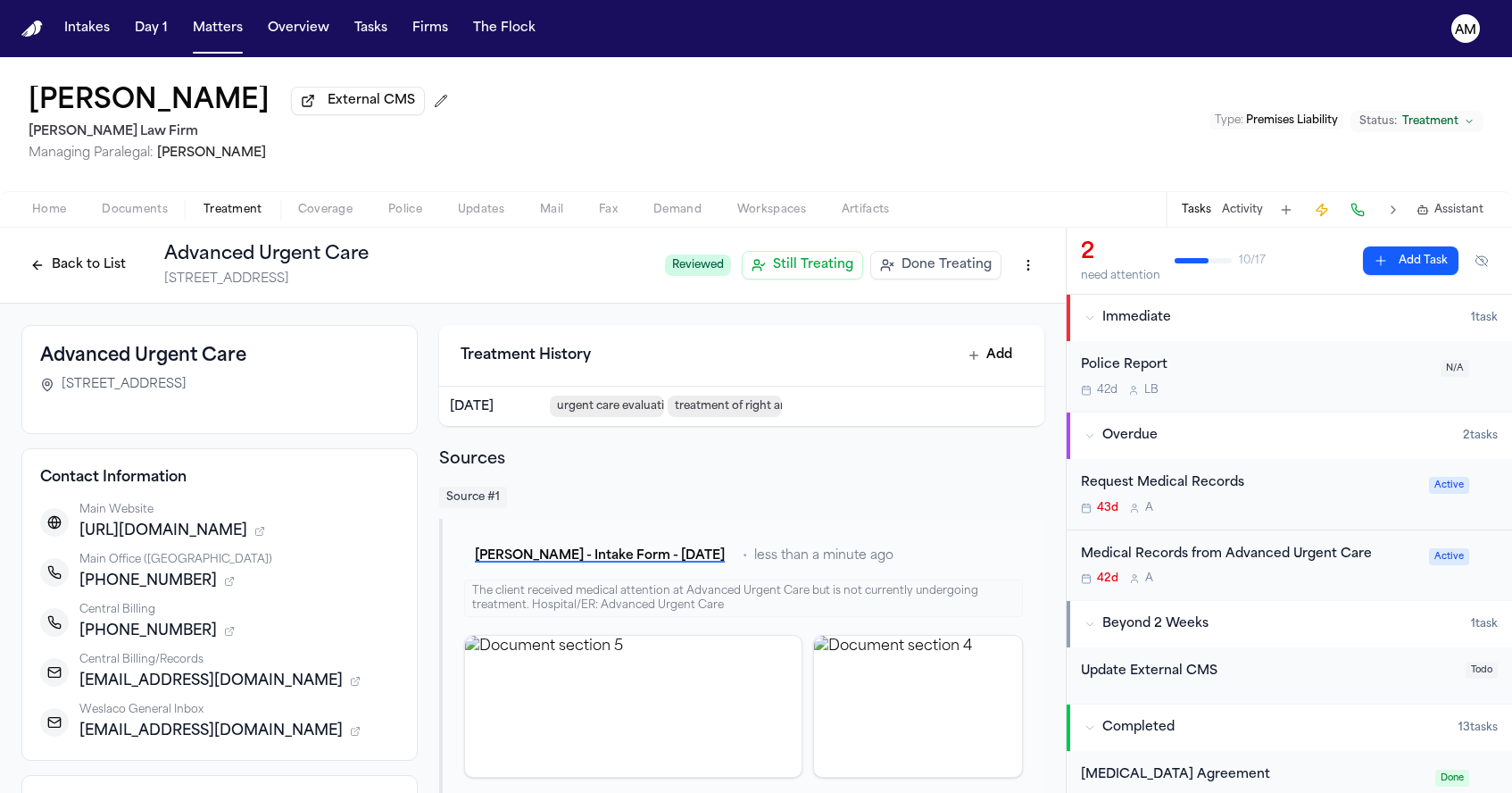
click at [263, 535] on icon "button" at bounding box center [260, 532] width 7 height 7
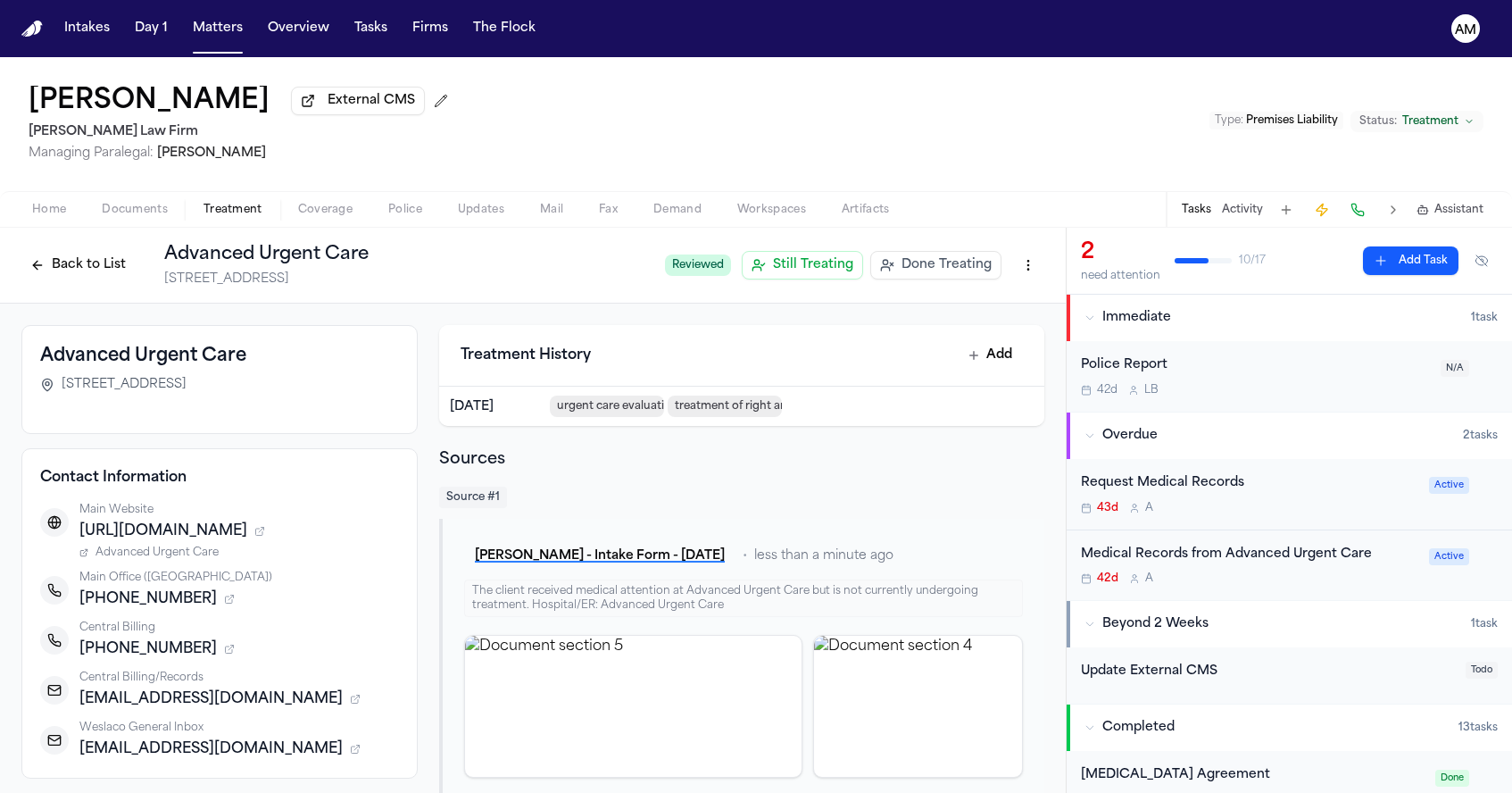
click at [170, 555] on span "Advanced Urgent Care" at bounding box center [156, 553] width 123 height 14
click at [226, 652] on icon "button" at bounding box center [229, 650] width 7 height 7
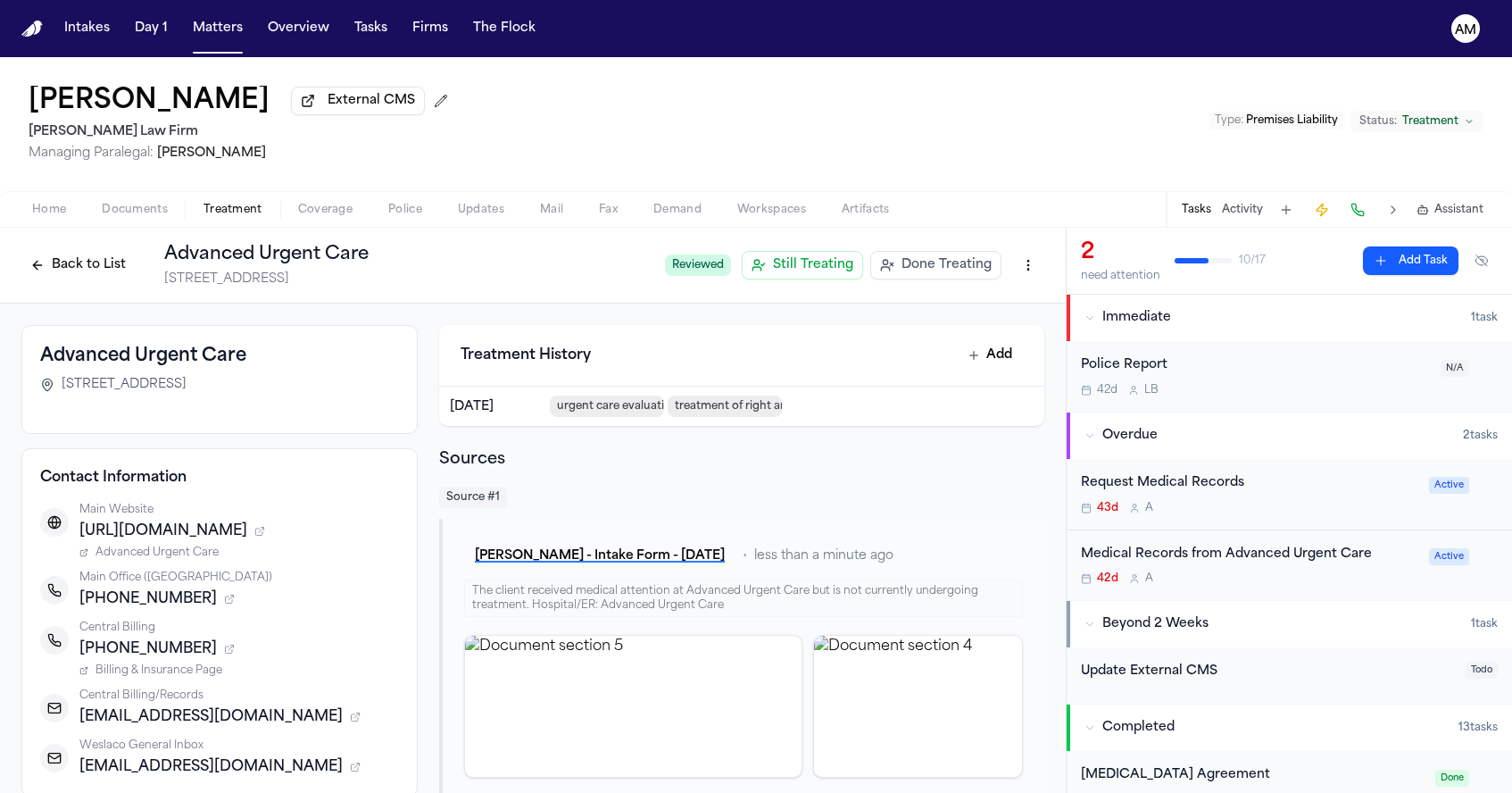
click at [200, 676] on span "Billing & Insurance Page" at bounding box center [158, 671] width 127 height 14
click at [224, 602] on icon "button" at bounding box center [229, 599] width 11 height 11
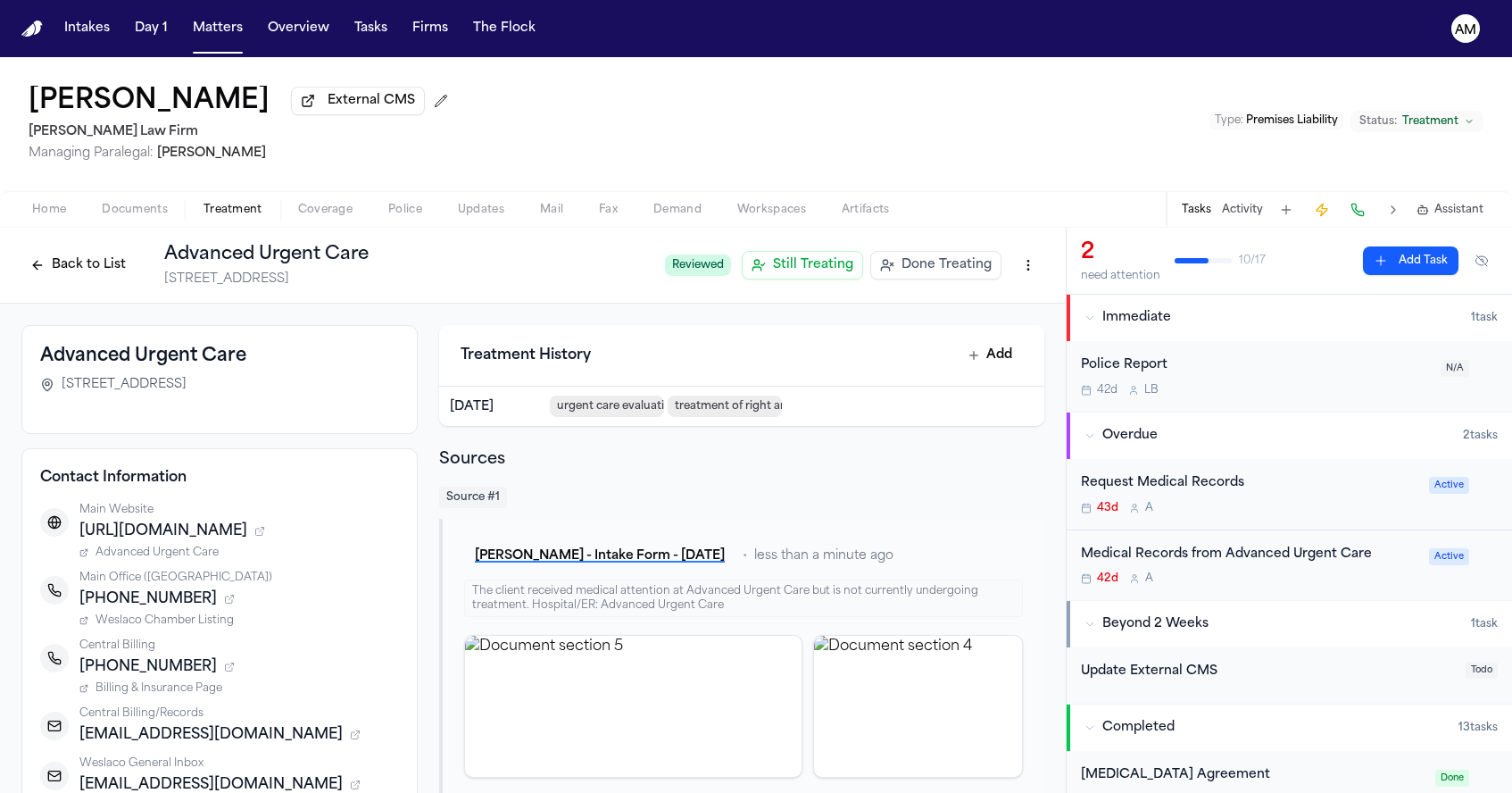
click at [187, 628] on span "Weslaco Chamber Listing" at bounding box center [165, 620] width 138 height 14
click at [129, 204] on span "Documents" at bounding box center [134, 209] width 66 height 14
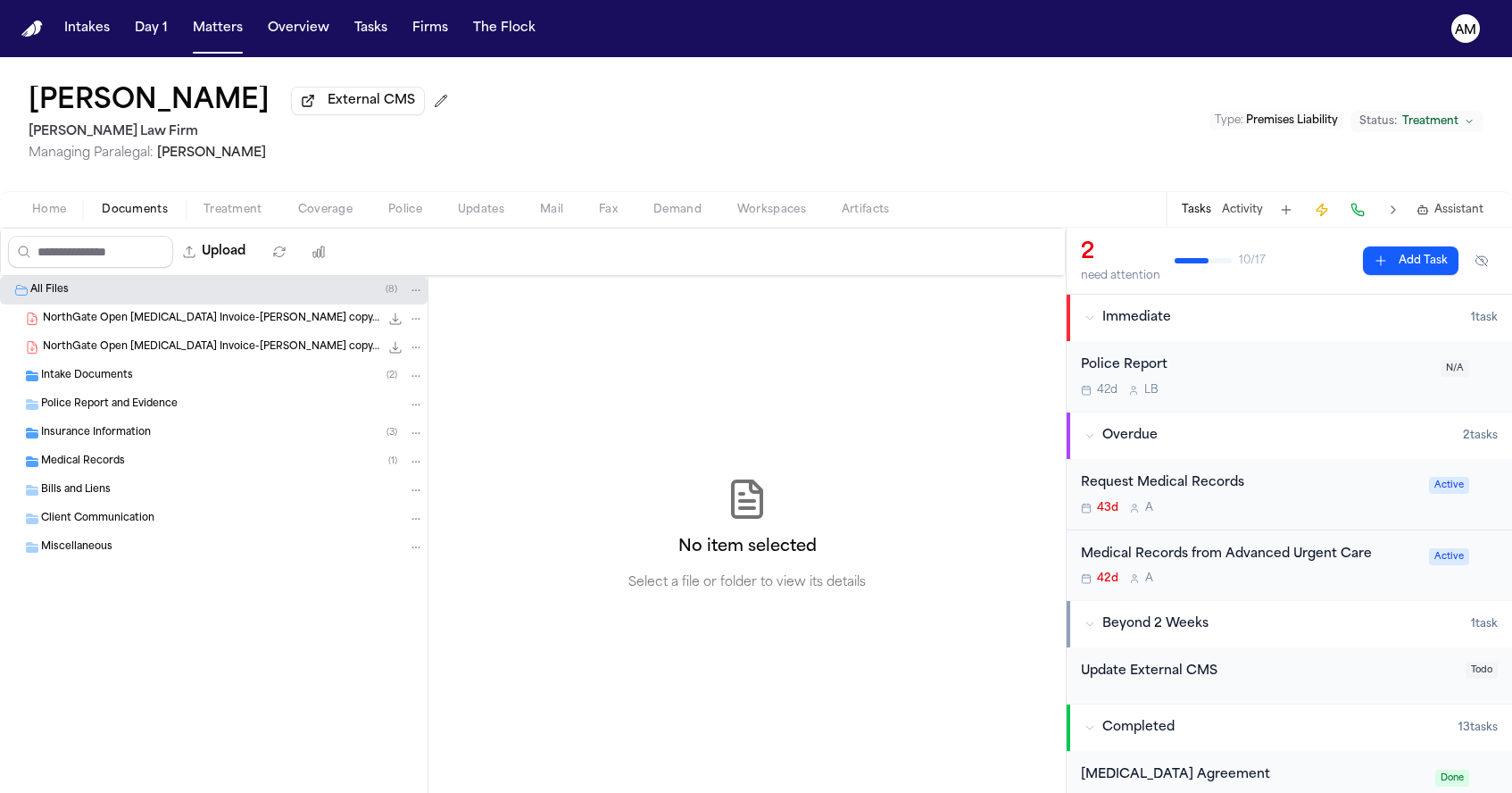
click at [60, 209] on span "Home" at bounding box center [49, 209] width 34 height 14
click at [149, 213] on span "Documents" at bounding box center [134, 209] width 66 height 14
click at [120, 388] on div "Intake Documents ( 2 )" at bounding box center [214, 376] width 428 height 29
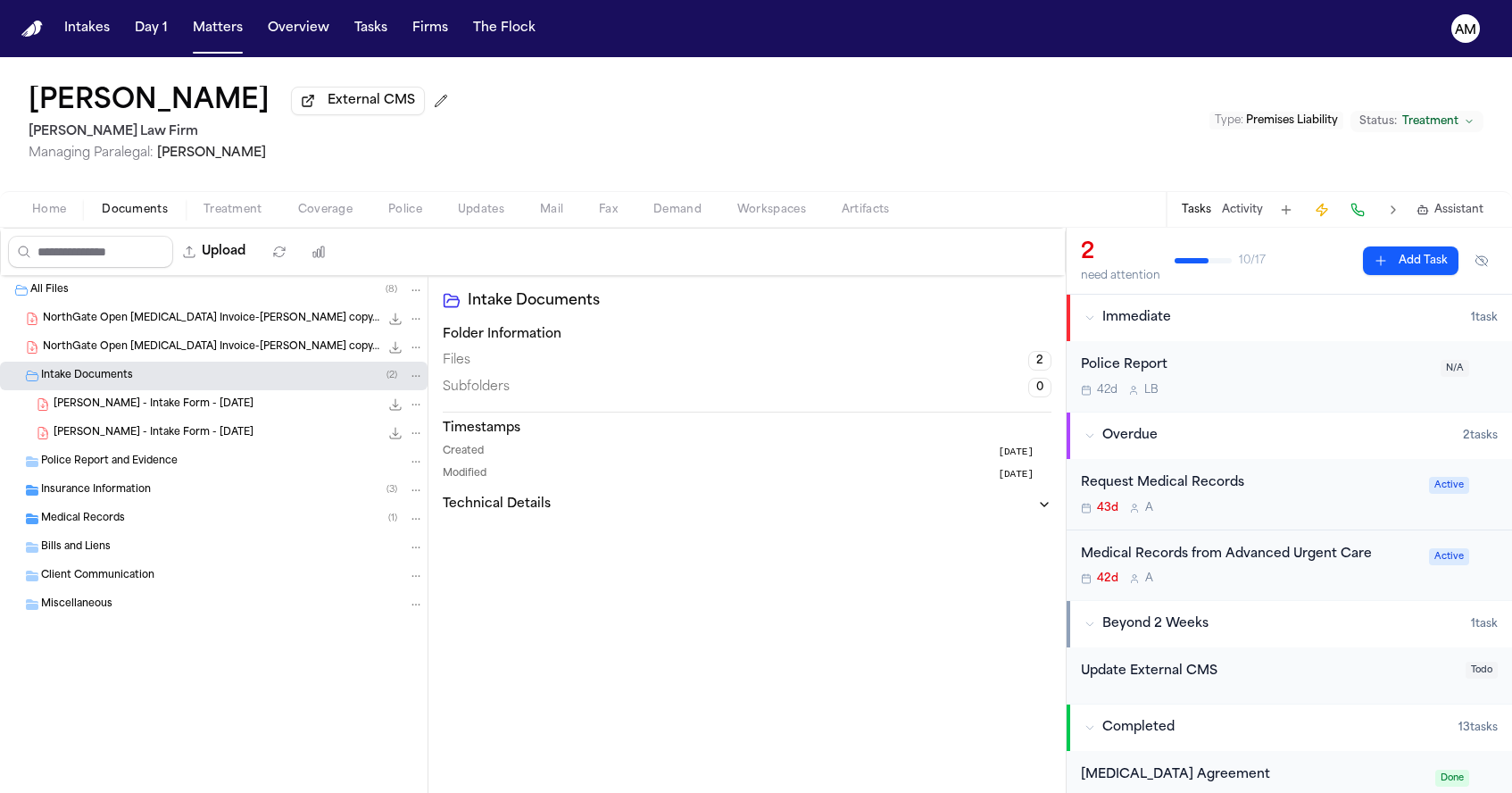
click at [202, 429] on div "S. Perez - Intake Form - 7.15.25 34.5 KB • PDF" at bounding box center [239, 433] width 370 height 18
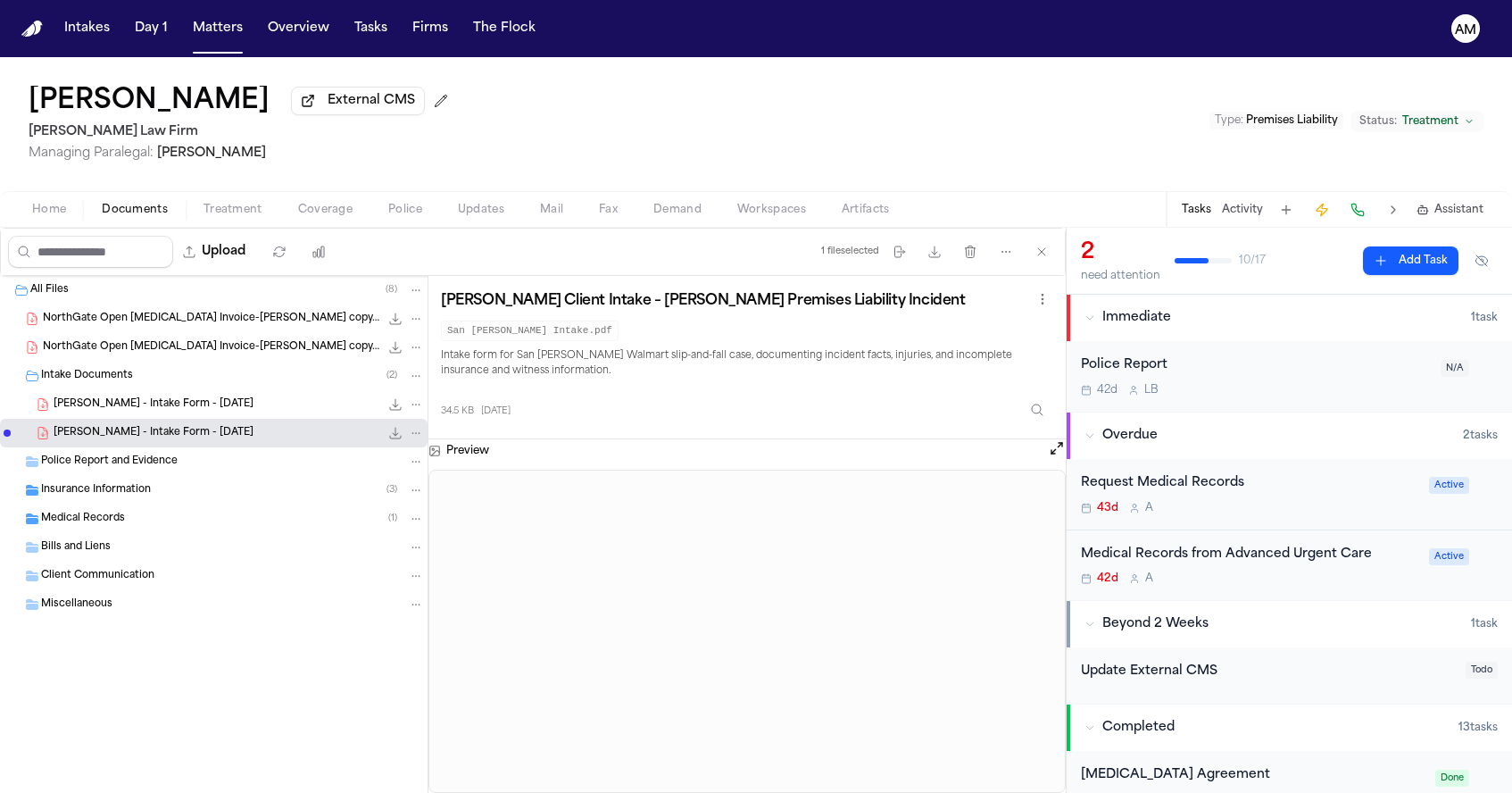
click at [60, 217] on span "Home" at bounding box center [49, 209] width 34 height 14
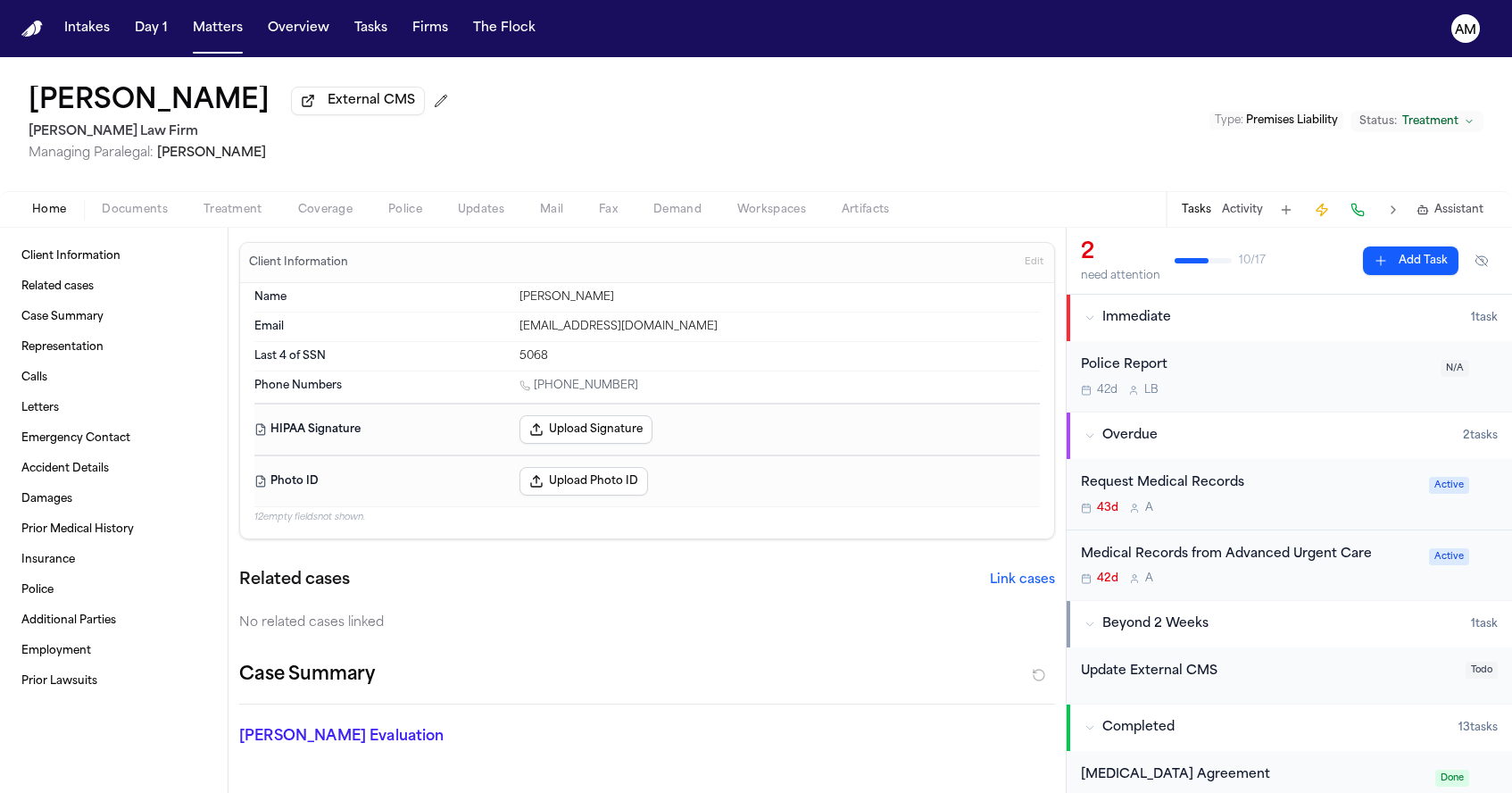
click at [1030, 269] on span "Edit" at bounding box center [1034, 263] width 19 height 13
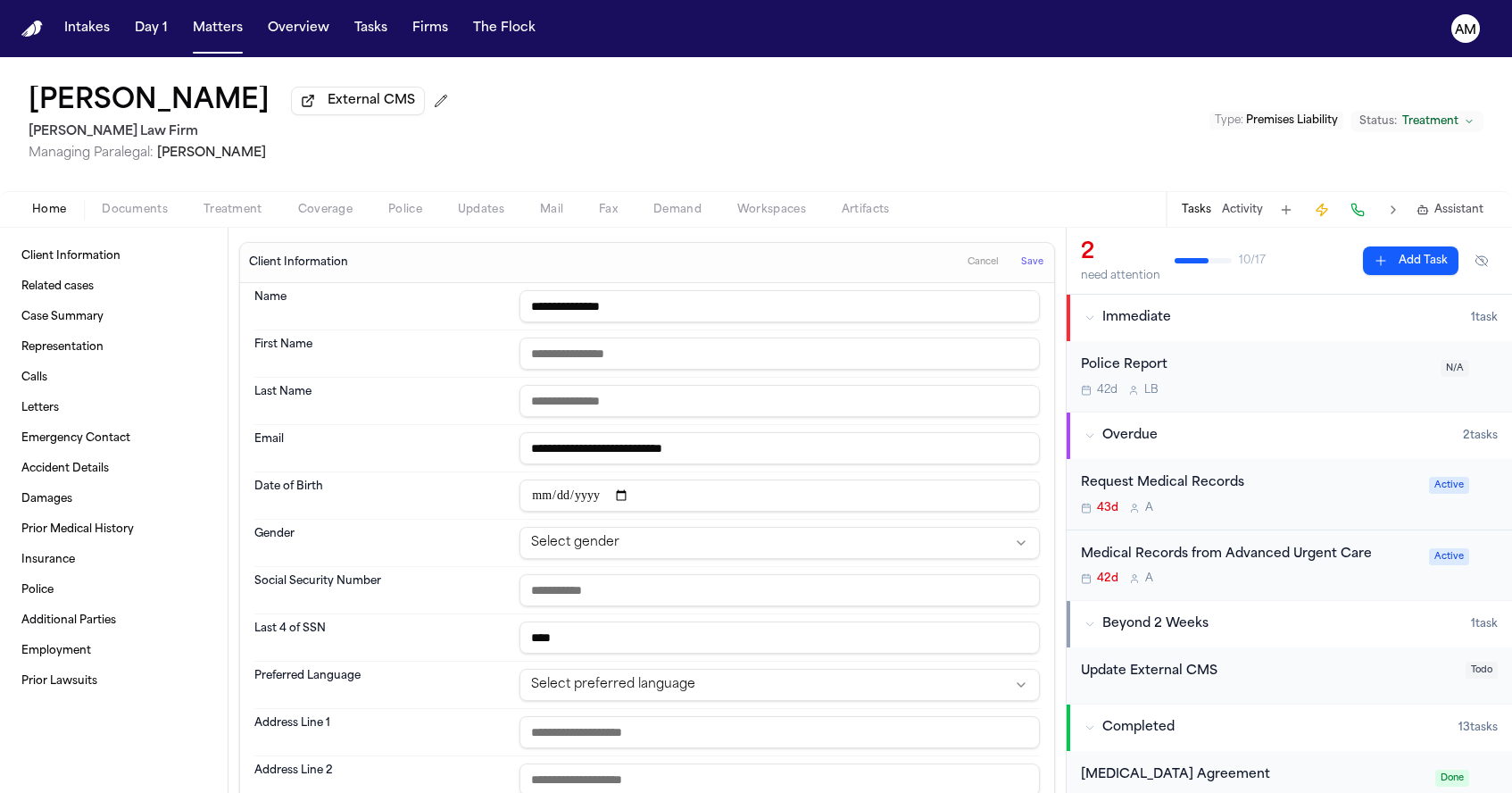
click at [530, 502] on input "date" at bounding box center [779, 495] width 520 height 32
click at [565, 498] on input "date" at bounding box center [779, 495] width 520 height 32
click at [588, 499] on input "date" at bounding box center [779, 495] width 520 height 32
type input "**********"
click at [481, 361] on dt "First Name" at bounding box center [381, 353] width 254 height 32
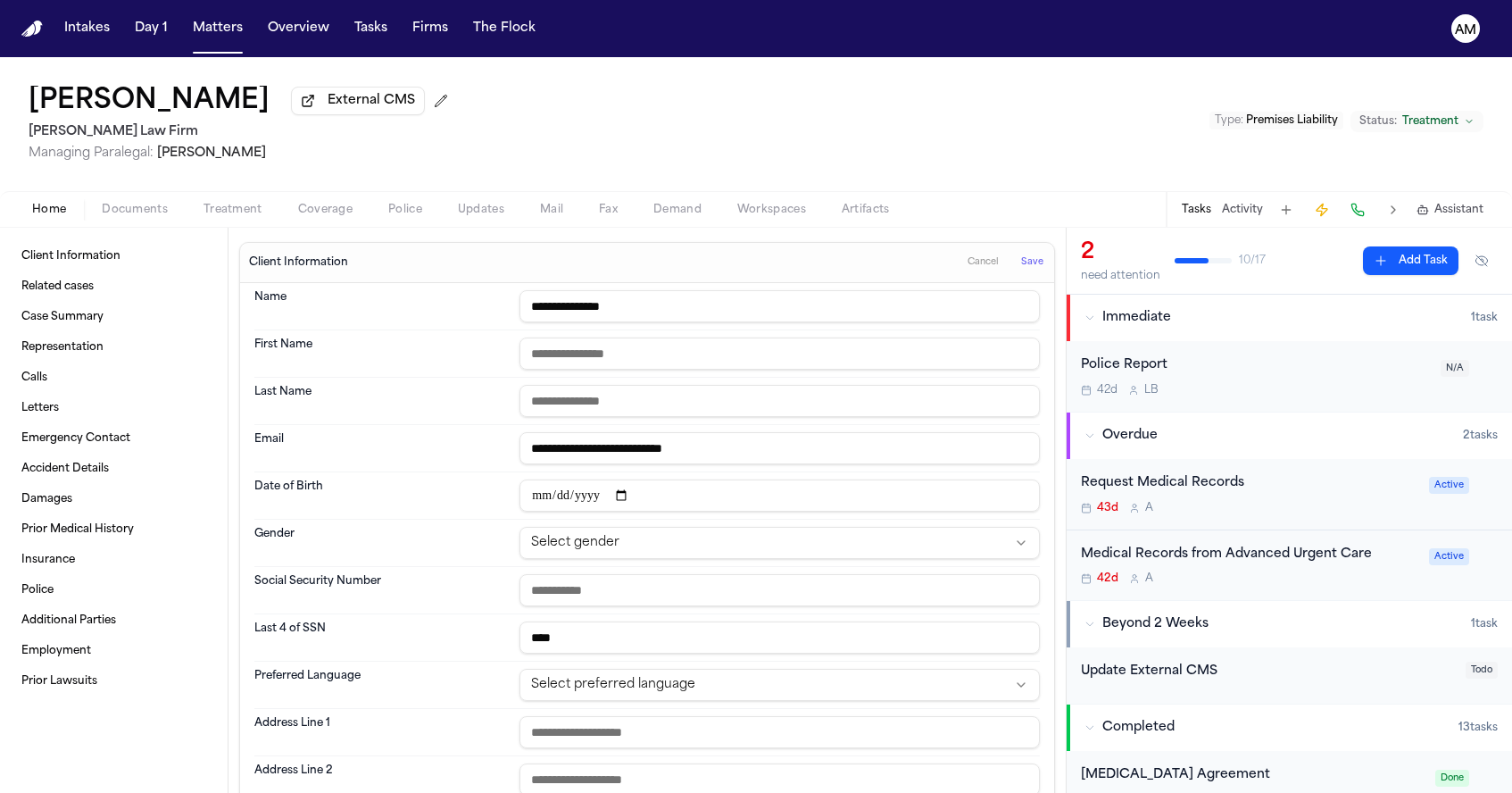
click at [1036, 267] on span "Save" at bounding box center [1032, 263] width 22 height 13
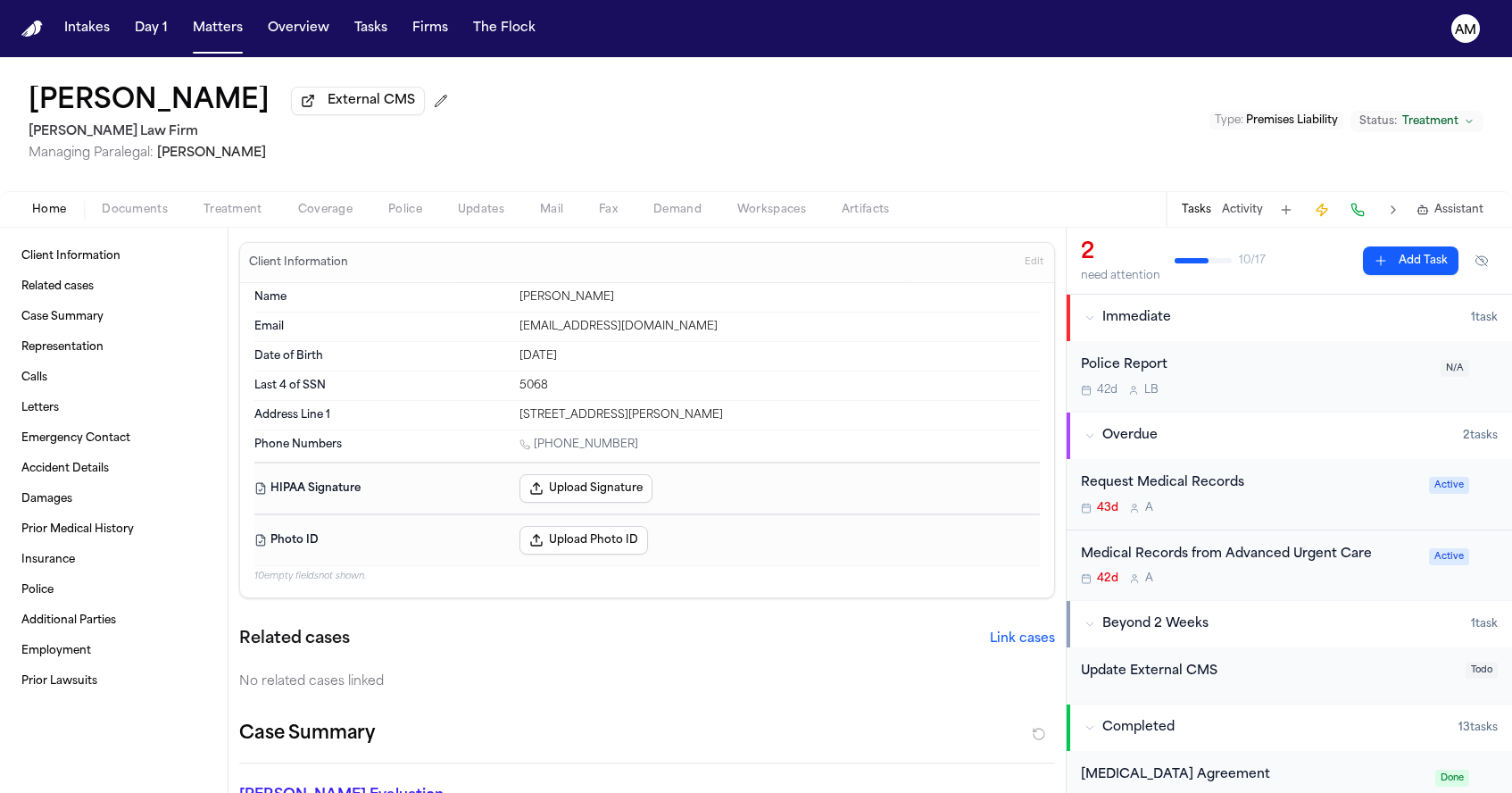
click at [1192, 592] on div "Medical Records from Advanced Urgent Care 42d A Active" at bounding box center [1288, 566] width 445 height 70
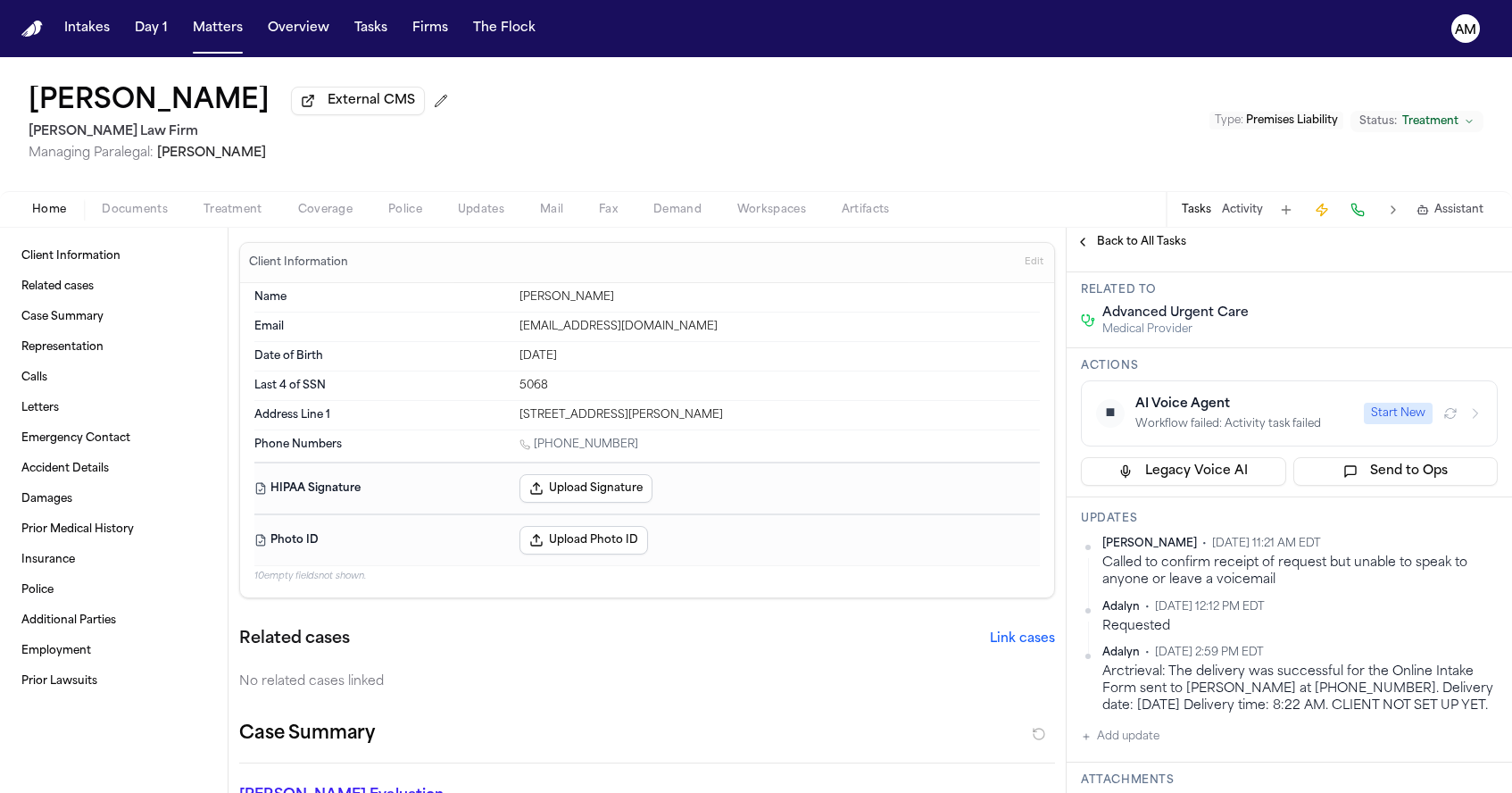
scroll to position [129, 0]
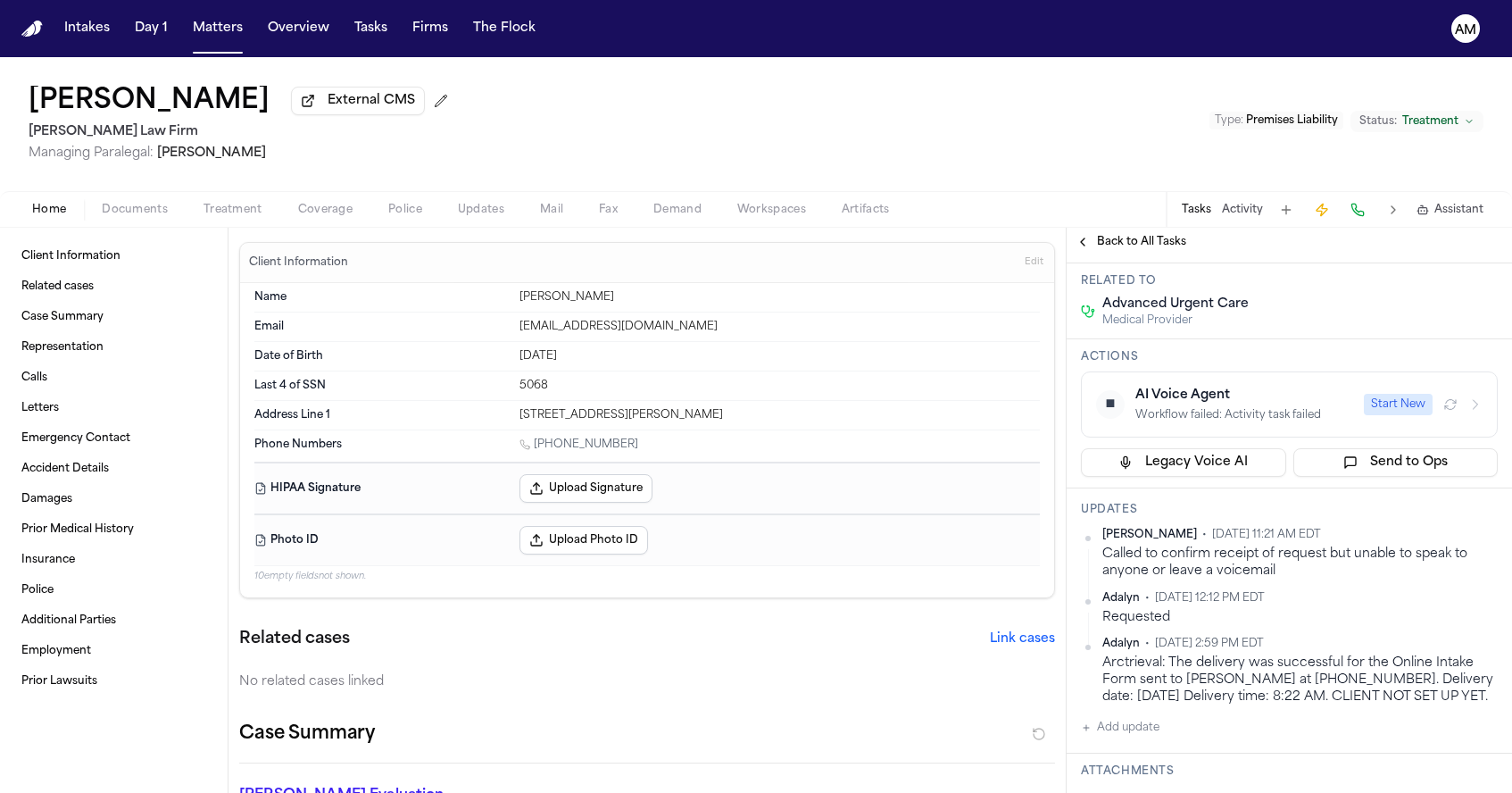
click at [1118, 738] on button "Add update" at bounding box center [1119, 727] width 78 height 22
click at [1125, 760] on textarea "Add your update" at bounding box center [1300, 742] width 381 height 36
click at [1178, 760] on textarea "**********" at bounding box center [1300, 742] width 381 height 36
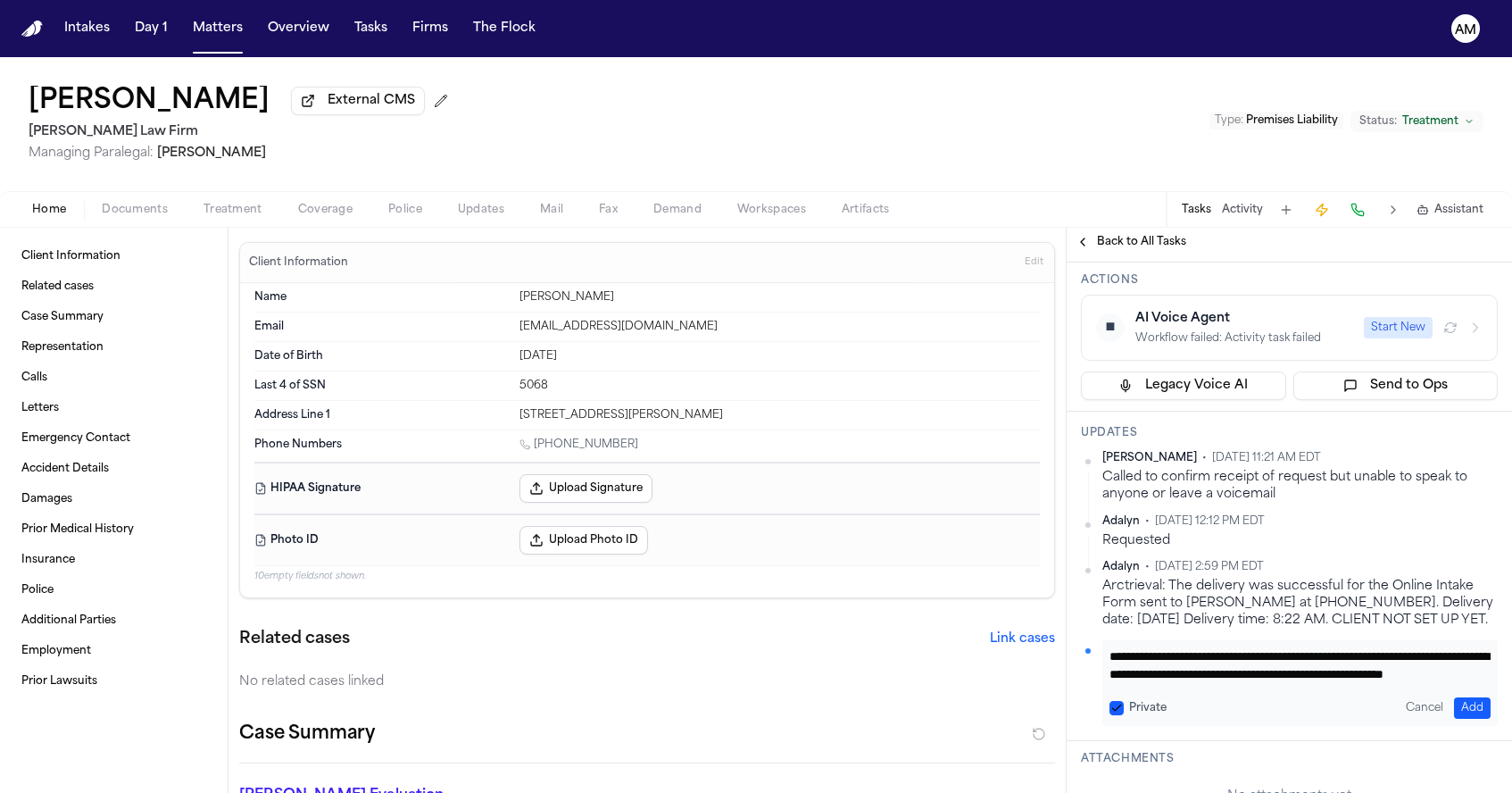
scroll to position [209, 0]
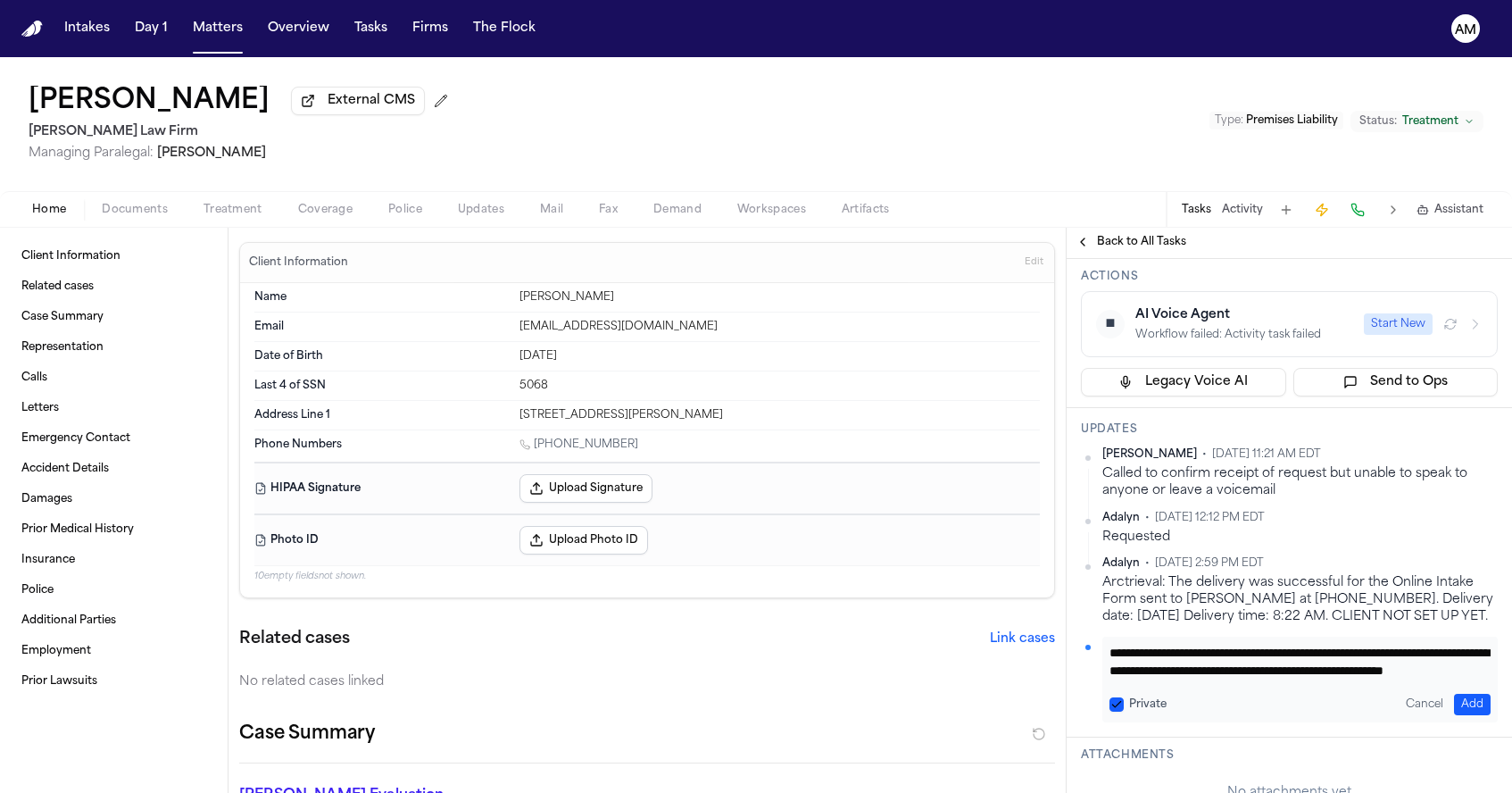
type textarea "**********"
click at [1119, 711] on button "Private" at bounding box center [1116, 704] width 14 height 14
click at [1476, 715] on button "Add" at bounding box center [1472, 704] width 37 height 22
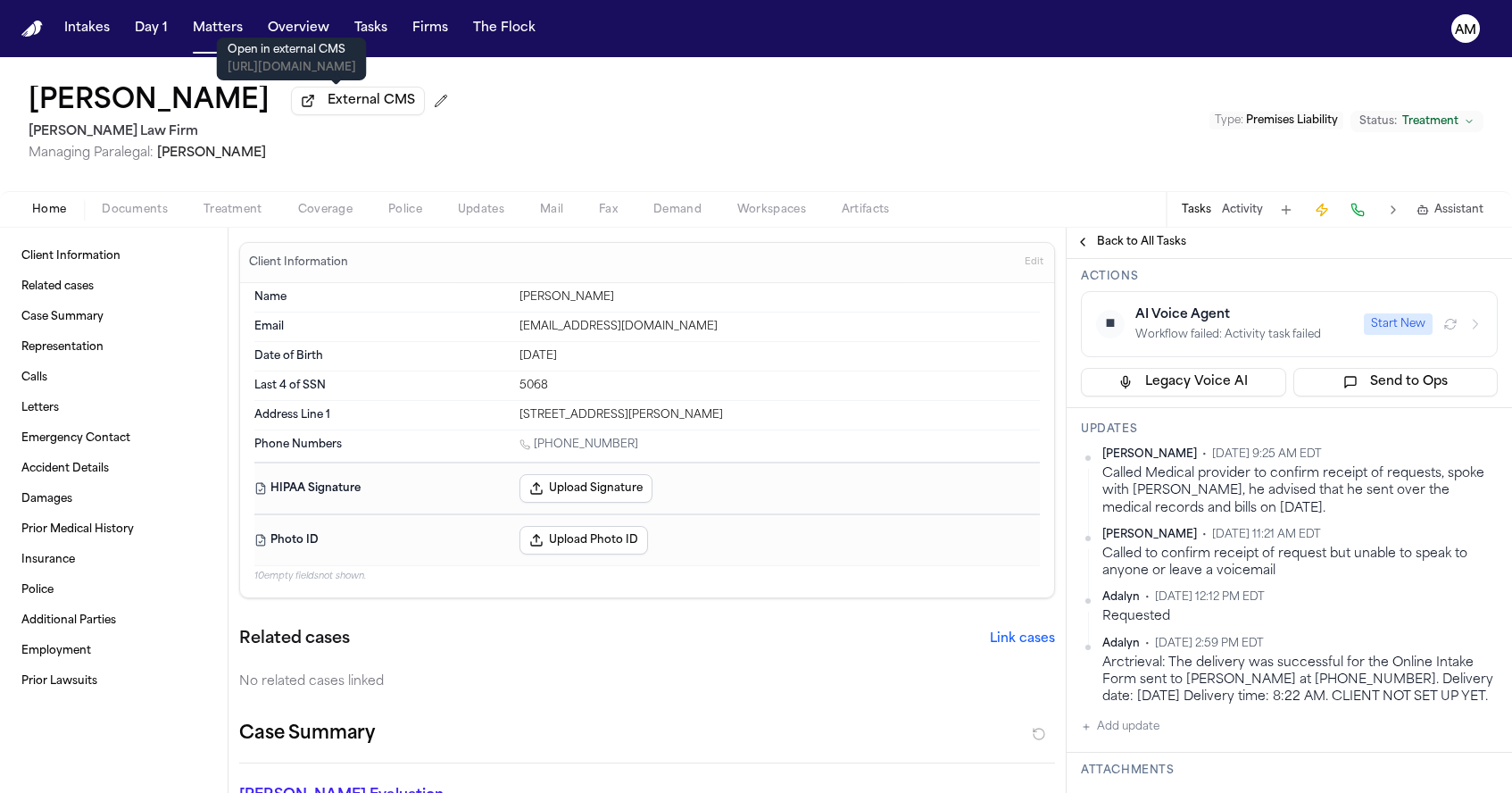
click at [327, 98] on span "External CMS" at bounding box center [370, 101] width 87 height 18
click at [1497, 459] on html "Intakes Day 1 Matters Overview Tasks Firms The Flock AM San Juana Perez Externa…" at bounding box center [756, 396] width 1512 height 793
click at [1438, 477] on div "Edit" at bounding box center [1440, 486] width 105 height 25
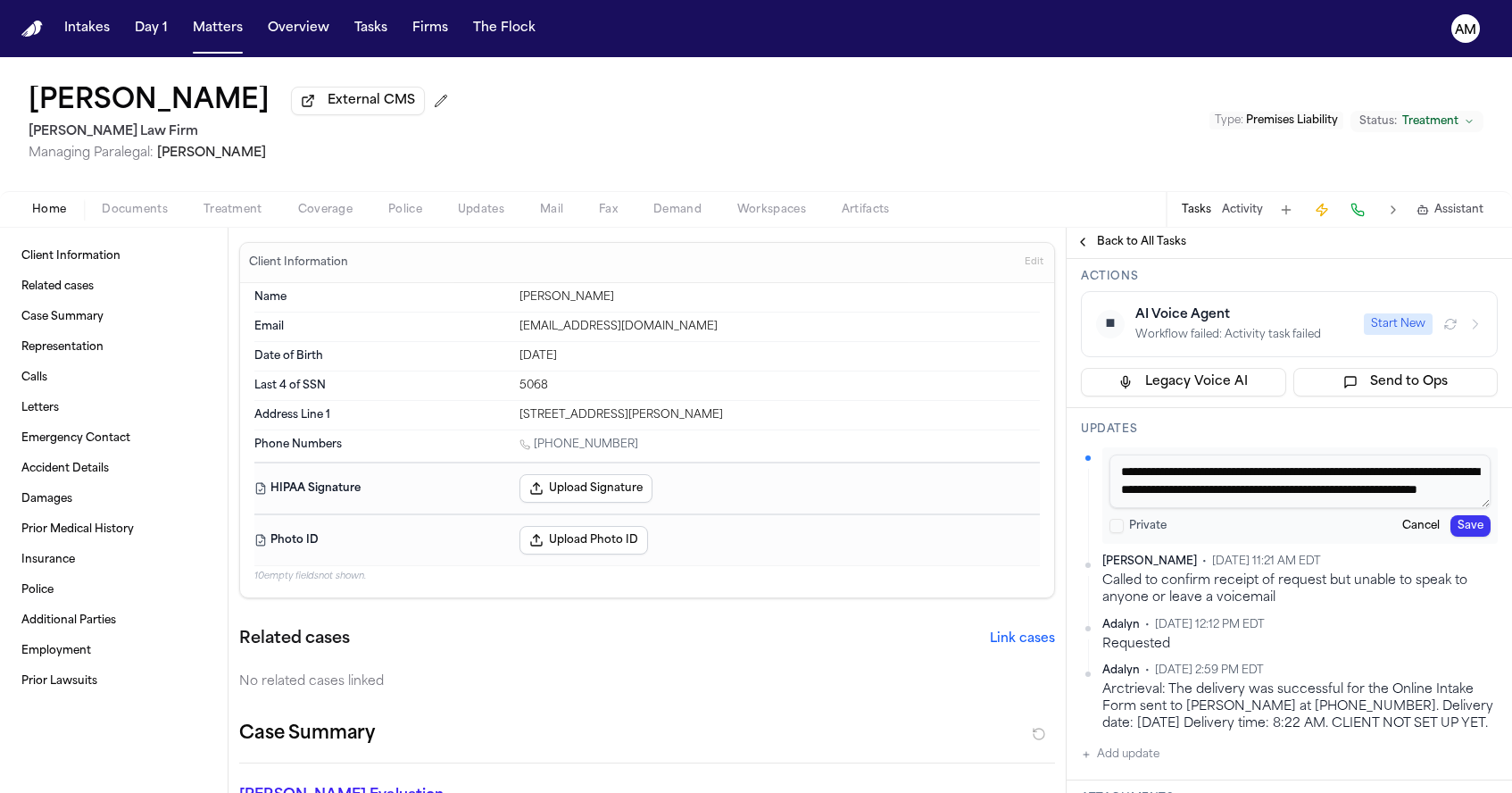
scroll to position [16, 0]
click at [1403, 490] on textarea "**********" at bounding box center [1300, 481] width 381 height 54
type textarea "**********"
click at [1469, 537] on button "Save" at bounding box center [1470, 526] width 40 height 22
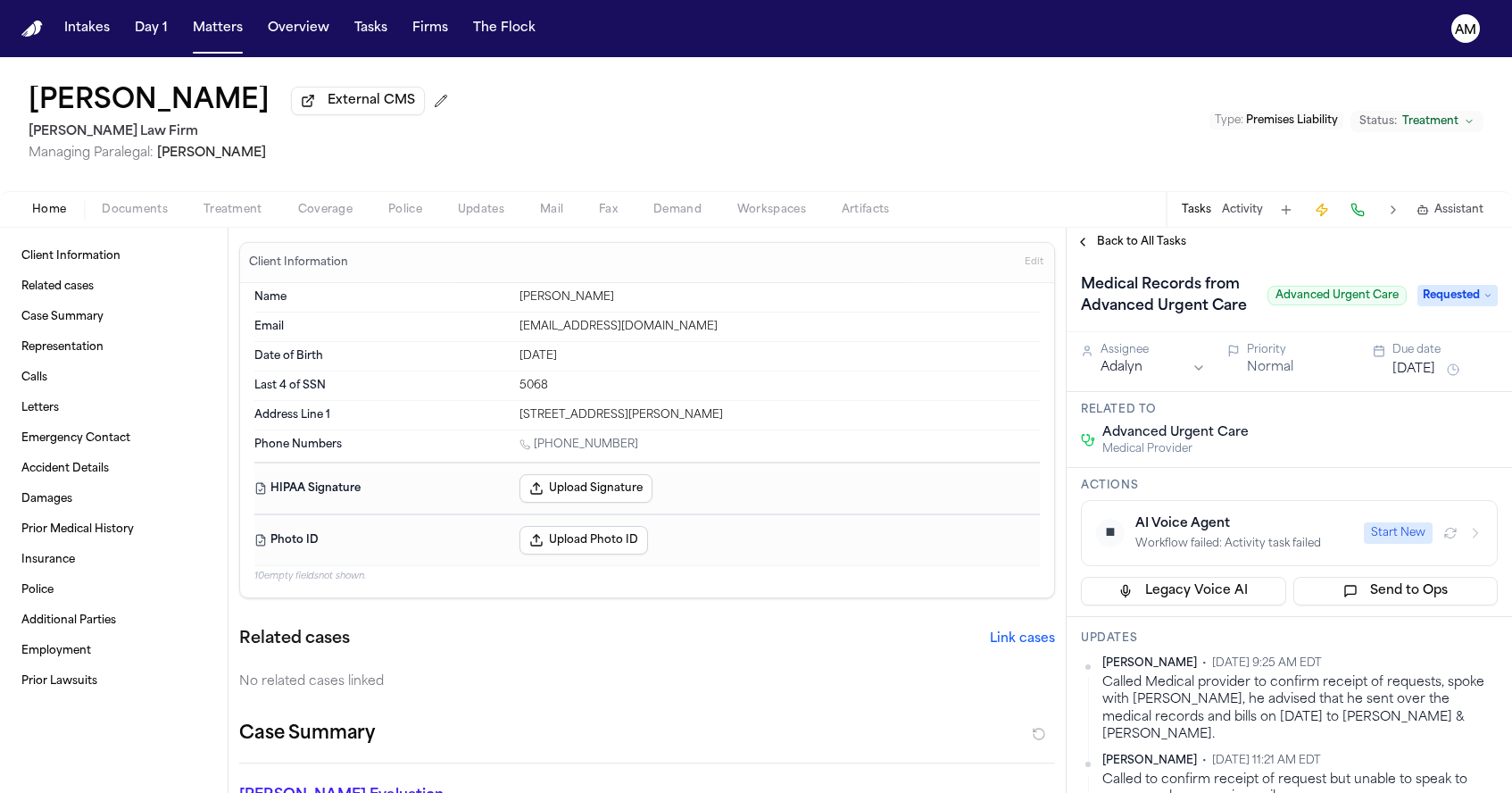
scroll to position [0, 0]
click at [140, 217] on span "Documents" at bounding box center [134, 209] width 66 height 14
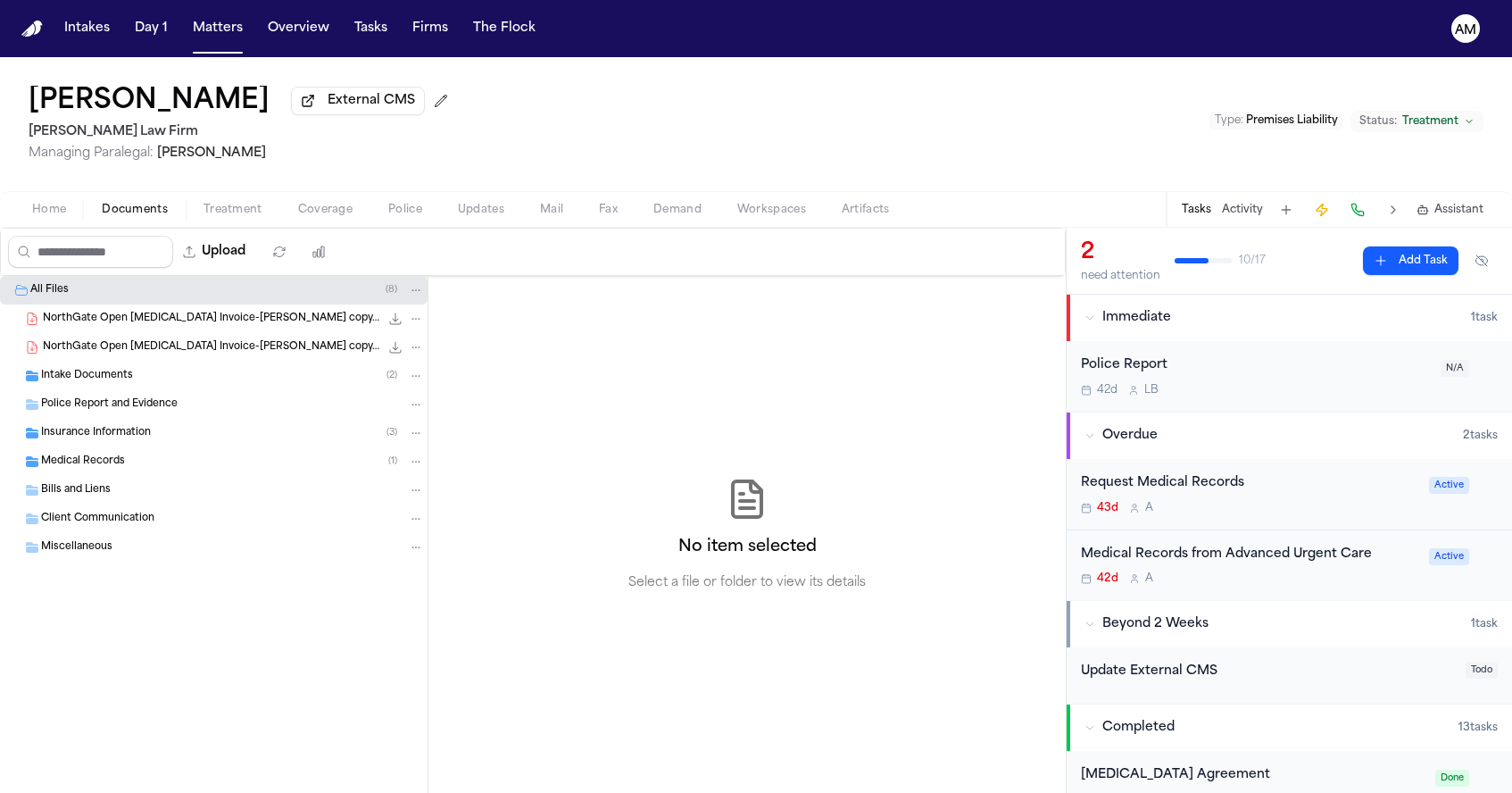
click at [106, 466] on span "Medical Records" at bounding box center [83, 461] width 84 height 15
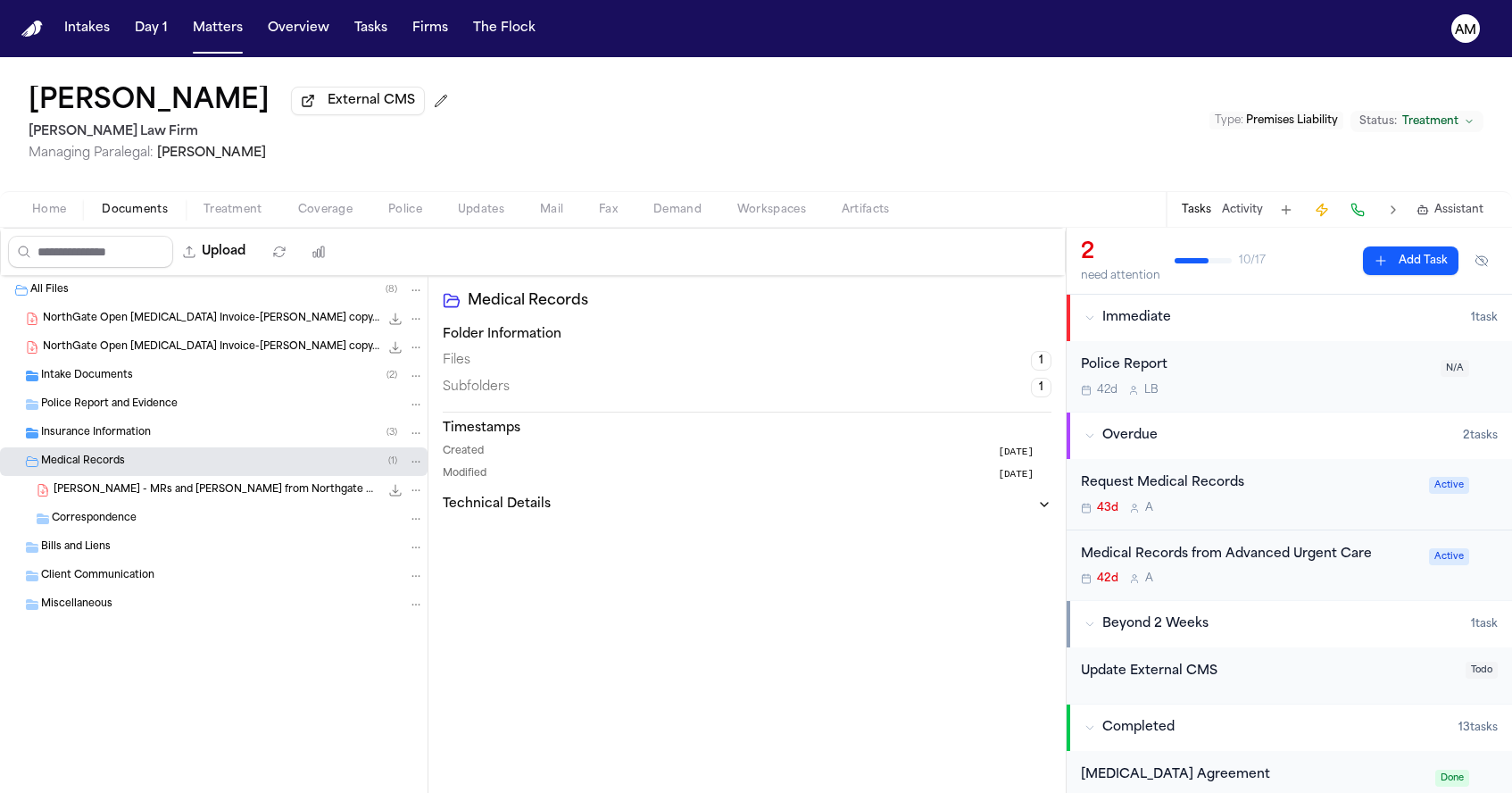
click at [128, 498] on span "S. Perez - MRs and Bills from Northgate Open MRI - 7.31.25" at bounding box center [217, 490] width 325 height 15
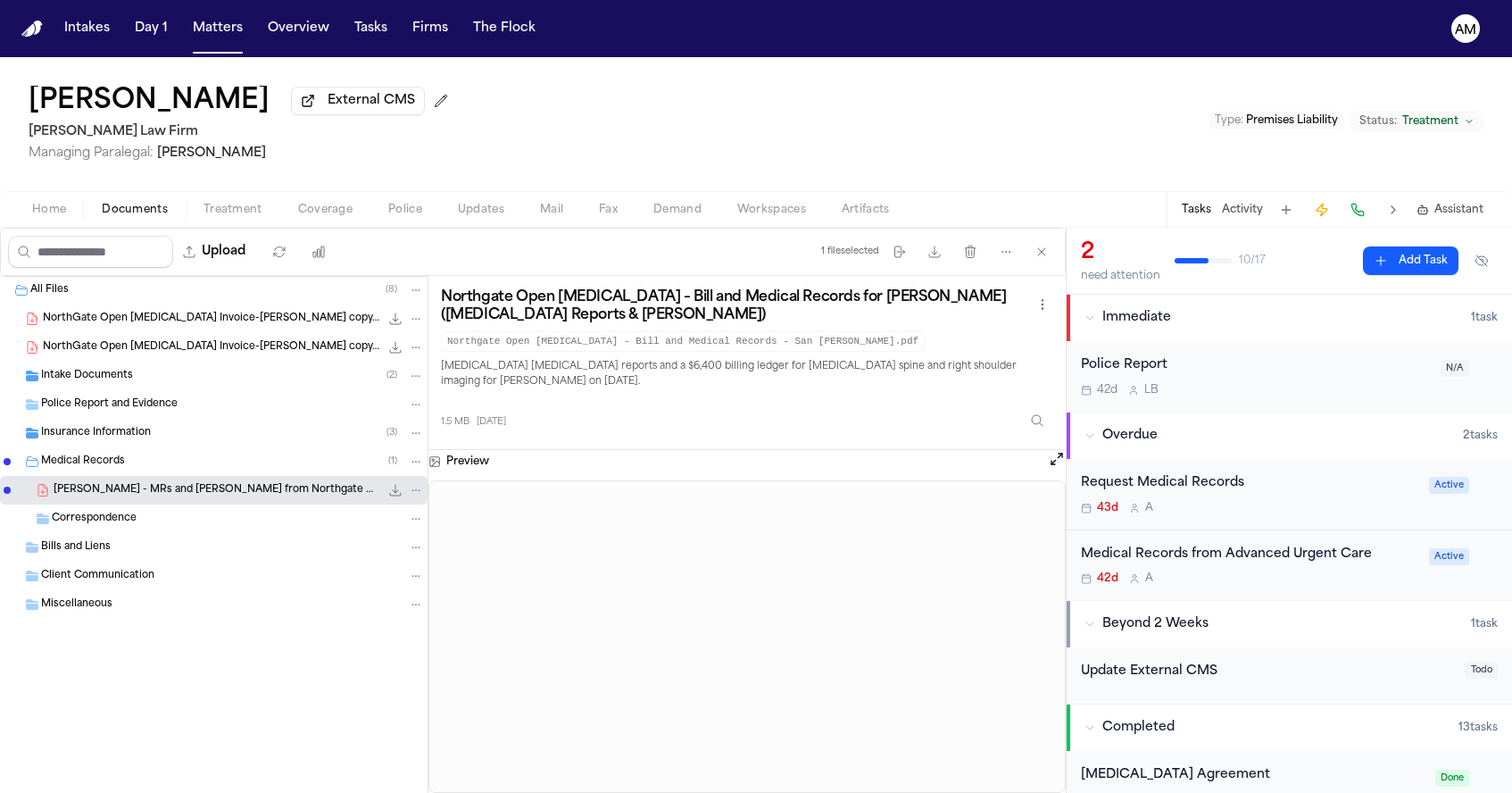
click at [1294, 486] on div "Request Medical Records" at bounding box center [1249, 483] width 337 height 21
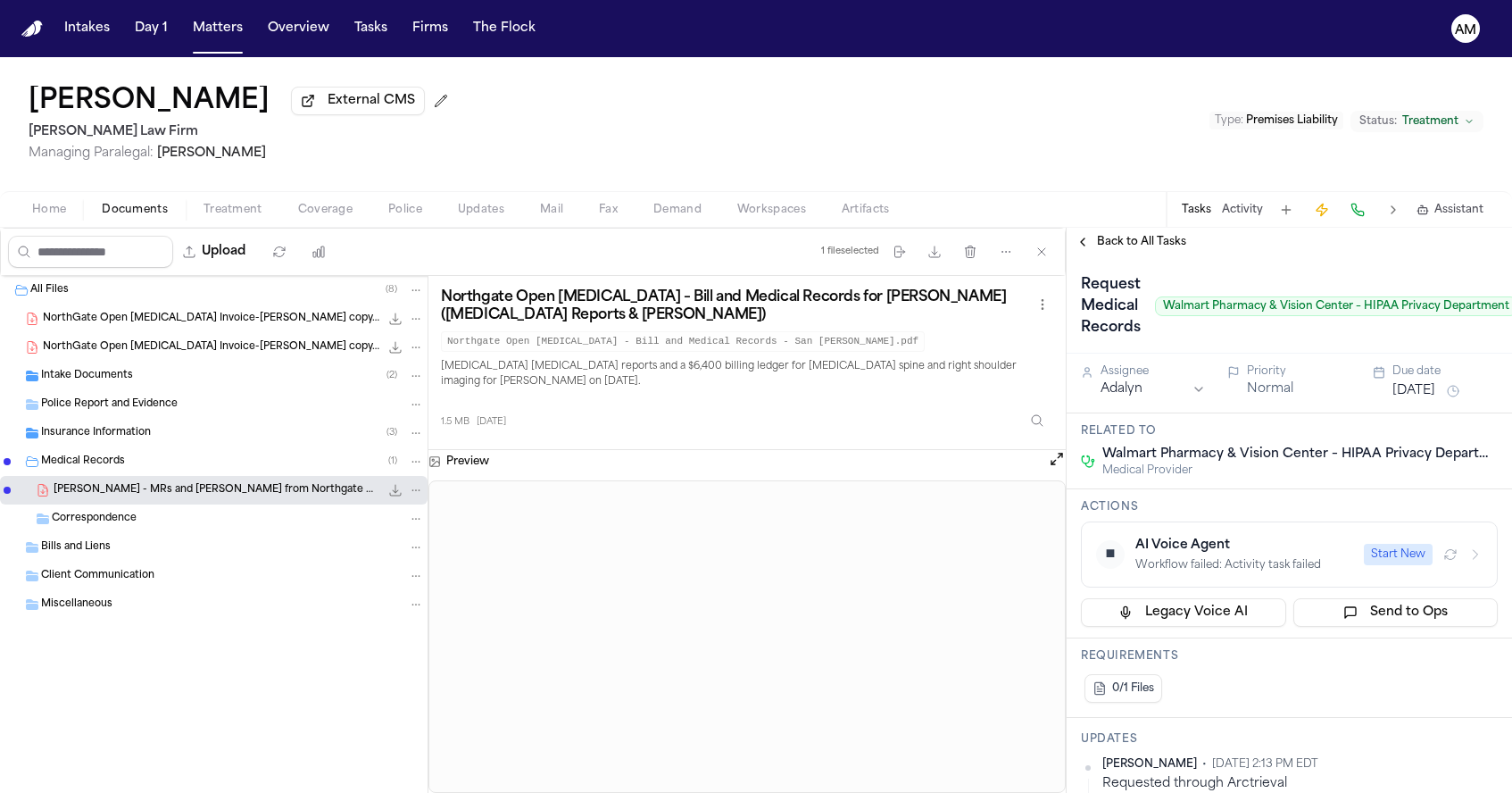
click at [1181, 244] on span "Back to All Tasks" at bounding box center [1141, 242] width 89 height 14
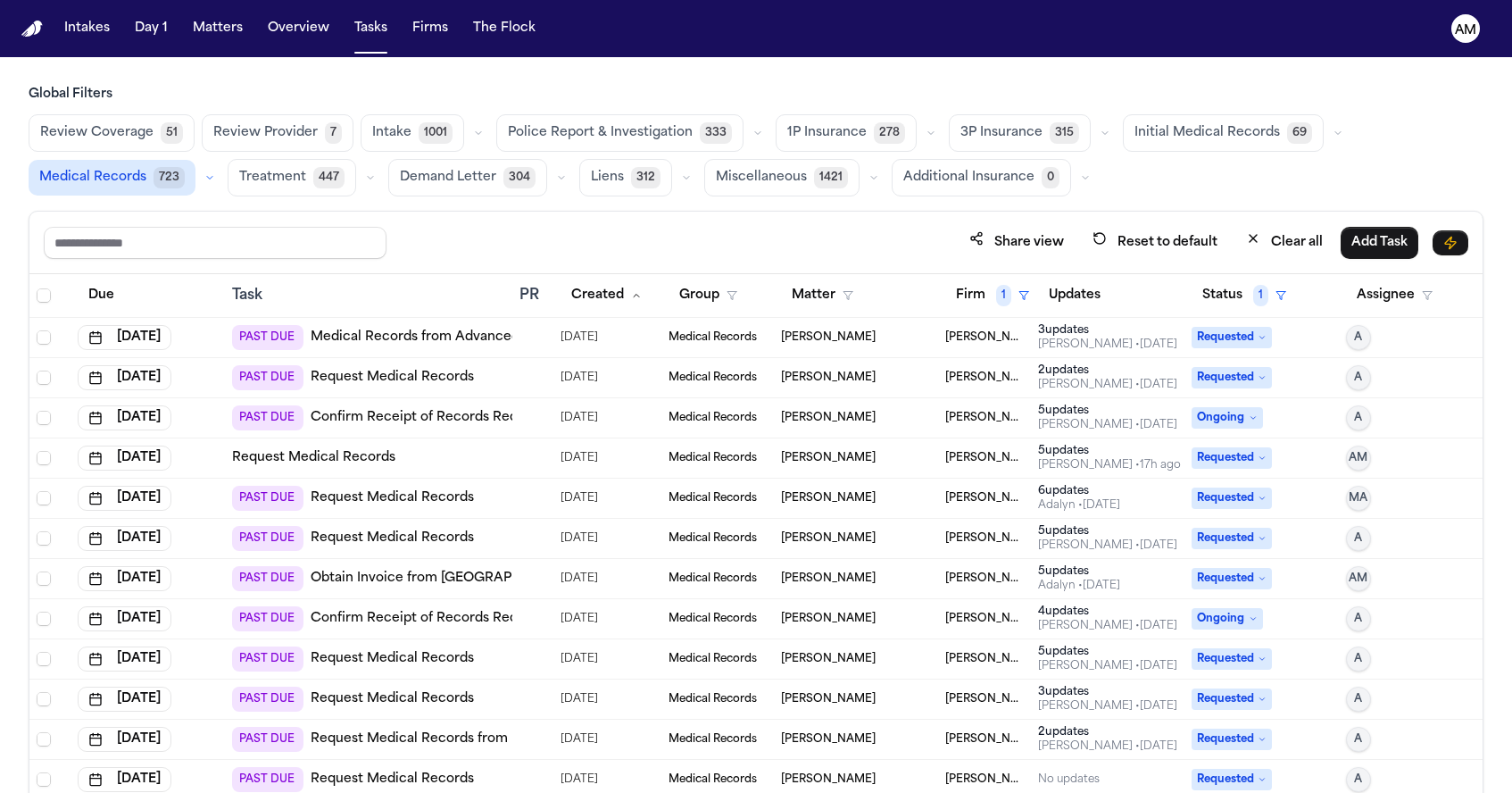
click at [360, 379] on link "Request Medical Records" at bounding box center [393, 378] width 164 height 18
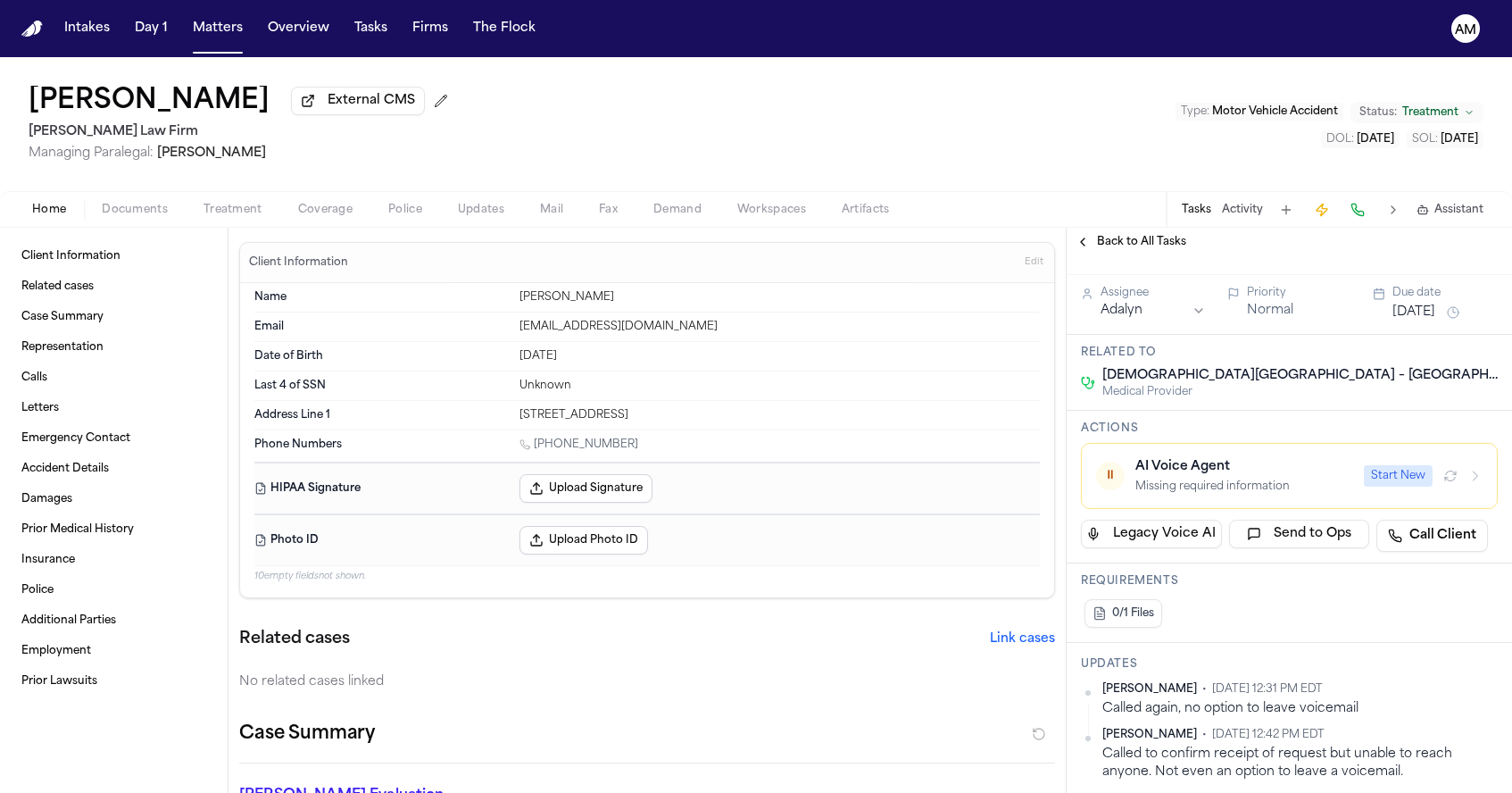
scroll to position [86, 0]
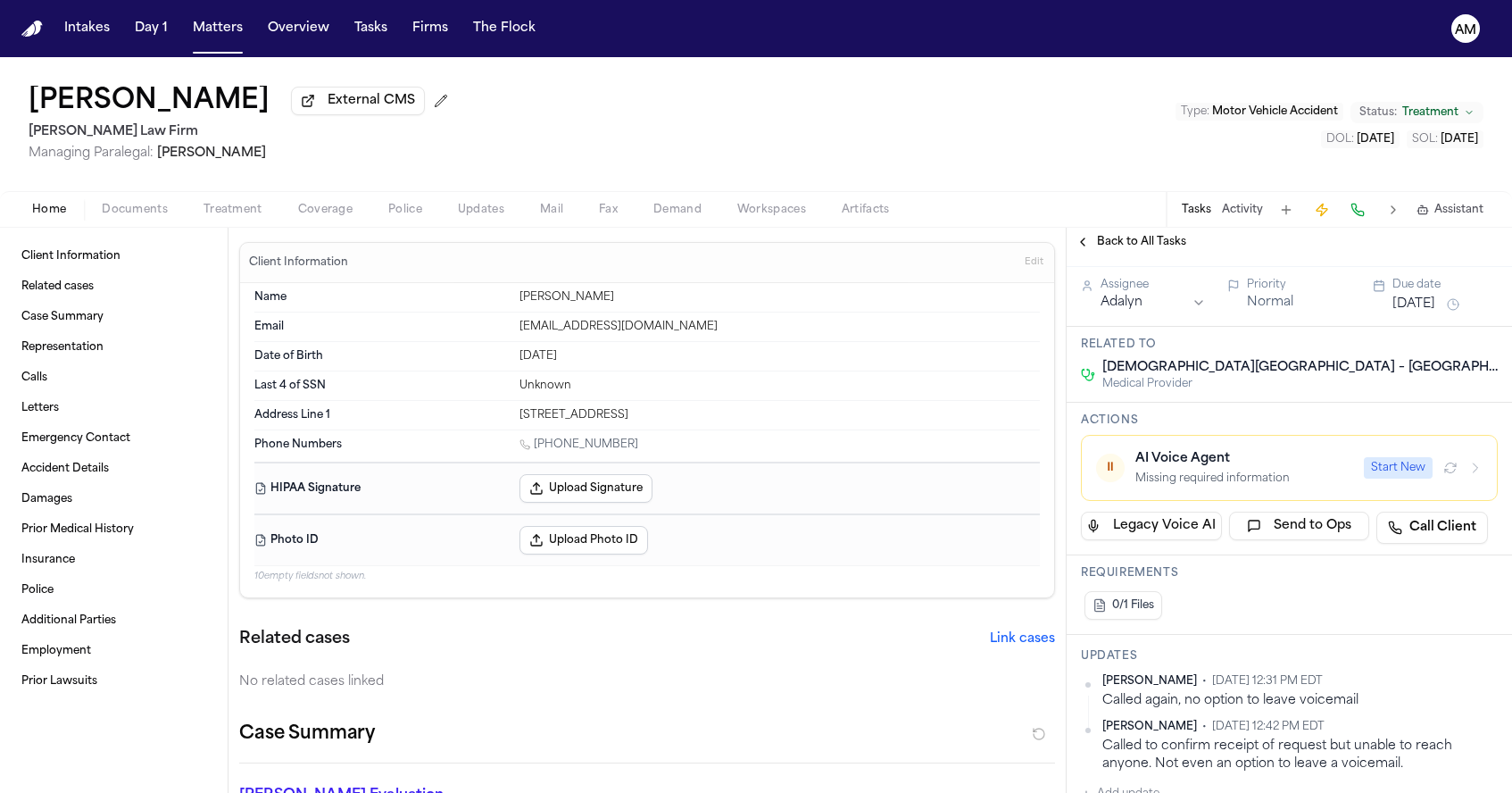
click at [258, 204] on span "Treatment" at bounding box center [233, 209] width 59 height 14
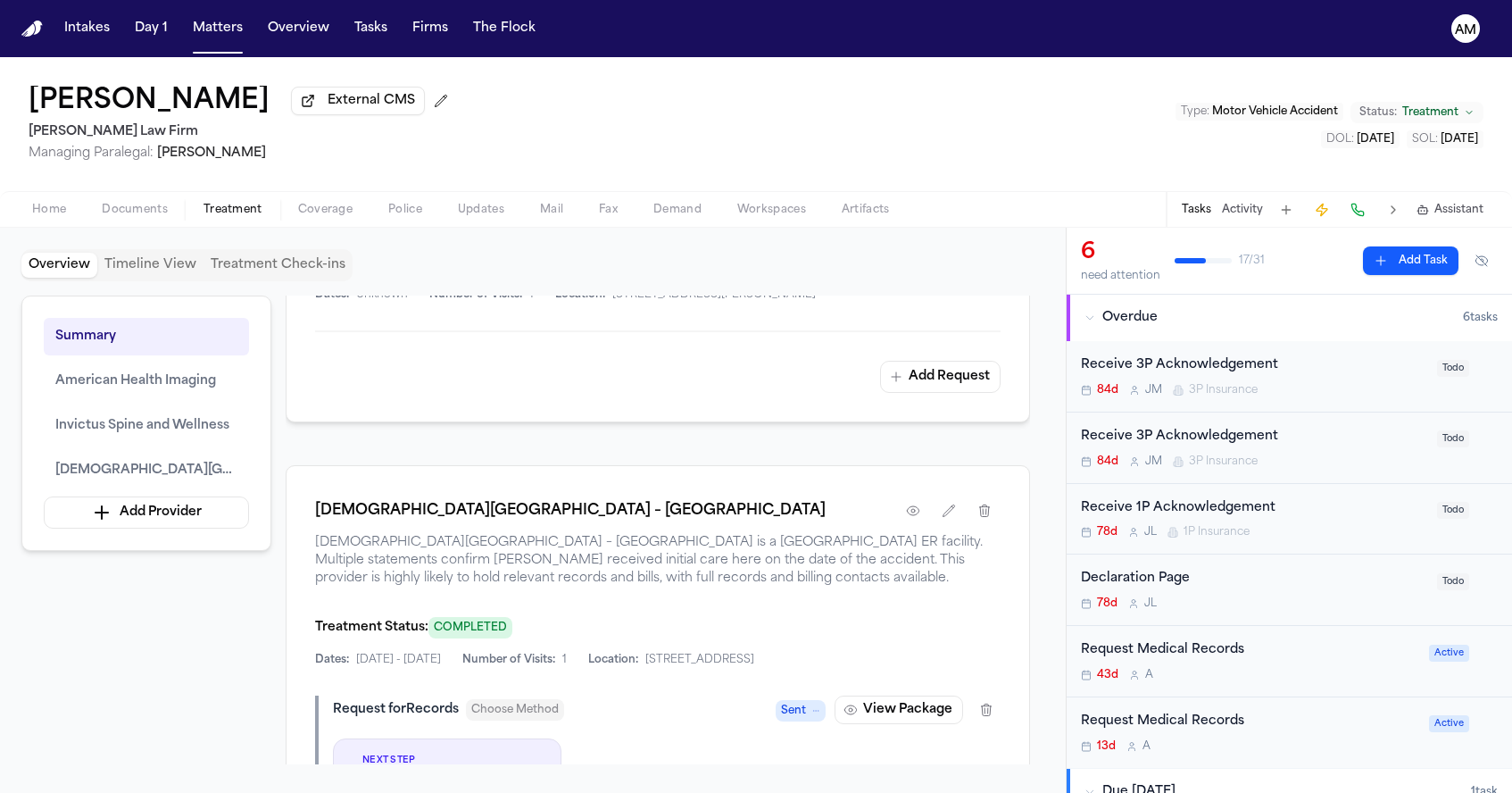
scroll to position [1568, 0]
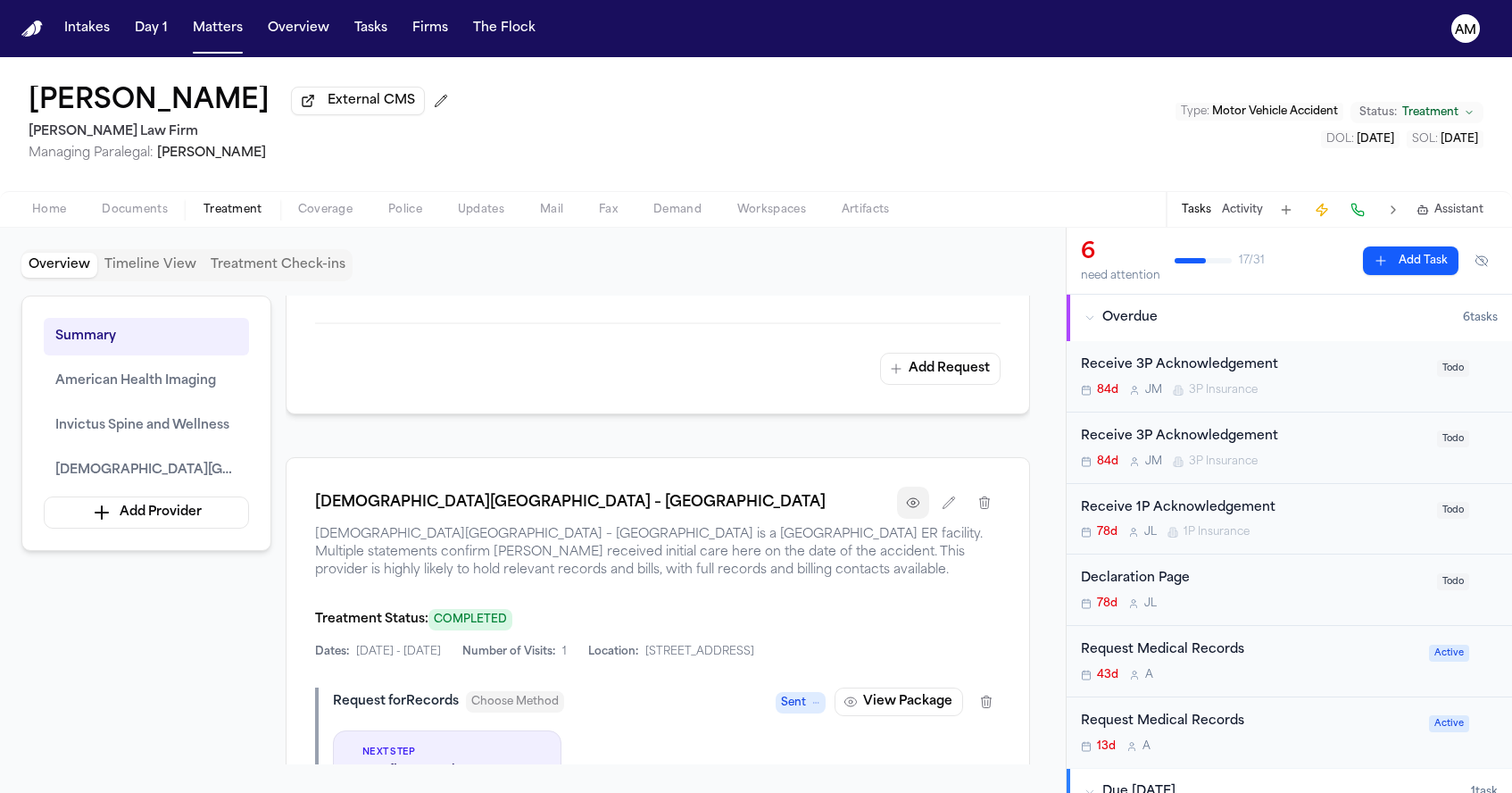
click at [907, 510] on icon "button" at bounding box center [913, 503] width 14 height 14
